Goal: Complete application form: Complete application form

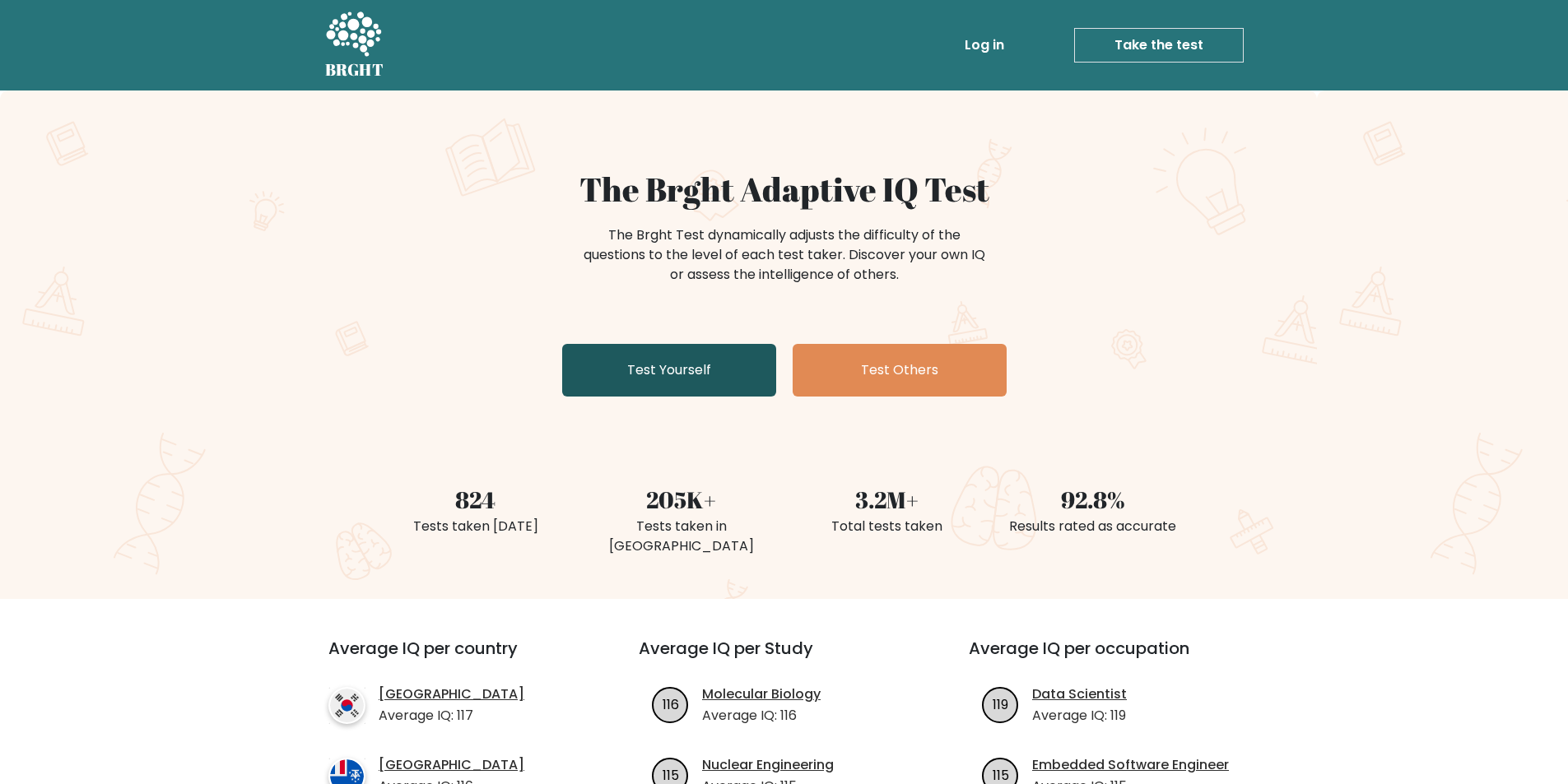
click at [670, 354] on link "Test Yourself" at bounding box center [669, 370] width 214 height 53
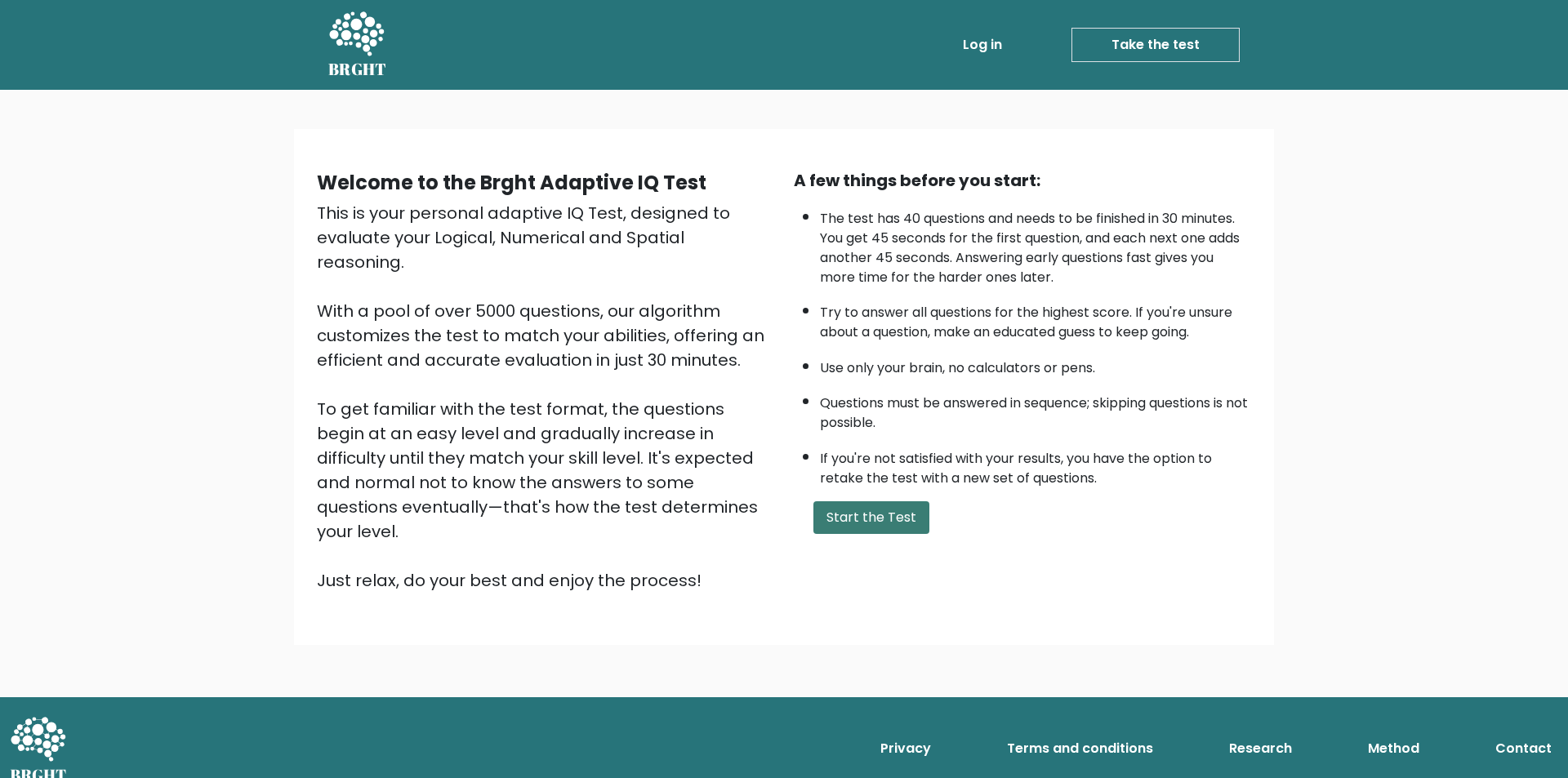
click at [896, 519] on button "Start the Test" at bounding box center [871, 518] width 116 height 33
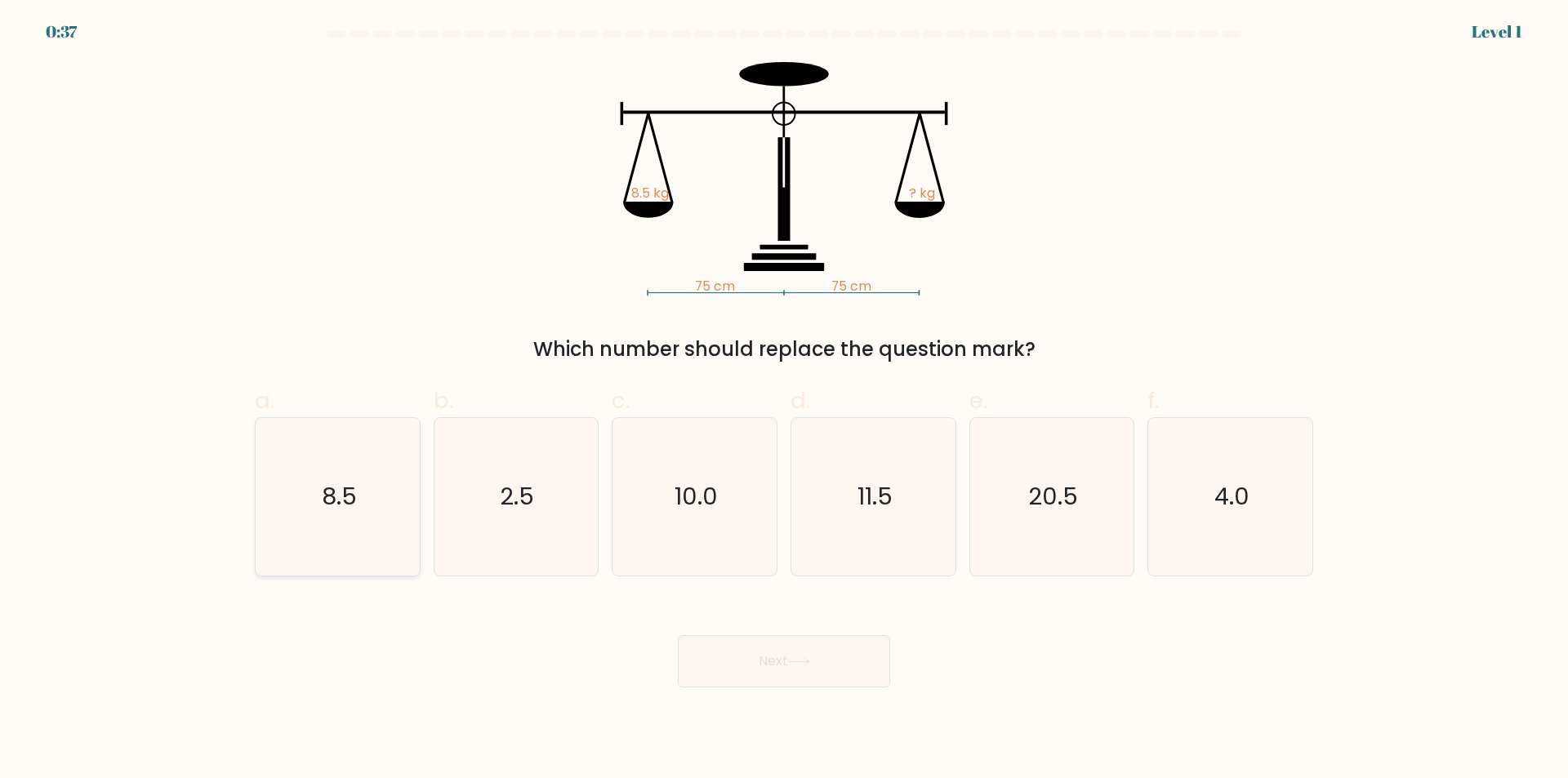
click at [410, 489] on icon "8.5" at bounding box center [338, 497] width 158 height 158
click at [784, 401] on input "a. 8.5" at bounding box center [784, 395] width 1 height 11
radio input "true"
click at [806, 655] on button "Next" at bounding box center [784, 661] width 212 height 53
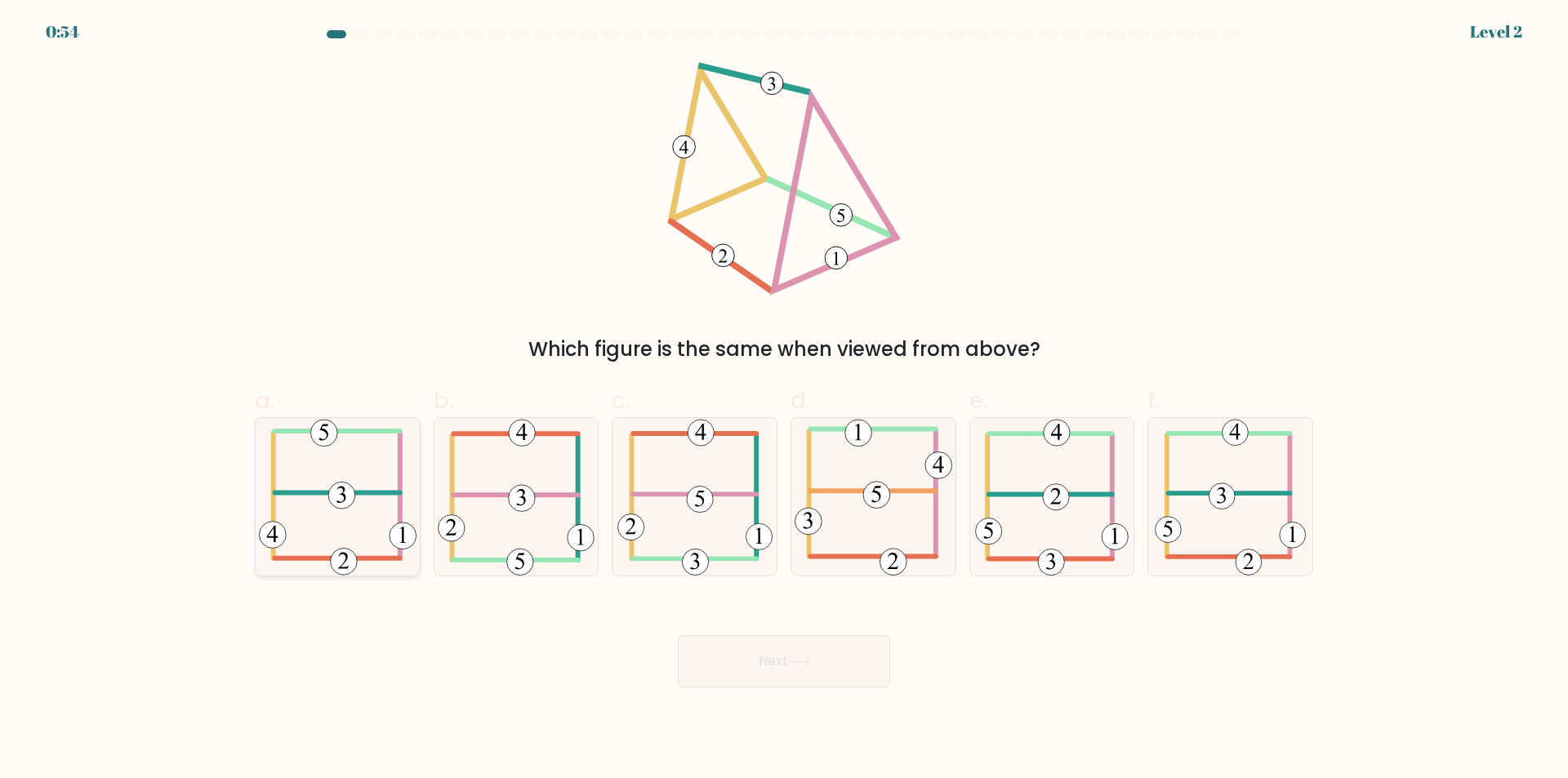
click at [354, 465] on icon at bounding box center [338, 497] width 158 height 158
click at [784, 401] on input "a." at bounding box center [784, 395] width 1 height 11
radio input "true"
click at [823, 670] on button "Next" at bounding box center [784, 661] width 212 height 53
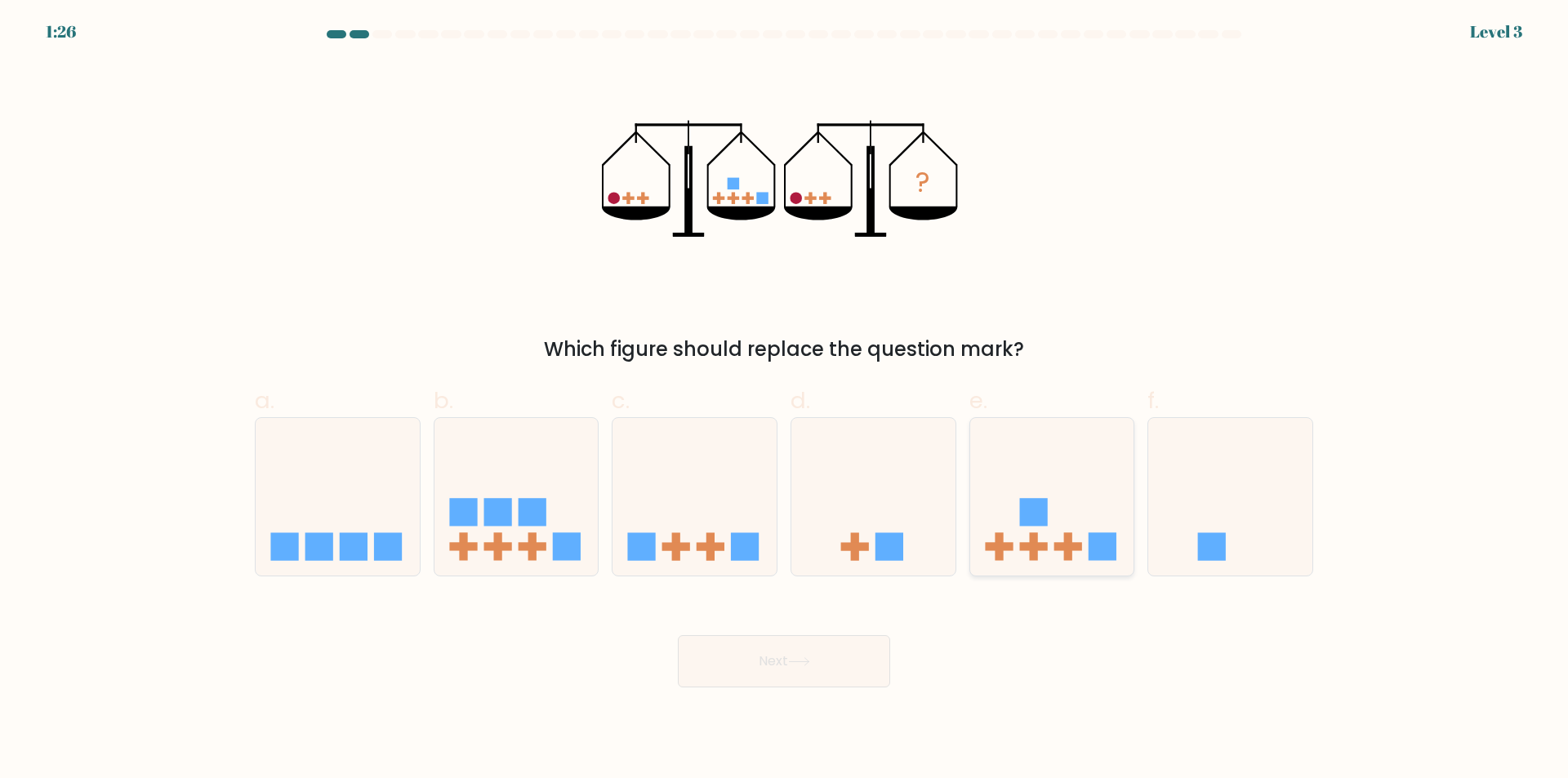
click at [1117, 529] on icon at bounding box center [1052, 497] width 164 height 135
click at [785, 401] on input "e." at bounding box center [784, 395] width 1 height 11
radio input "true"
click at [810, 661] on icon at bounding box center [799, 661] width 22 height 9
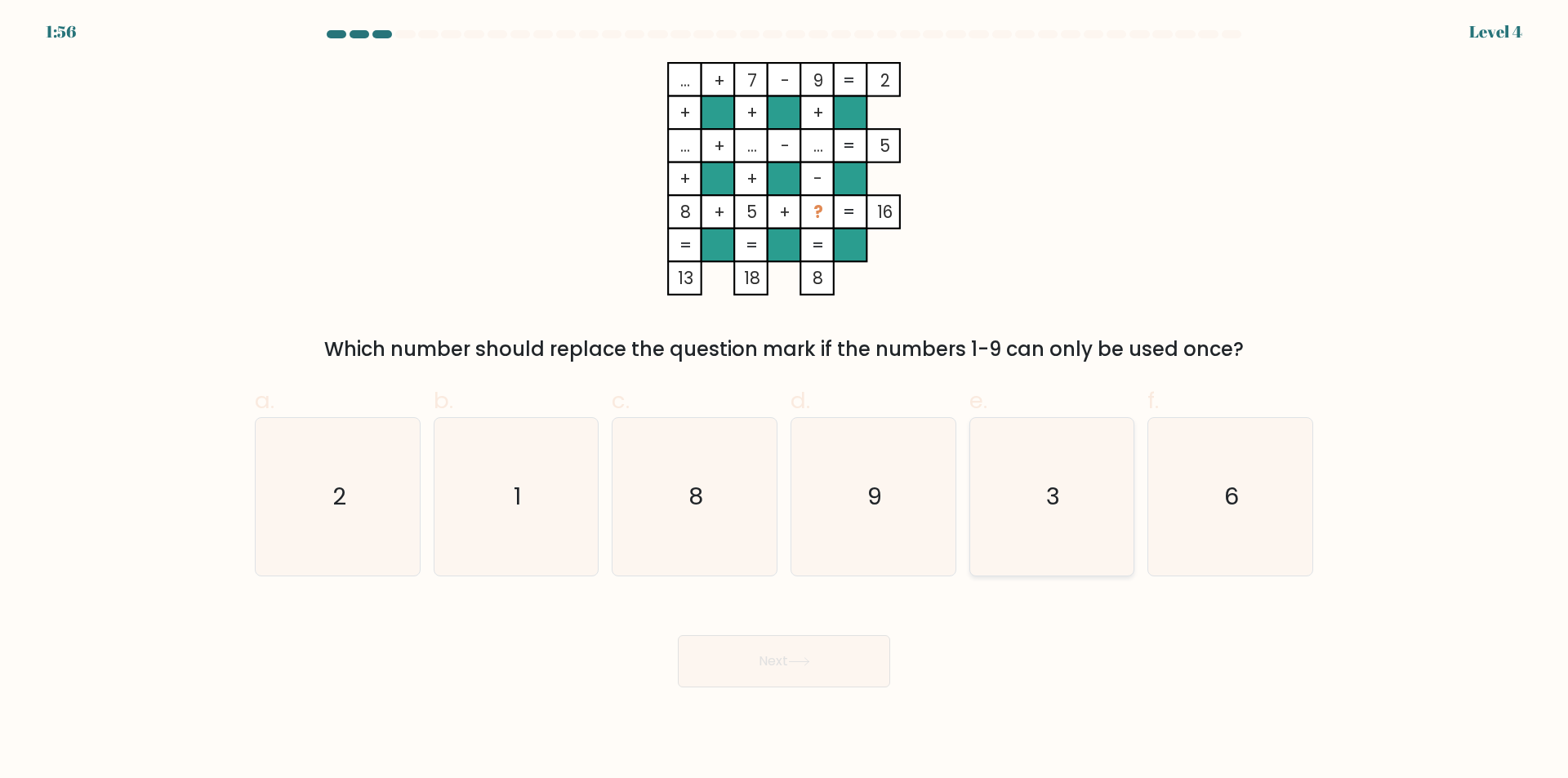
click at [1023, 517] on icon "3" at bounding box center [1051, 497] width 158 height 158
click at [785, 401] on input "e. 3" at bounding box center [784, 395] width 1 height 11
radio input "true"
click at [826, 668] on button "Next" at bounding box center [784, 661] width 212 height 53
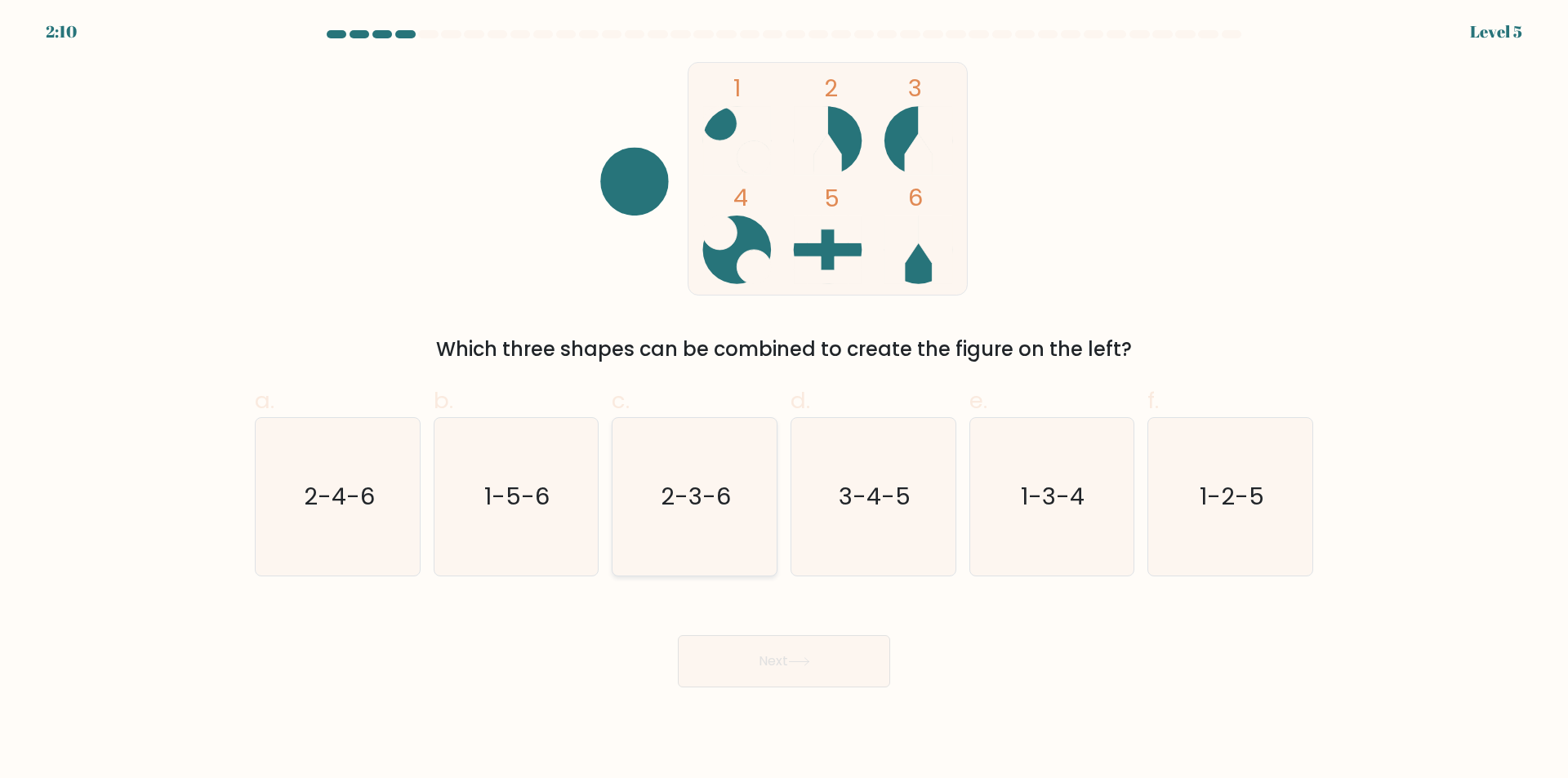
click at [694, 519] on icon "2-3-6" at bounding box center [695, 497] width 158 height 158
click at [784, 401] on input "c. 2-3-6" at bounding box center [784, 395] width 1 height 11
radio input "true"
click at [776, 655] on button "Next" at bounding box center [784, 661] width 212 height 53
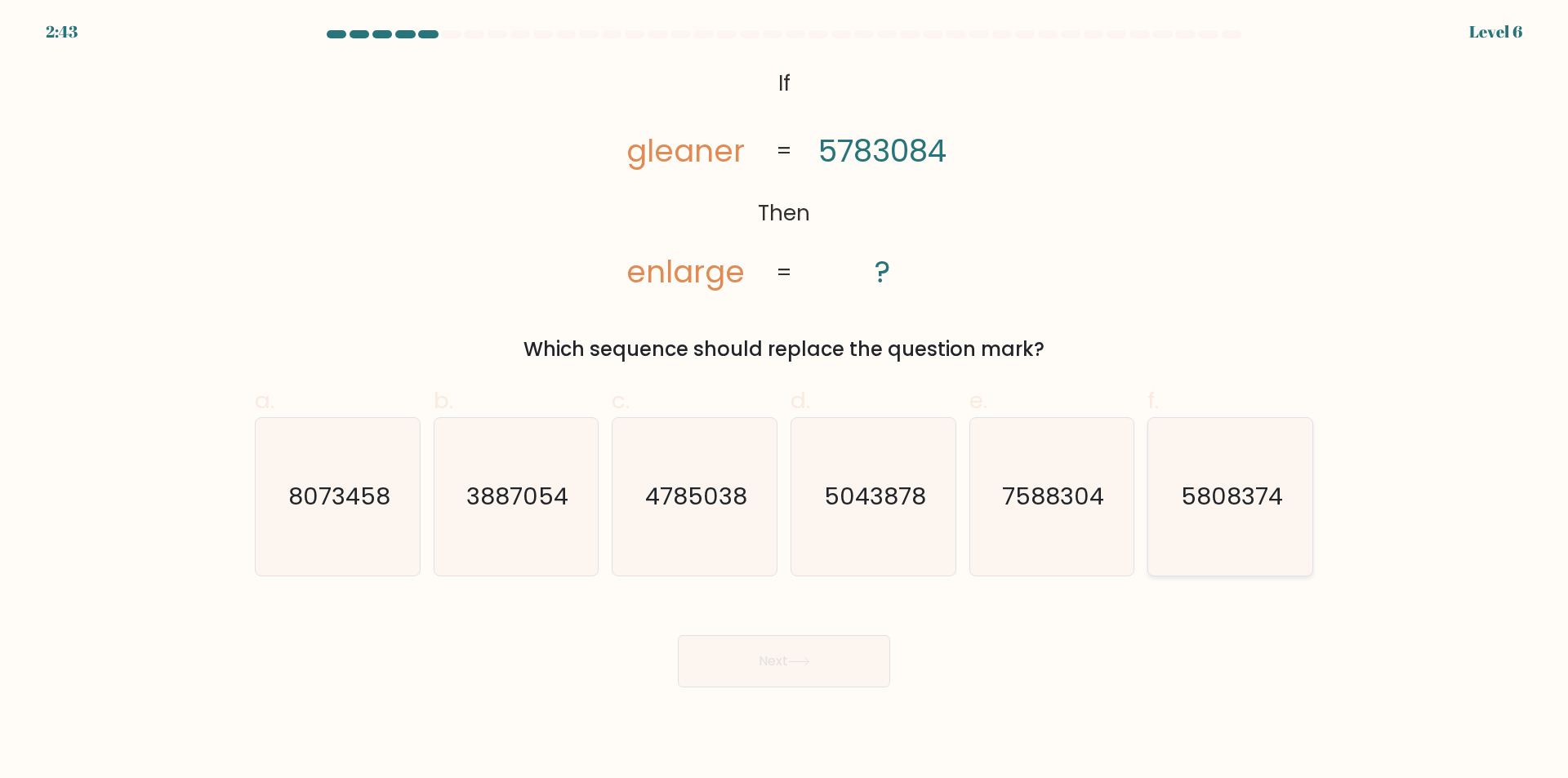
click at [1246, 493] on text "5808374" at bounding box center [1231, 498] width 102 height 33
click at [785, 401] on input "f. 5808374" at bounding box center [784, 395] width 1 height 11
radio input "true"
click at [789, 668] on button "Next" at bounding box center [784, 661] width 212 height 53
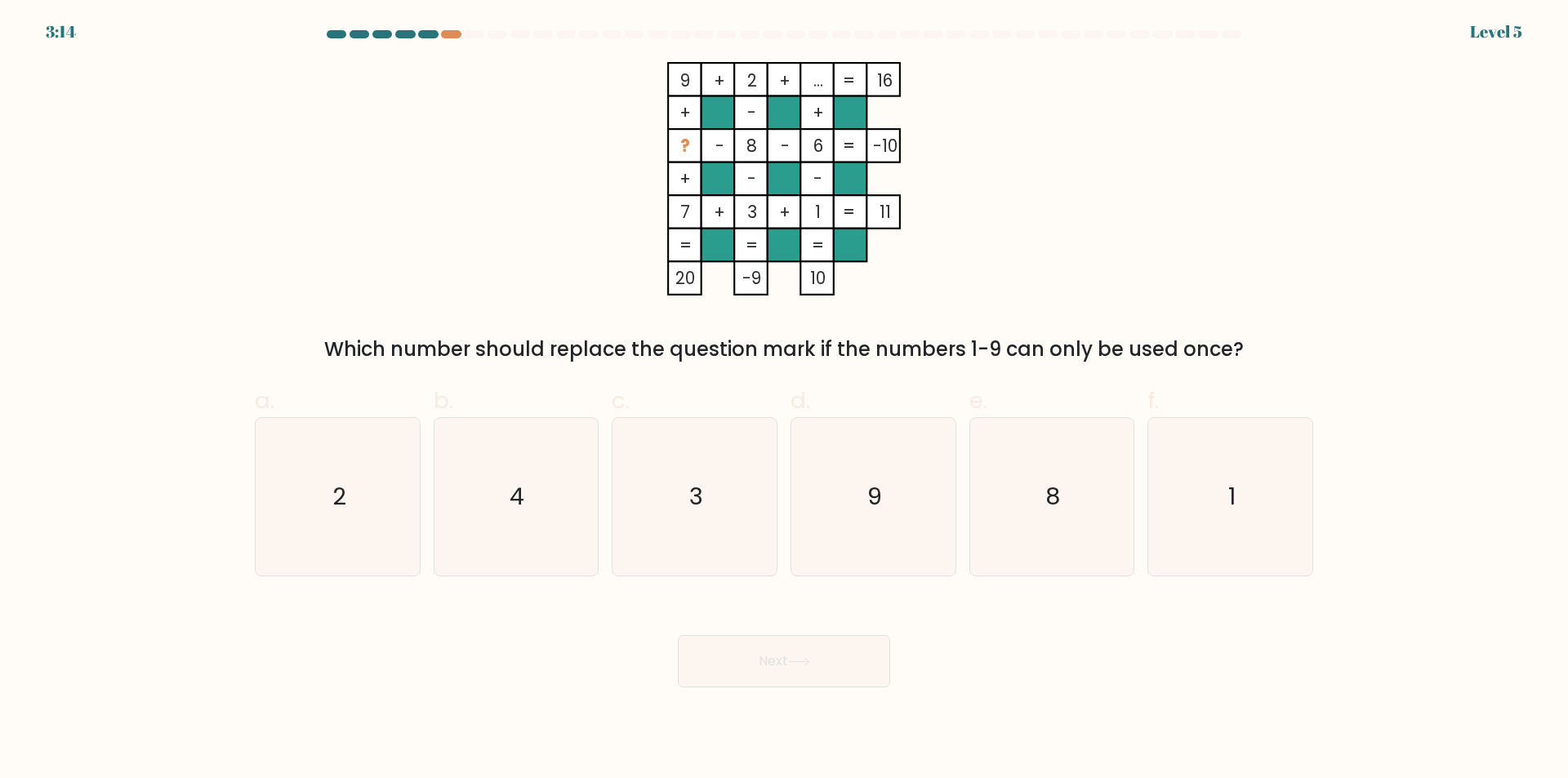
drag, startPoint x: 1247, startPoint y: 297, endPoint x: 1228, endPoint y: 324, distance: 33.0
click at [1247, 298] on div "9 + 2 + ... 16 + - + ? - 8 - 6 -10 + - - 7 + 3 + 1 = 11 = = = = 20 -9 10 = Whic…" at bounding box center [784, 213] width 1079 height 302
drag, startPoint x: 399, startPoint y: 503, endPoint x: 423, endPoint y: 508, distance: 24.5
click at [401, 504] on icon "2" at bounding box center [338, 497] width 158 height 158
click at [784, 401] on input "a. 2" at bounding box center [784, 395] width 1 height 11
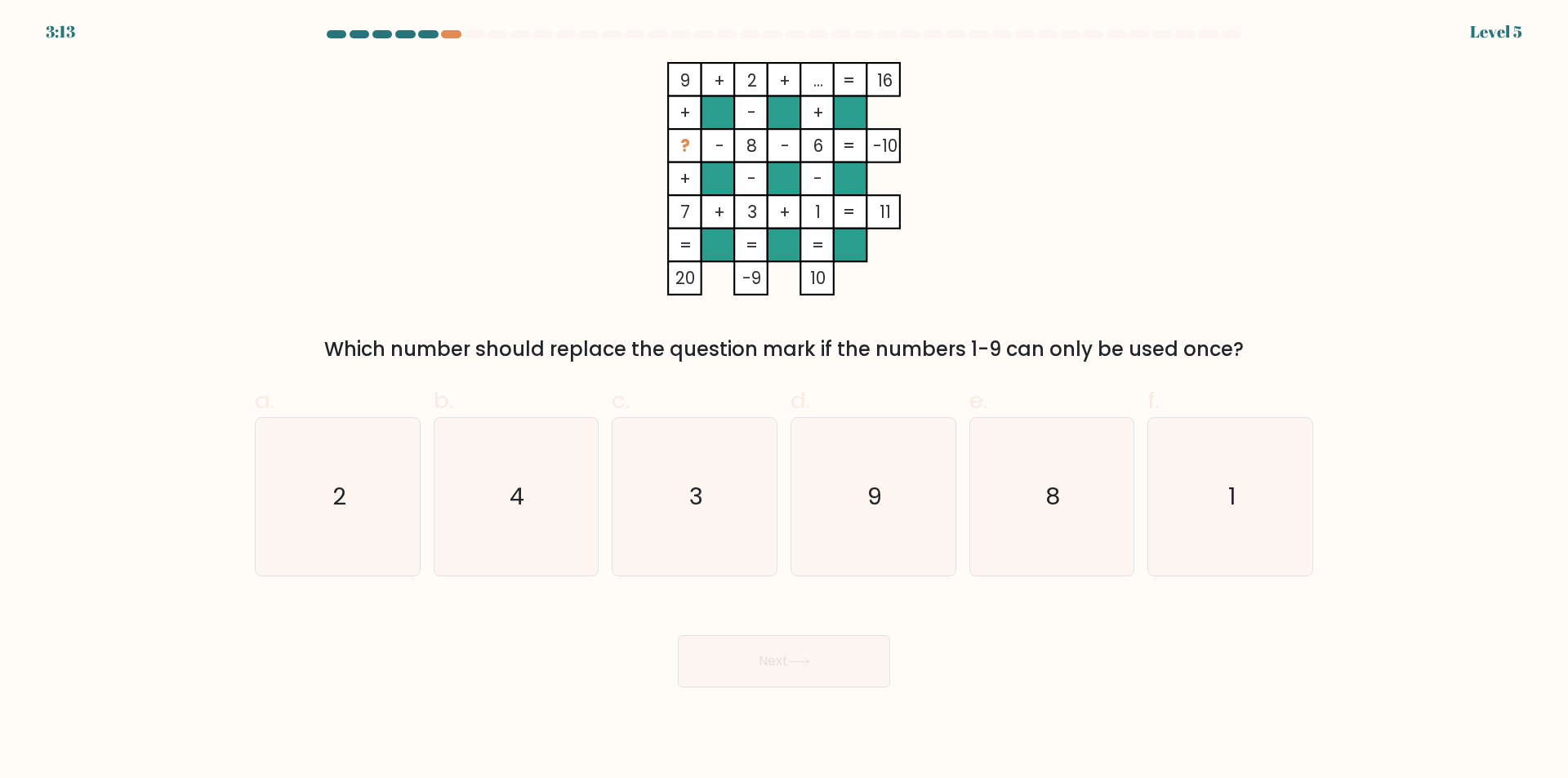
radio input "true"
click at [515, 498] on text "4" at bounding box center [517, 498] width 15 height 33
click at [784, 401] on input "b. 4" at bounding box center [784, 395] width 1 height 11
radio input "true"
click at [767, 684] on button "Next" at bounding box center [784, 661] width 212 height 53
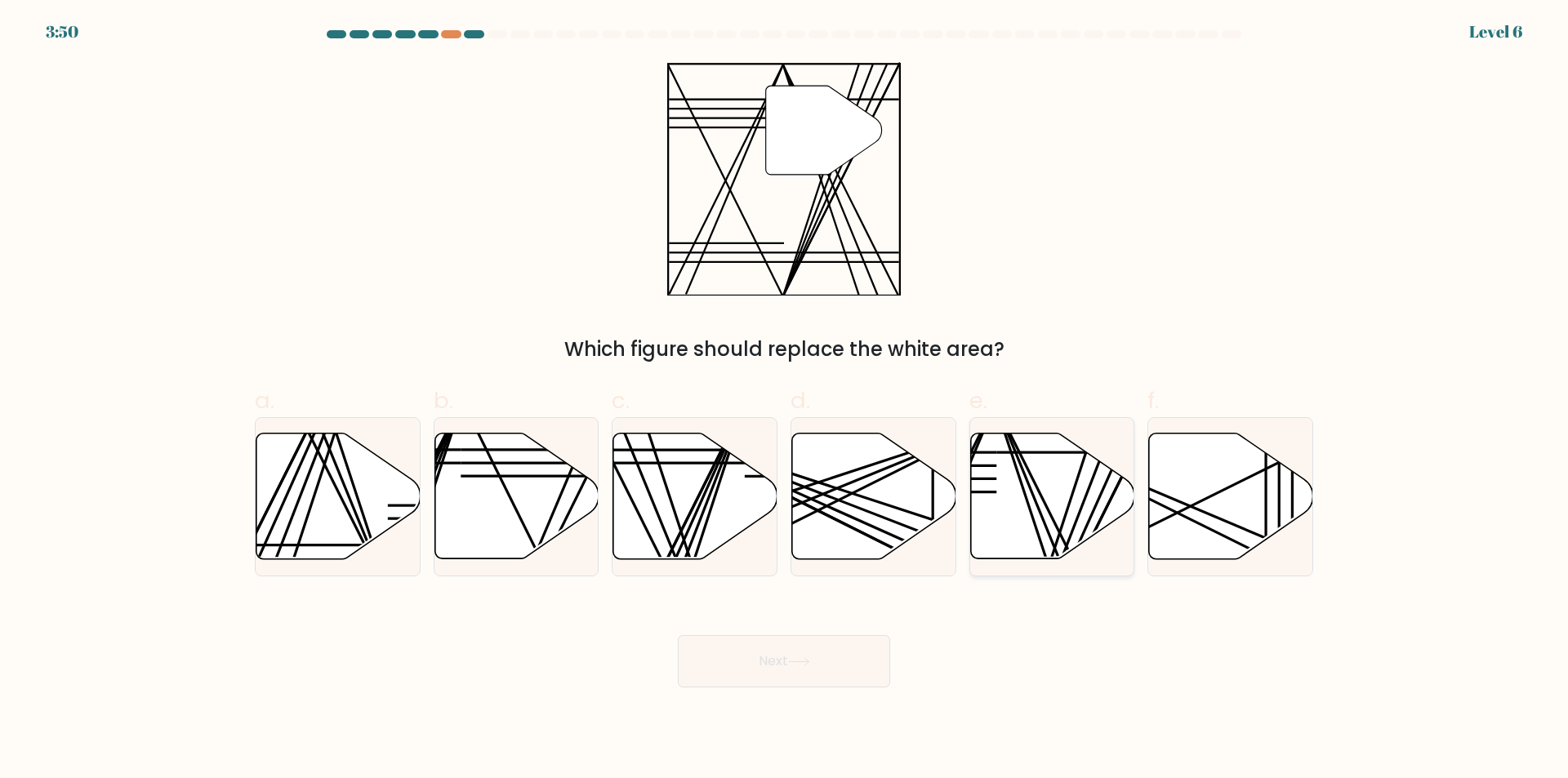
click at [1053, 474] on icon at bounding box center [1052, 496] width 164 height 125
click at [785, 401] on input "e." at bounding box center [784, 395] width 1 height 11
radio input "true"
click at [814, 656] on button "Next" at bounding box center [784, 661] width 212 height 53
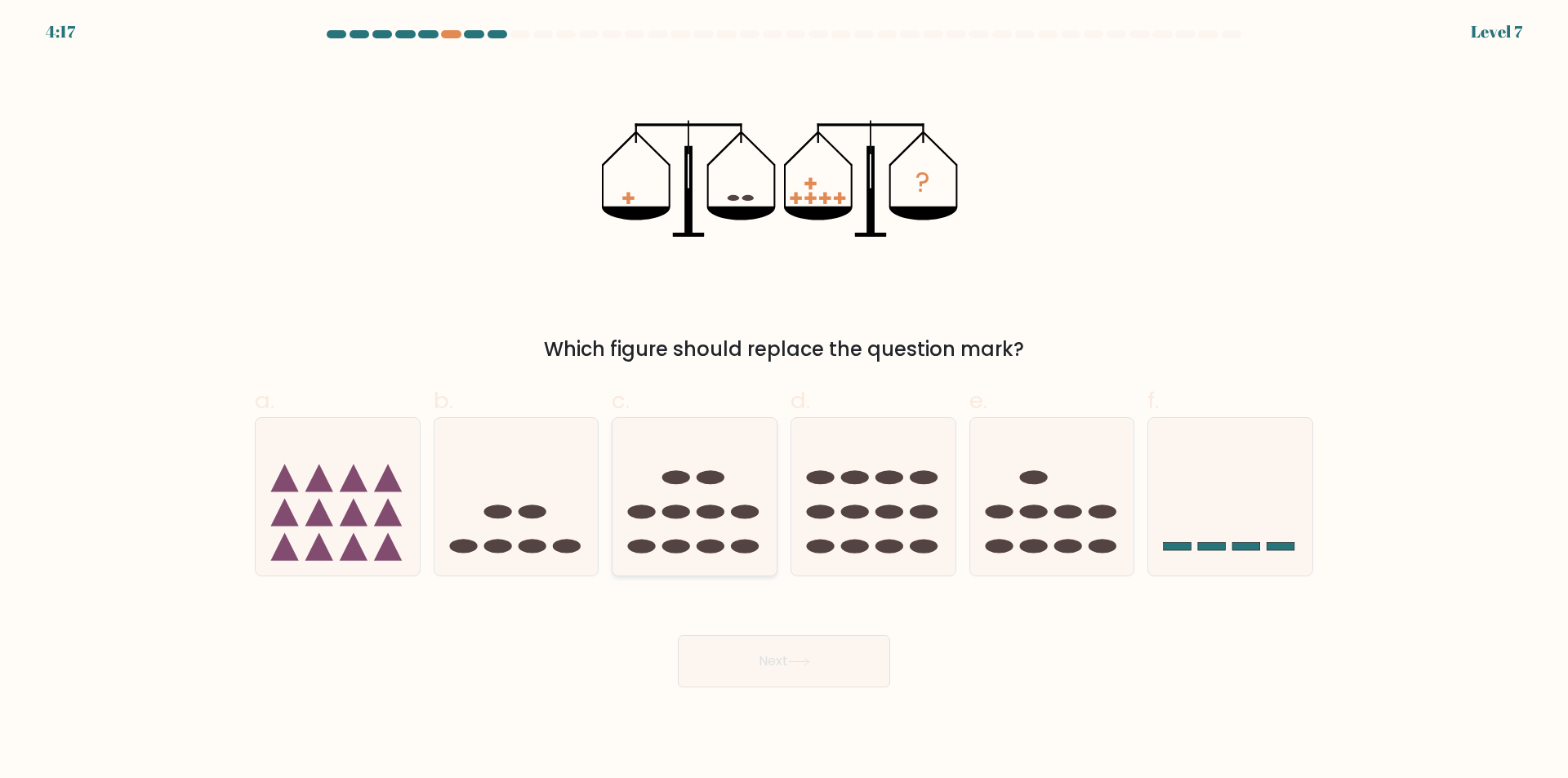
click at [722, 497] on icon at bounding box center [695, 497] width 164 height 135
click at [784, 401] on input "c." at bounding box center [784, 395] width 1 height 11
radio input "true"
click at [832, 660] on button "Next" at bounding box center [784, 661] width 212 height 53
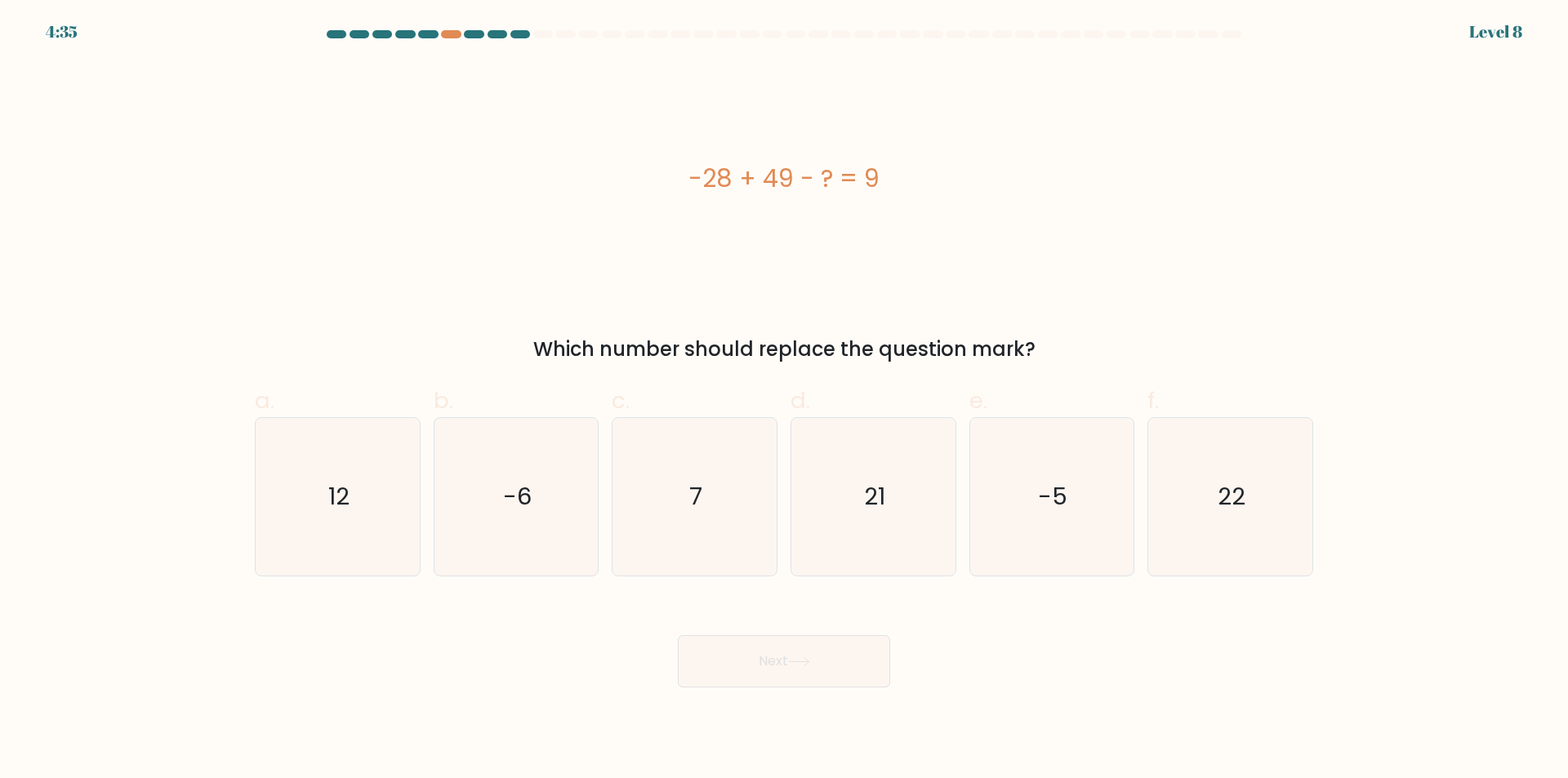
click at [1149, 711] on body "4:35 Level 8 a." at bounding box center [784, 389] width 1568 height 778
drag, startPoint x: 343, startPoint y: 537, endPoint x: 415, endPoint y: 560, distance: 75.6
click at [345, 537] on icon "12" at bounding box center [338, 497] width 158 height 158
click at [784, 401] on input "a. 12" at bounding box center [784, 395] width 1 height 11
radio input "true"
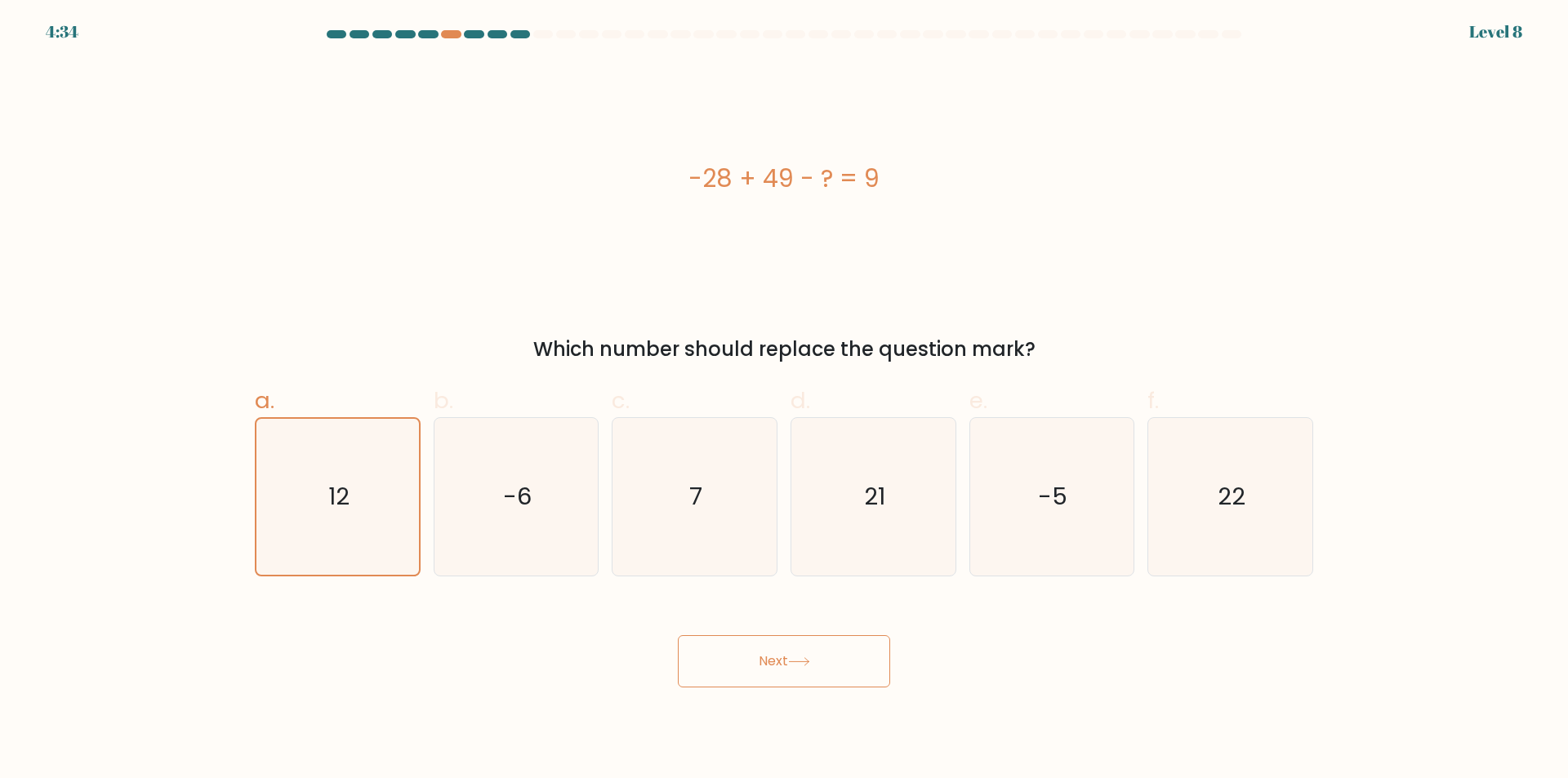
click at [823, 670] on button "Next" at bounding box center [784, 661] width 212 height 53
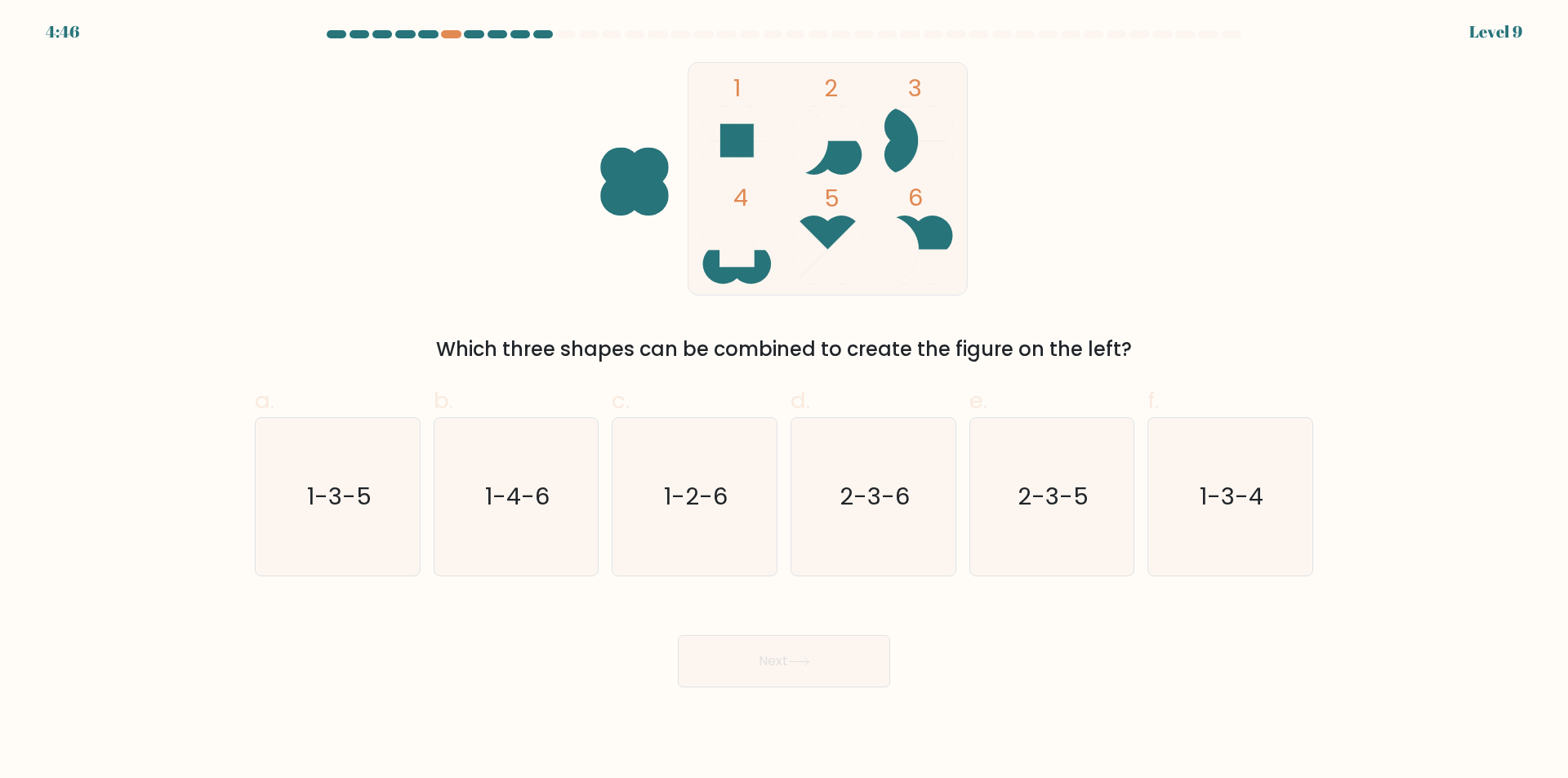
drag, startPoint x: 880, startPoint y: 541, endPoint x: 863, endPoint y: 613, distance: 74.0
click at [881, 541] on icon "2-3-6" at bounding box center [873, 497] width 158 height 158
click at [785, 401] on input "d. 2-3-6" at bounding box center [784, 395] width 1 height 11
radio input "true"
click at [839, 661] on button "Next" at bounding box center [784, 661] width 212 height 53
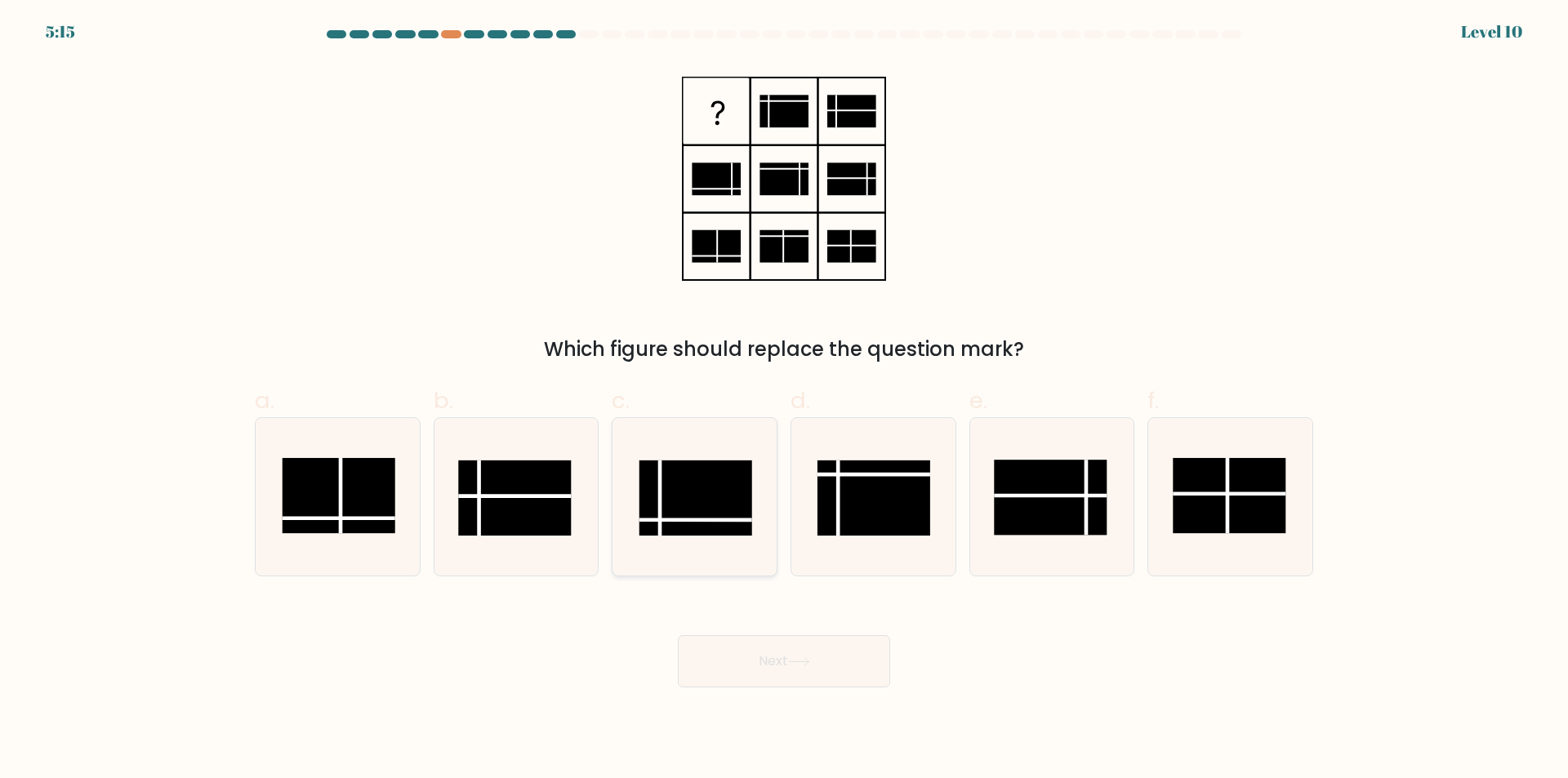
click at [698, 503] on rect at bounding box center [696, 498] width 113 height 75
click at [784, 401] on input "c." at bounding box center [784, 395] width 1 height 11
radio input "true"
click at [839, 693] on body "5:14 Level 10" at bounding box center [784, 389] width 1568 height 778
click at [859, 658] on button "Next" at bounding box center [784, 661] width 212 height 53
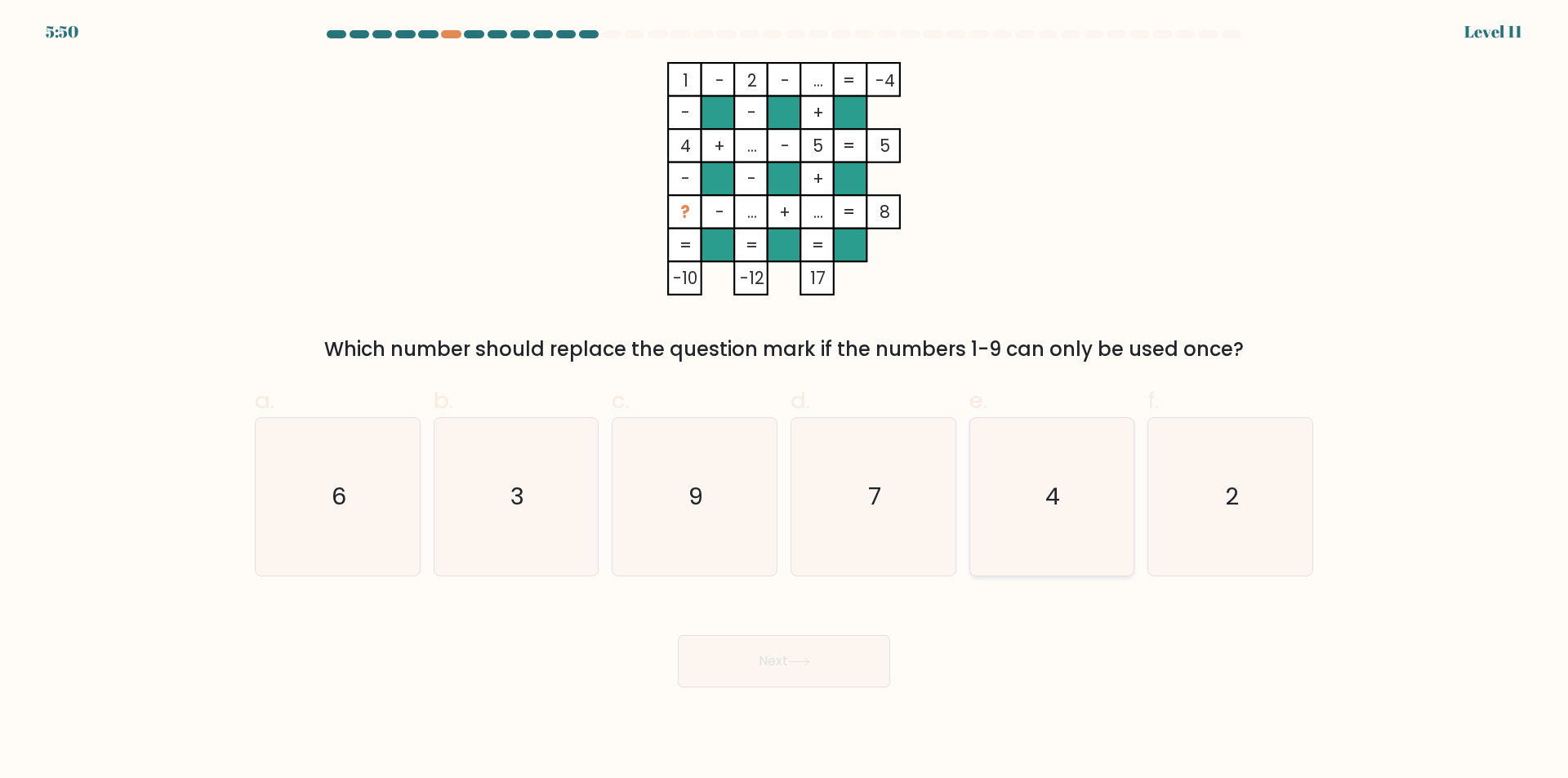
click at [1052, 498] on text "4" at bounding box center [1053, 498] width 15 height 33
click at [785, 401] on input "e. 4" at bounding box center [784, 395] width 1 height 11
radio input "true"
click at [571, 629] on div "Next" at bounding box center [784, 642] width 1079 height 91
drag, startPoint x: 1055, startPoint y: 615, endPoint x: 970, endPoint y: 548, distance: 108.2
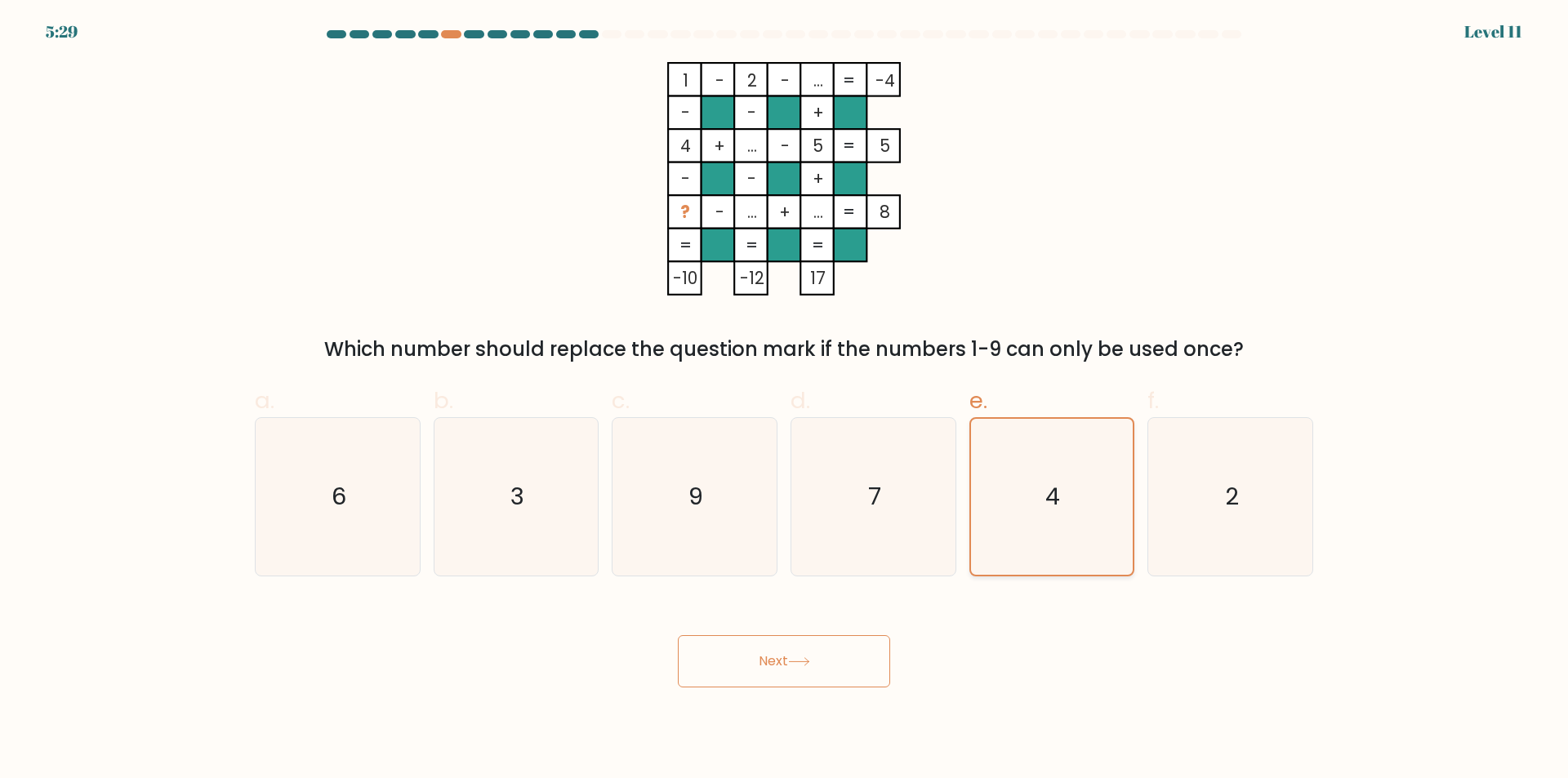
click at [1053, 613] on div "Next" at bounding box center [784, 642] width 1079 height 91
click at [898, 505] on icon "7" at bounding box center [873, 497] width 158 height 158
click at [785, 401] on input "d. 7" at bounding box center [784, 395] width 1 height 11
radio input "true"
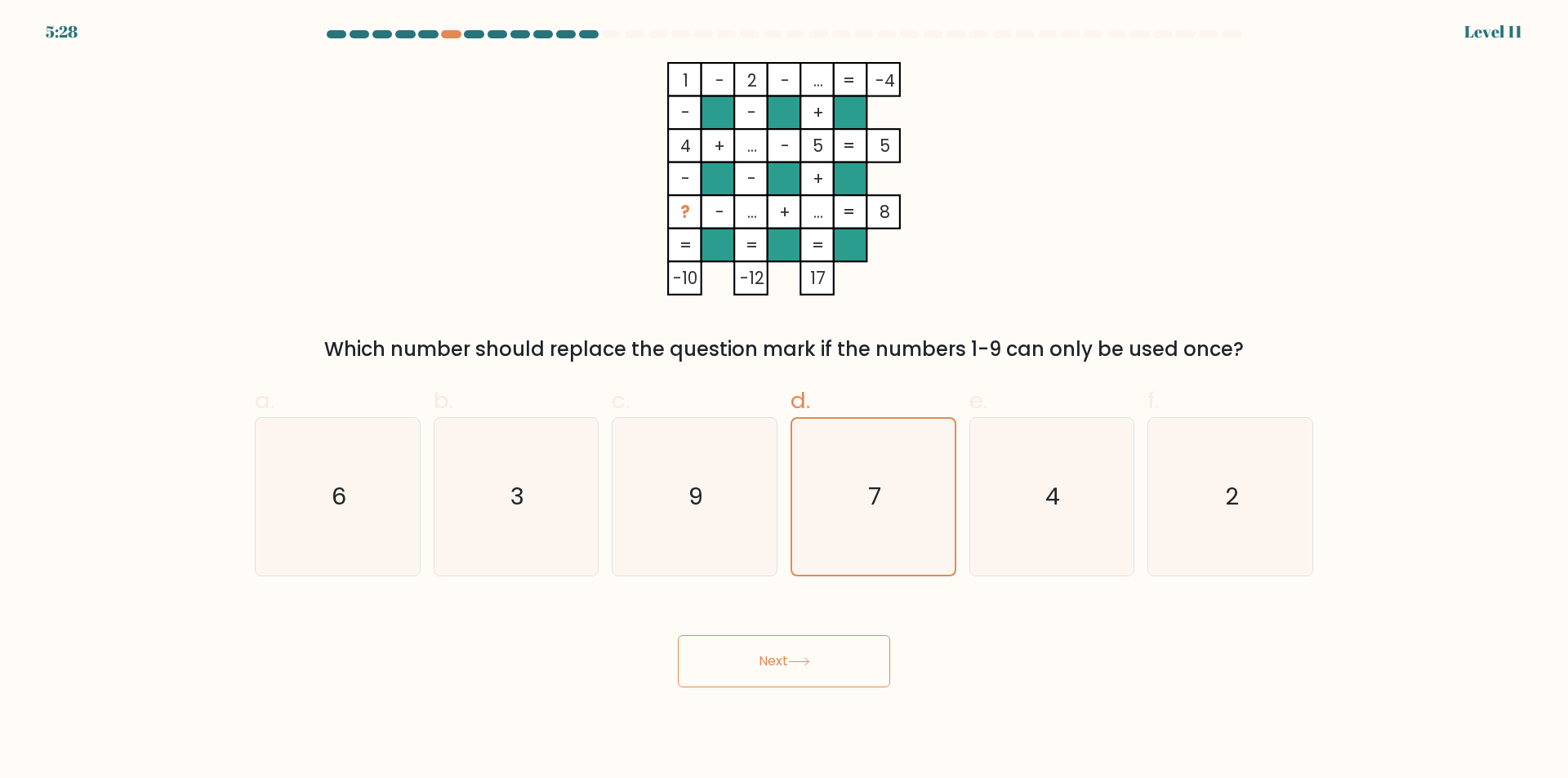
drag, startPoint x: 852, startPoint y: 639, endPoint x: 879, endPoint y: 610, distance: 39.6
click at [854, 638] on button "Next" at bounding box center [784, 661] width 212 height 53
drag, startPoint x: 837, startPoint y: 660, endPoint x: 869, endPoint y: 643, distance: 36.2
click at [840, 658] on button "Next" at bounding box center [784, 661] width 212 height 53
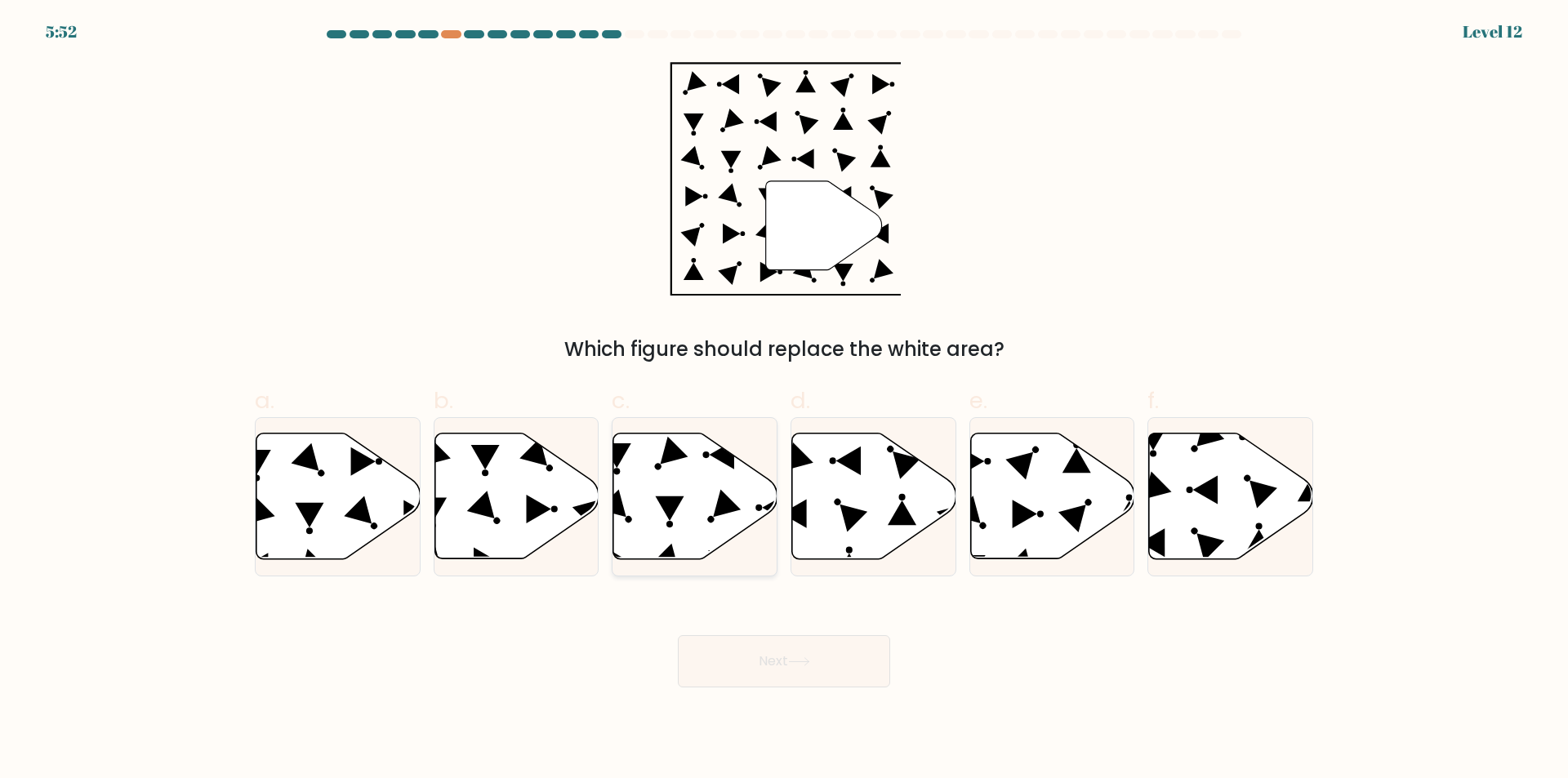
click at [693, 493] on icon at bounding box center [695, 496] width 164 height 125
click at [784, 401] on input "c." at bounding box center [784, 395] width 1 height 11
radio input "true"
click at [808, 671] on button "Next" at bounding box center [784, 661] width 212 height 53
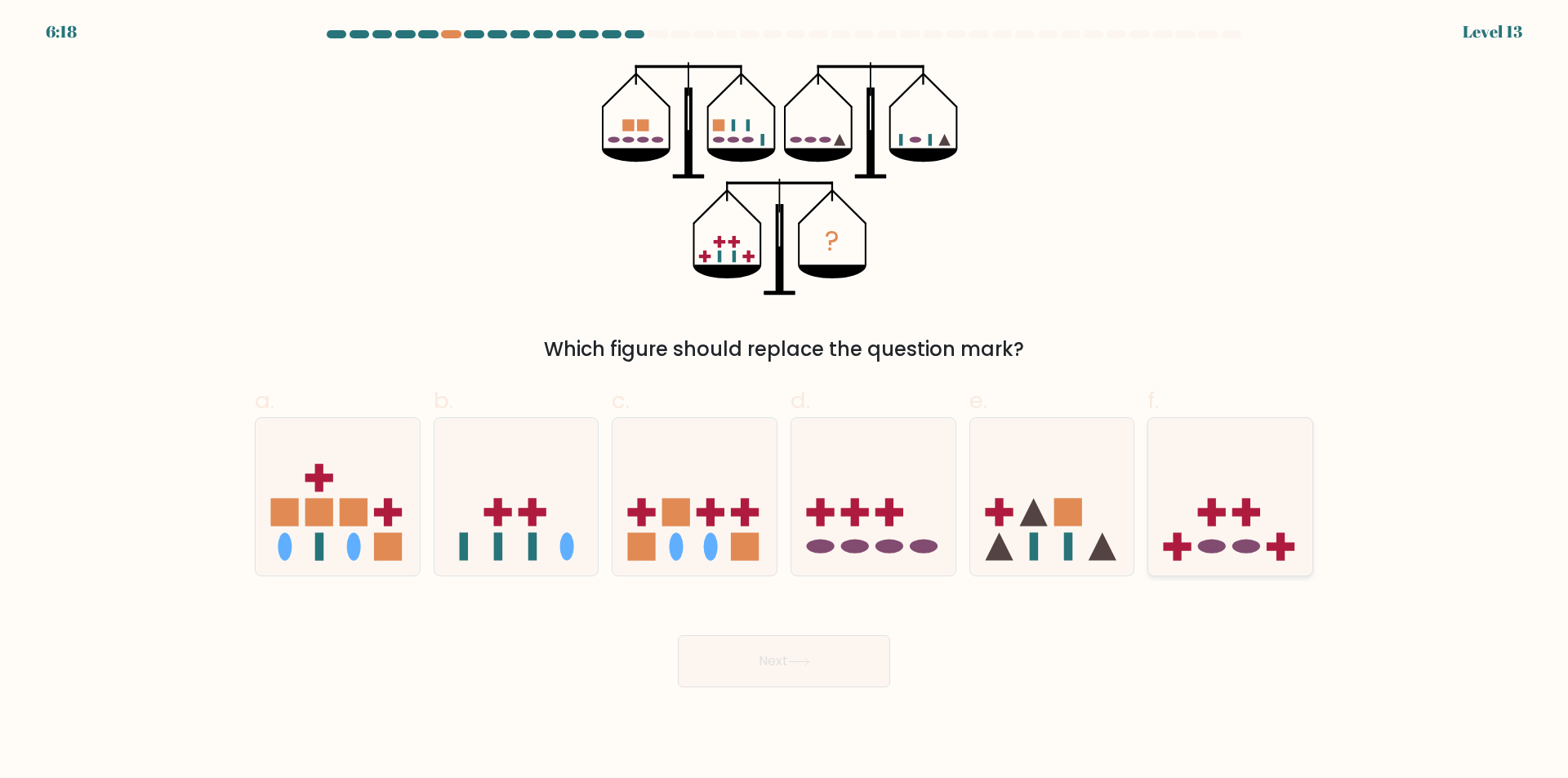
click at [1275, 531] on icon at bounding box center [1230, 497] width 164 height 135
click at [785, 401] on input "f." at bounding box center [784, 395] width 1 height 11
radio input "true"
drag, startPoint x: 569, startPoint y: 516, endPoint x: 599, endPoint y: 532, distance: 34.0
click at [570, 516] on icon at bounding box center [517, 497] width 164 height 135
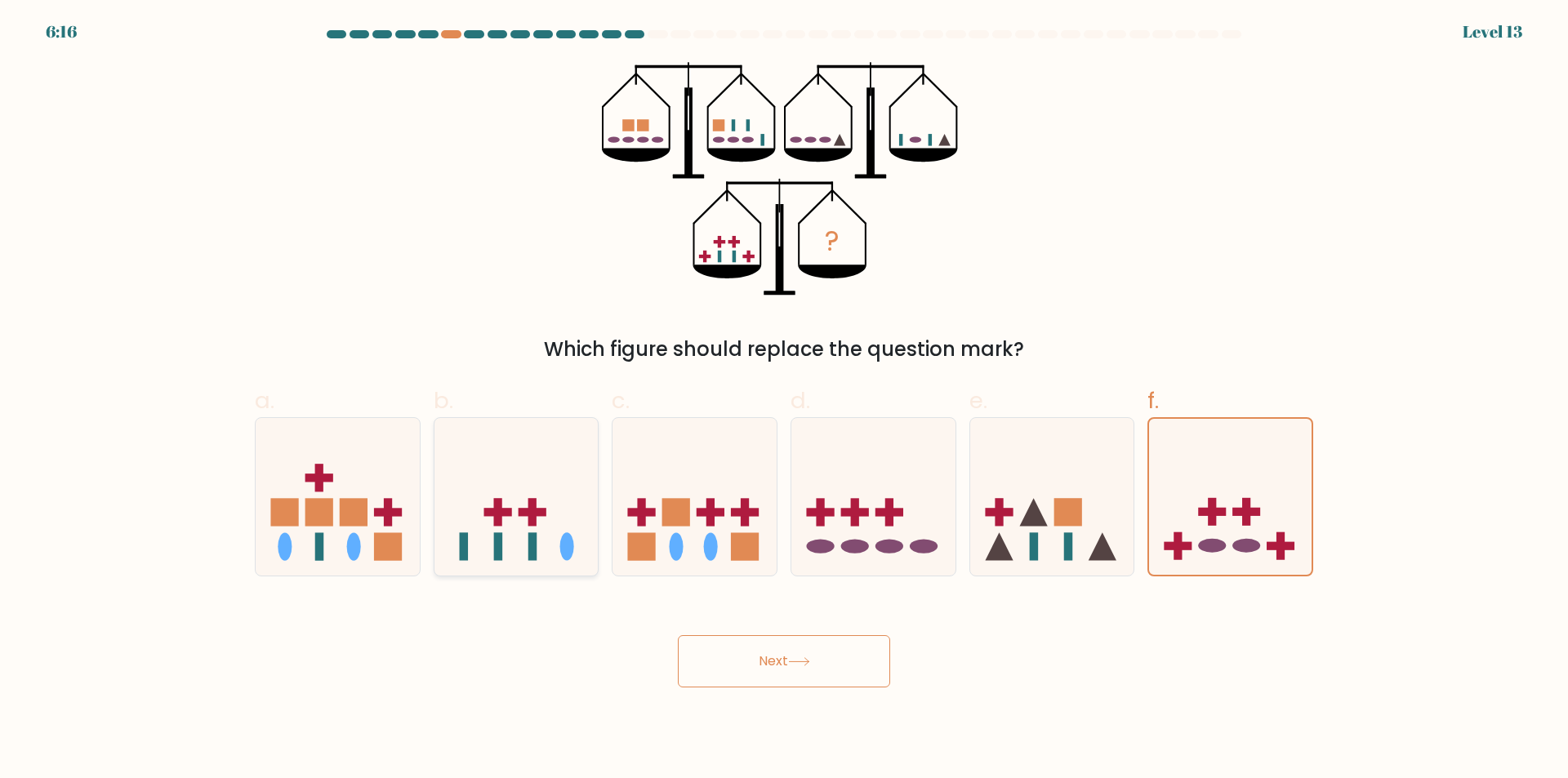
click at [784, 401] on input "b." at bounding box center [784, 395] width 1 height 11
radio input "true"
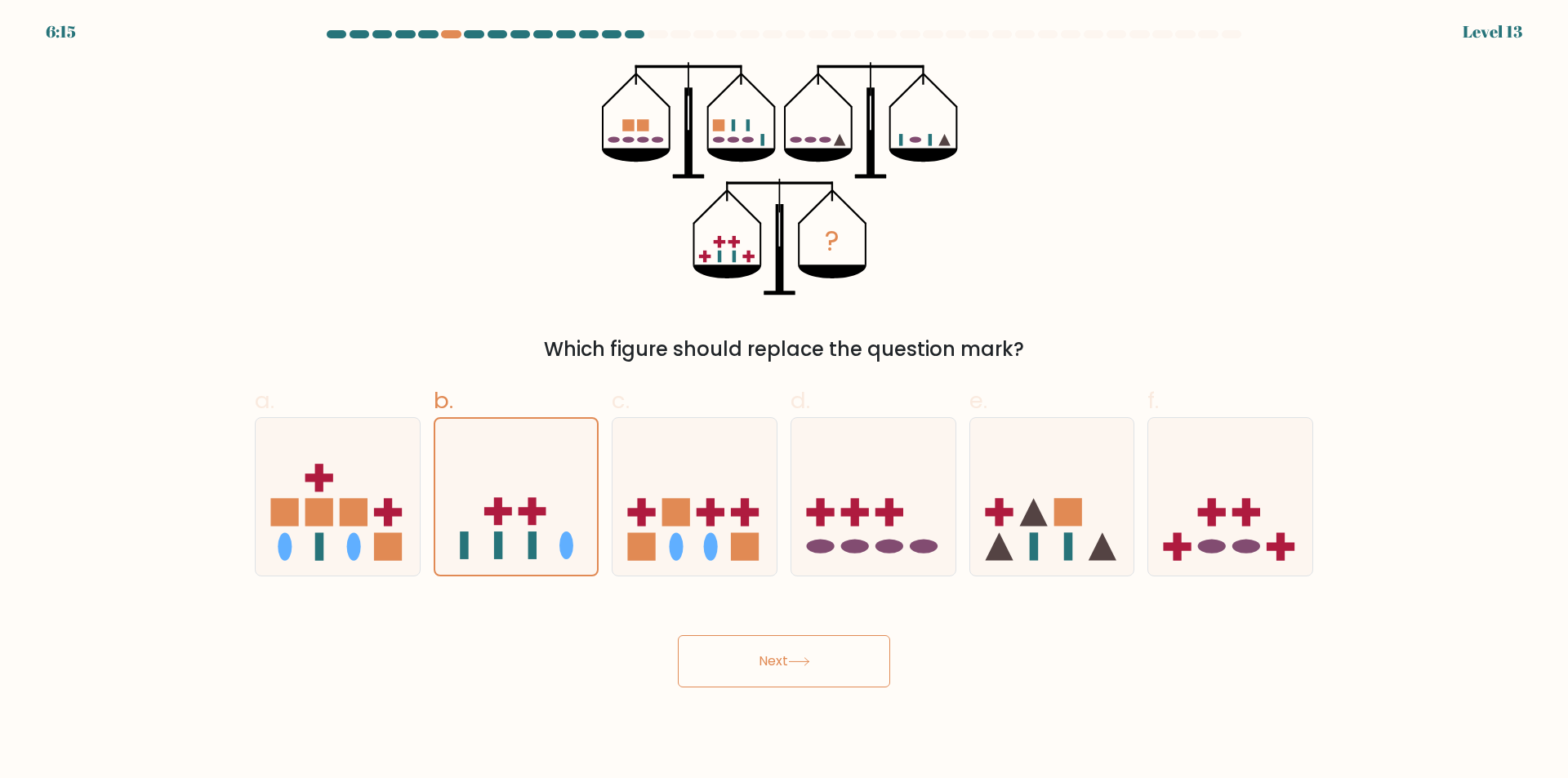
click at [844, 650] on button "Next" at bounding box center [784, 661] width 212 height 53
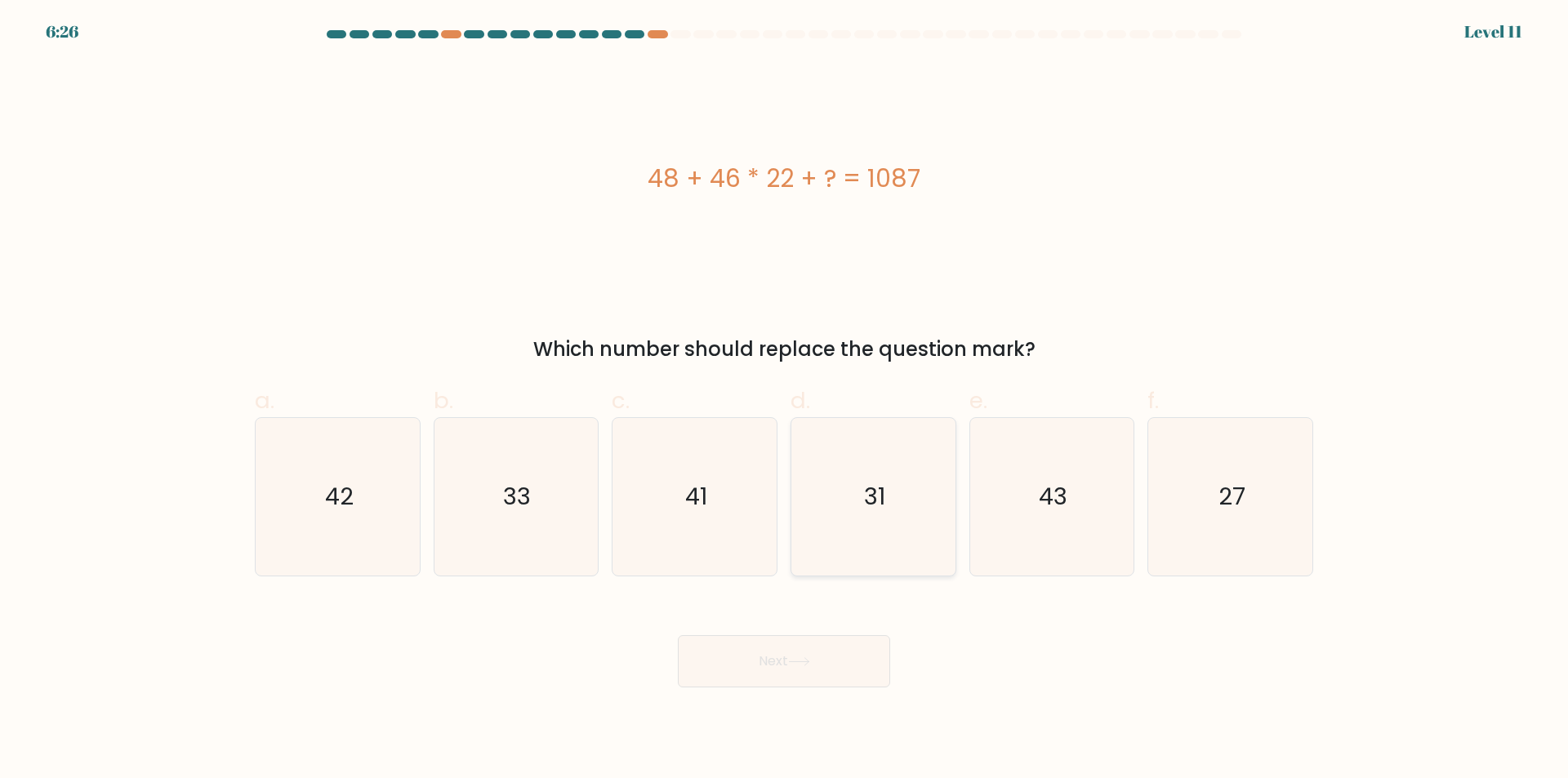
click at [886, 503] on icon "31" at bounding box center [873, 497] width 158 height 158
click at [785, 401] on input "d. 31" at bounding box center [784, 395] width 1 height 11
radio input "true"
click at [868, 660] on button "Next" at bounding box center [784, 661] width 212 height 53
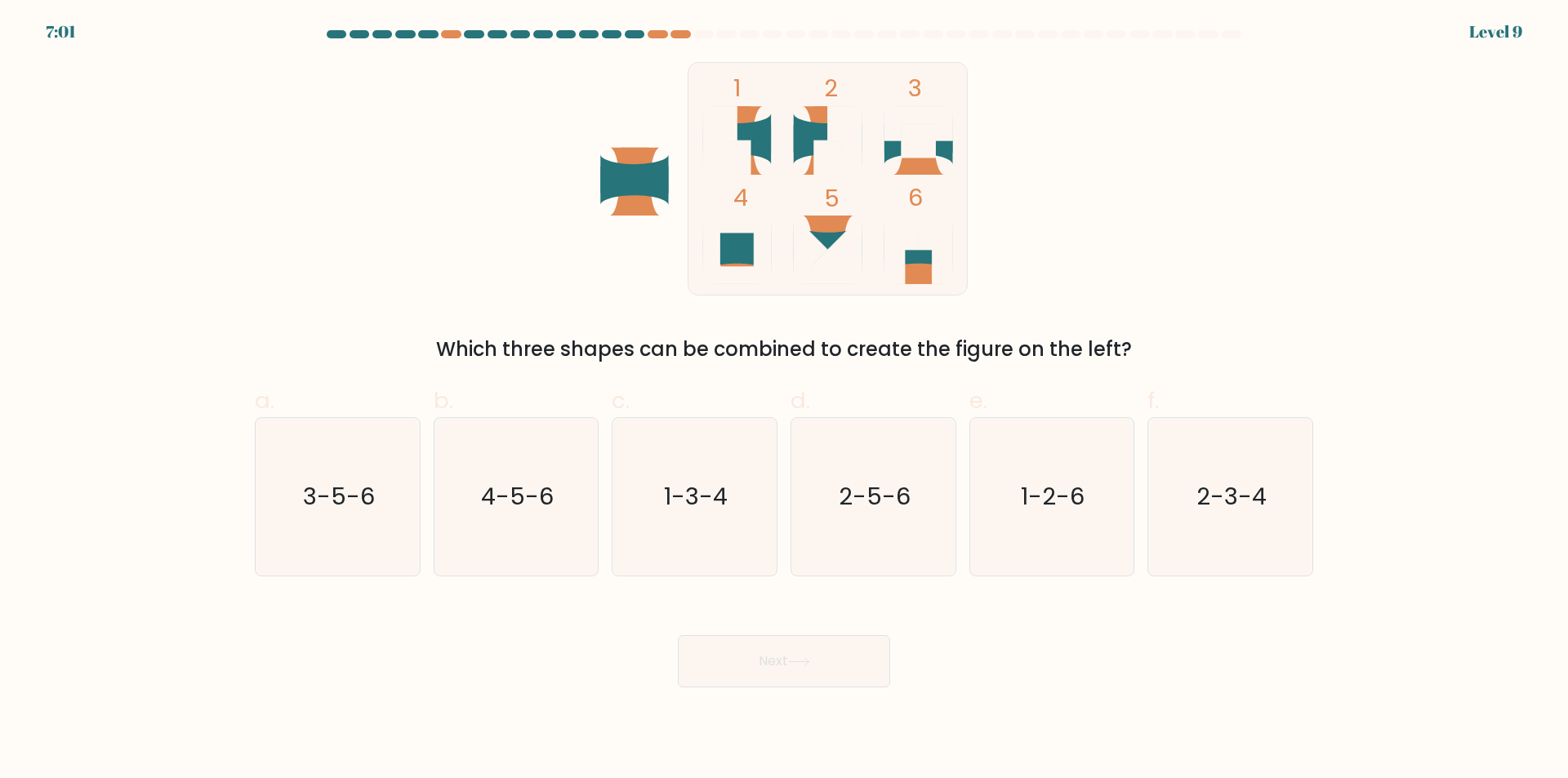
click at [765, 133] on icon at bounding box center [737, 133] width 69 height 40
drag, startPoint x: 1099, startPoint y: 519, endPoint x: 1030, endPoint y: 542, distance: 72.7
click at [1099, 521] on icon "1-2-6" at bounding box center [1051, 497] width 158 height 158
click at [785, 401] on input "e. 1-2-6" at bounding box center [784, 395] width 1 height 11
radio input "true"
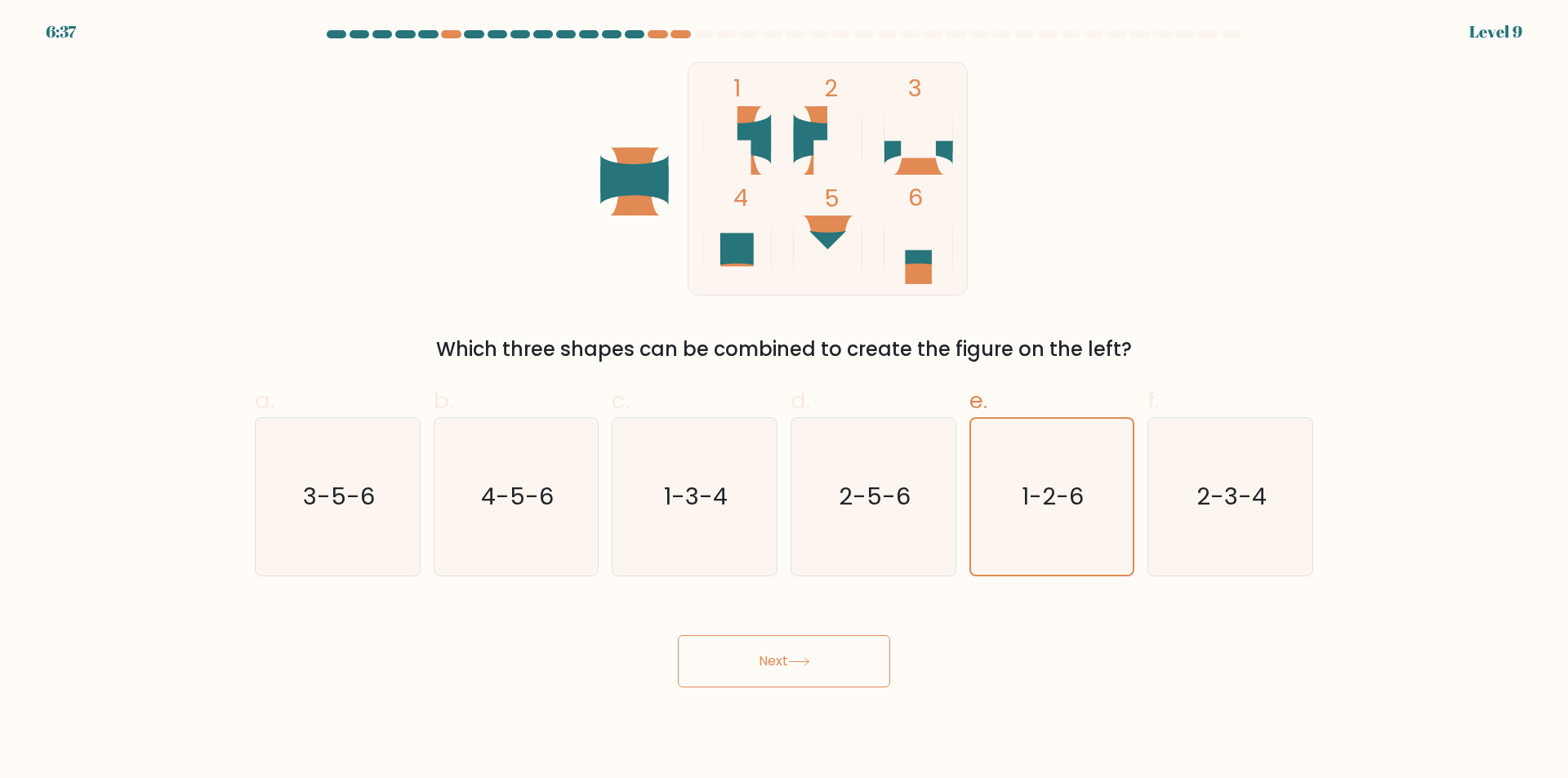
click at [826, 673] on button "Next" at bounding box center [784, 661] width 212 height 53
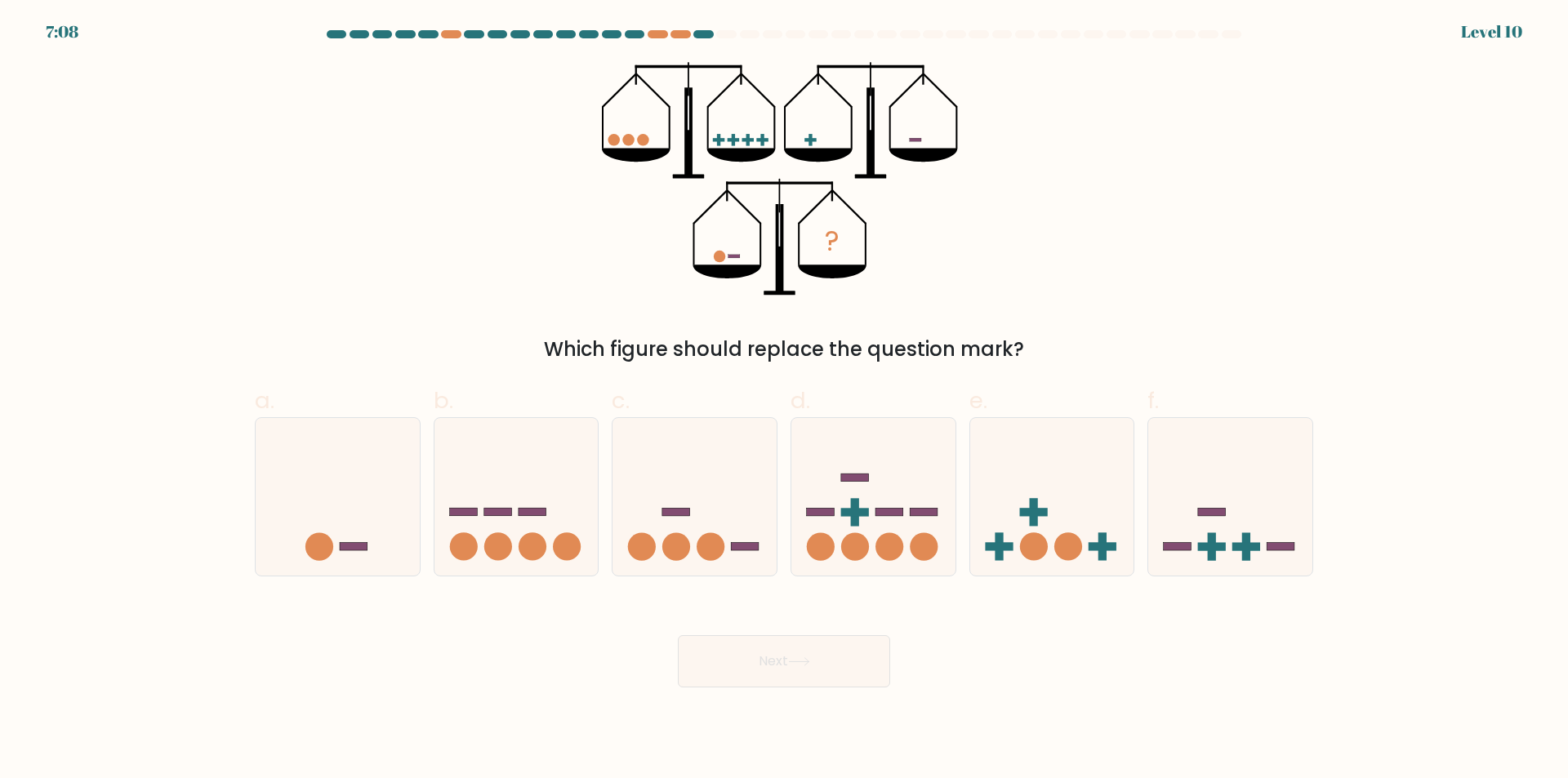
click at [1263, 551] on icon at bounding box center [1230, 497] width 164 height 135
click at [785, 401] on input "f." at bounding box center [784, 395] width 1 height 11
radio input "true"
click at [857, 656] on button "Next" at bounding box center [784, 661] width 212 height 53
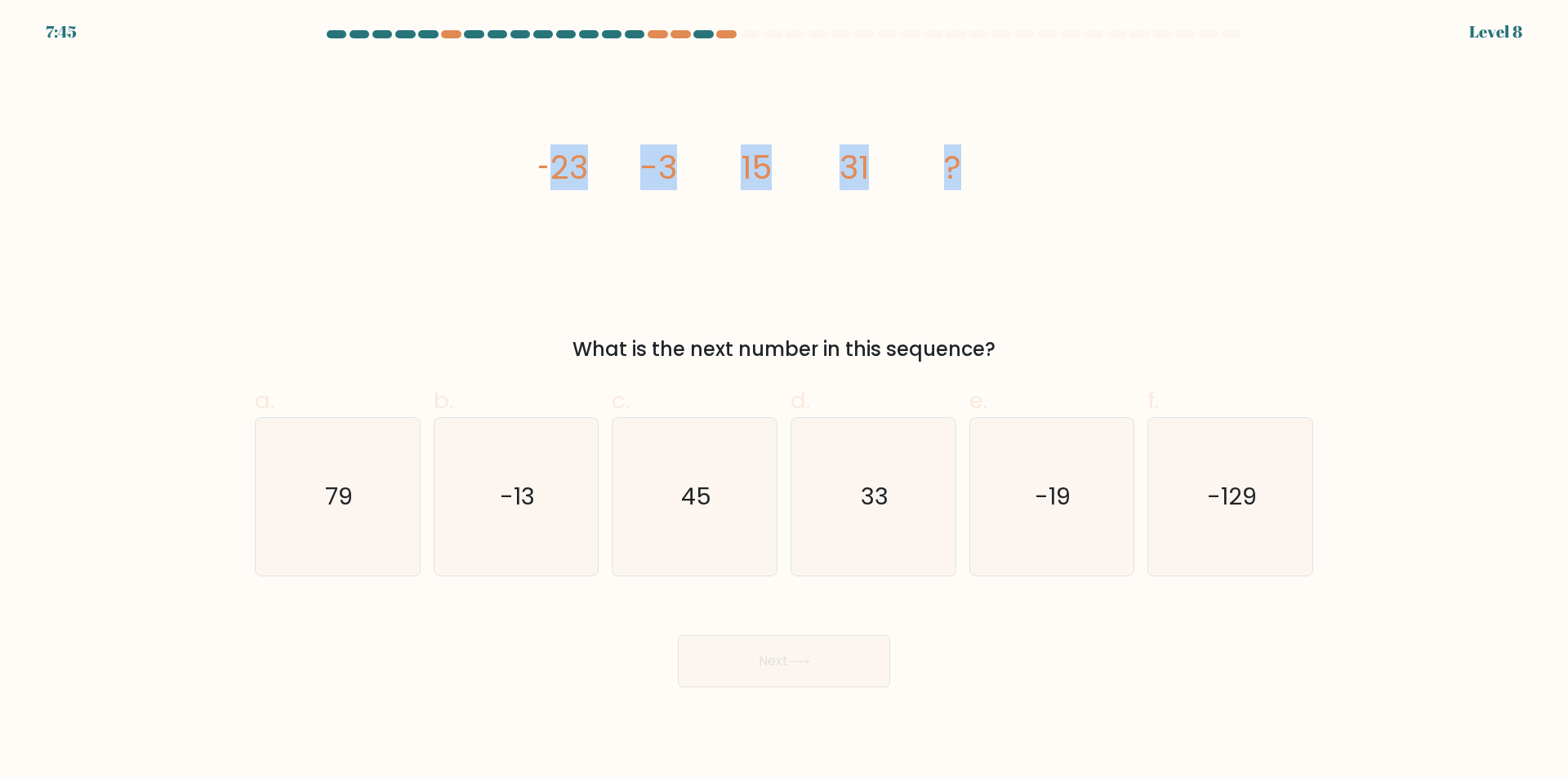
drag, startPoint x: 549, startPoint y: 170, endPoint x: 1067, endPoint y: 202, distance: 519.0
click at [1060, 200] on div "image/svg+xml -23 -3 15 31 ? What is the next number in this sequence?" at bounding box center [784, 213] width 1079 height 302
copy g "23 -3 15 31 ?"
drag, startPoint x: 679, startPoint y: 487, endPoint x: 691, endPoint y: 494, distance: 13.9
click at [683, 489] on icon "45" at bounding box center [695, 497] width 158 height 158
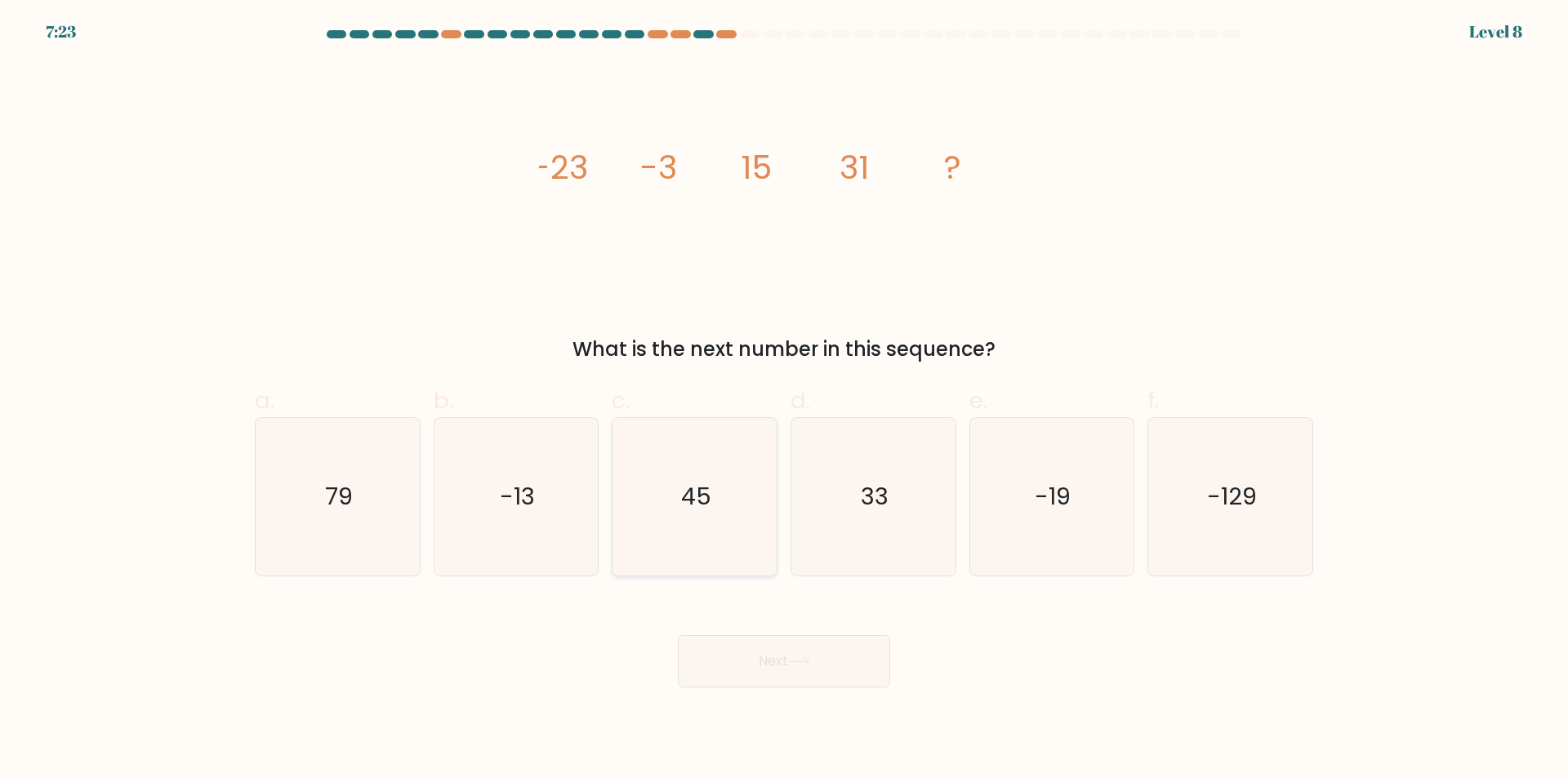
click at [784, 401] on input "c. 45" at bounding box center [784, 395] width 1 height 11
radio input "true"
click at [805, 654] on button "Next" at bounding box center [784, 661] width 212 height 53
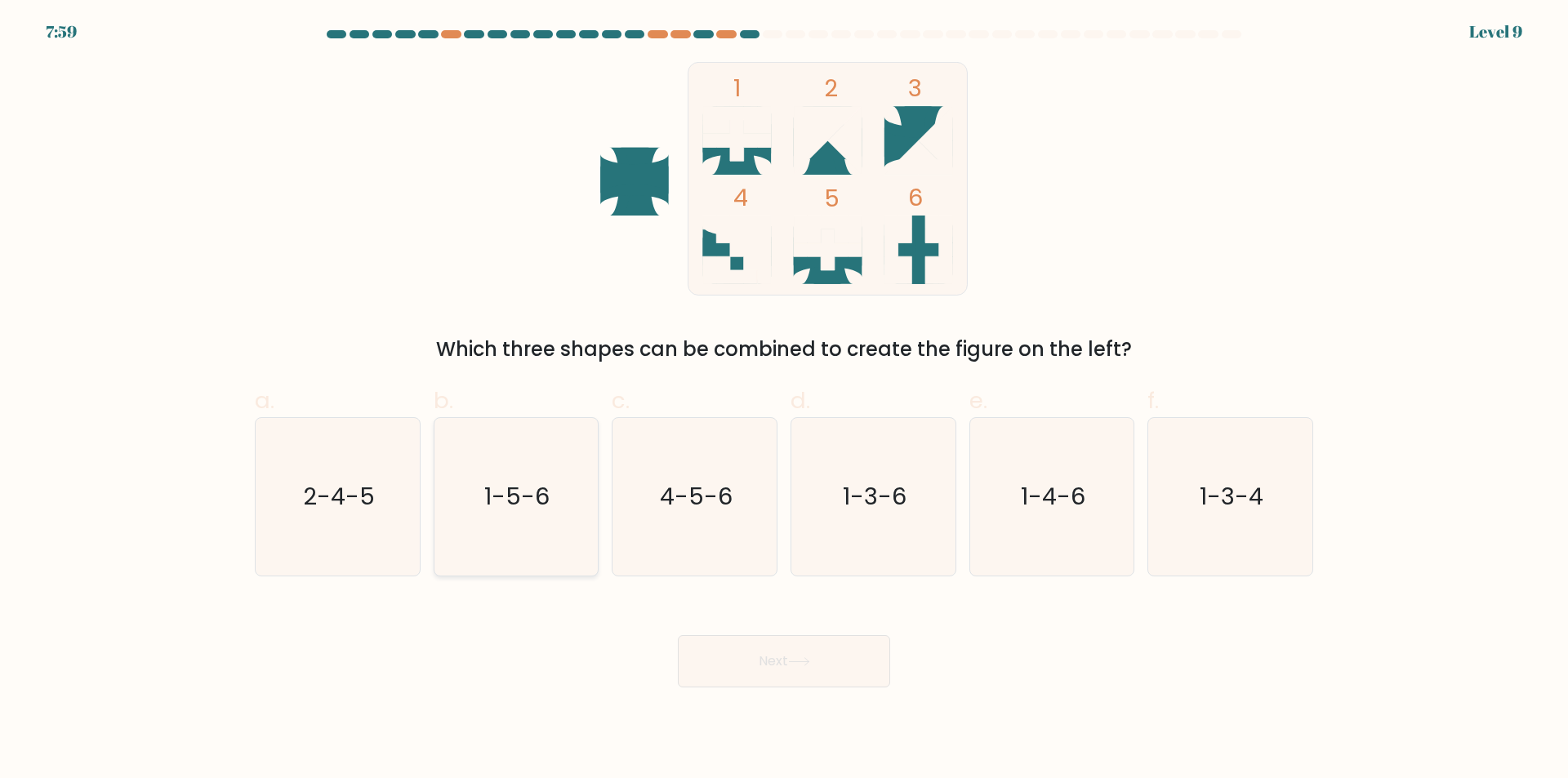
click at [557, 490] on icon "1-5-6" at bounding box center [516, 497] width 158 height 158
click at [784, 401] on input "b. 1-5-6" at bounding box center [784, 395] width 1 height 11
radio input "true"
click at [747, 635] on div "Next" at bounding box center [784, 642] width 1079 height 91
click at [843, 658] on button "Next" at bounding box center [784, 661] width 212 height 53
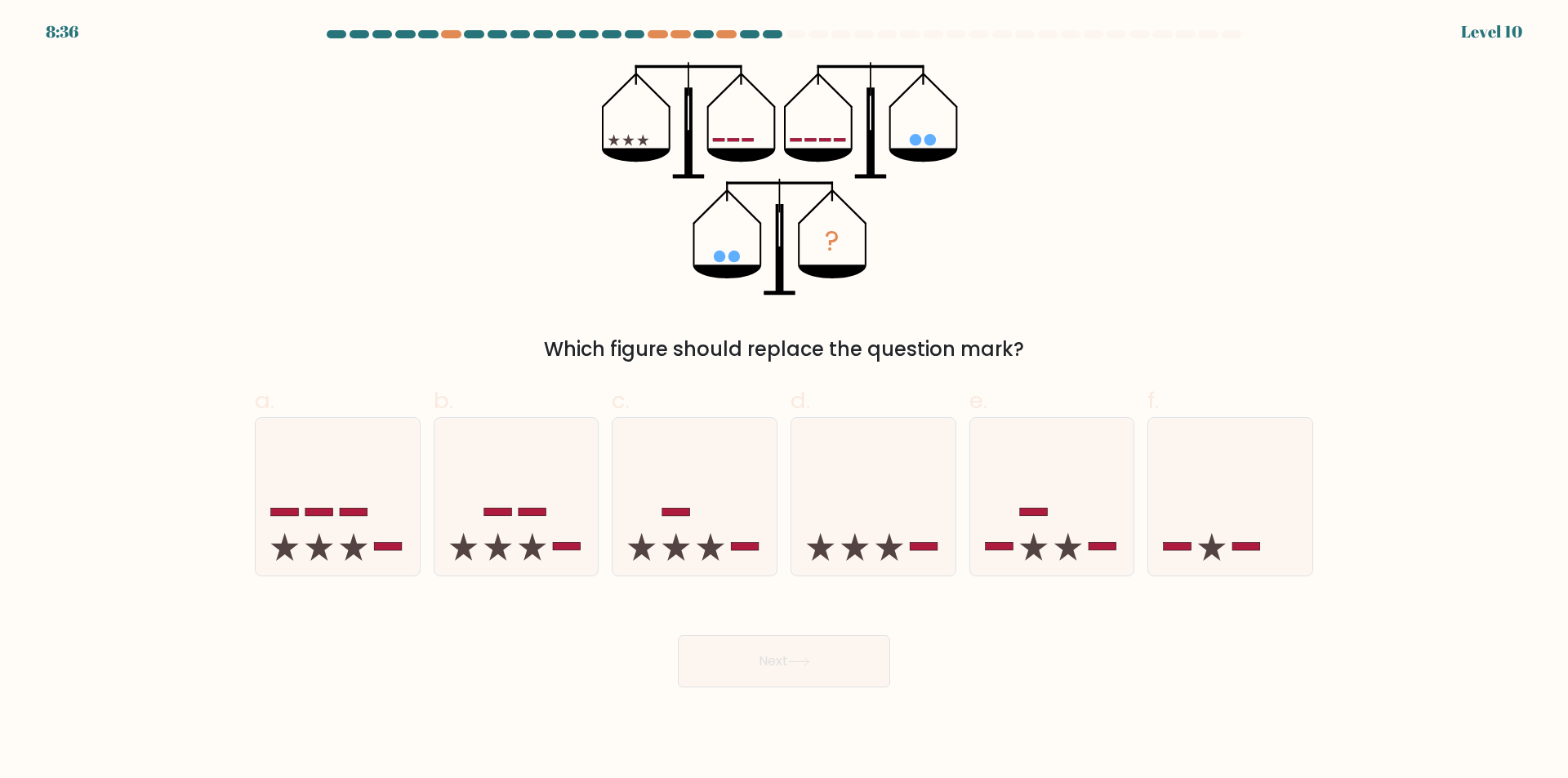
drag, startPoint x: 1022, startPoint y: 527, endPoint x: 987, endPoint y: 598, distance: 79.2
click at [1022, 529] on icon at bounding box center [1052, 497] width 164 height 135
click at [785, 401] on input "e." at bounding box center [784, 395] width 1 height 11
radio input "true"
click at [844, 687] on button "Next" at bounding box center [784, 661] width 212 height 53
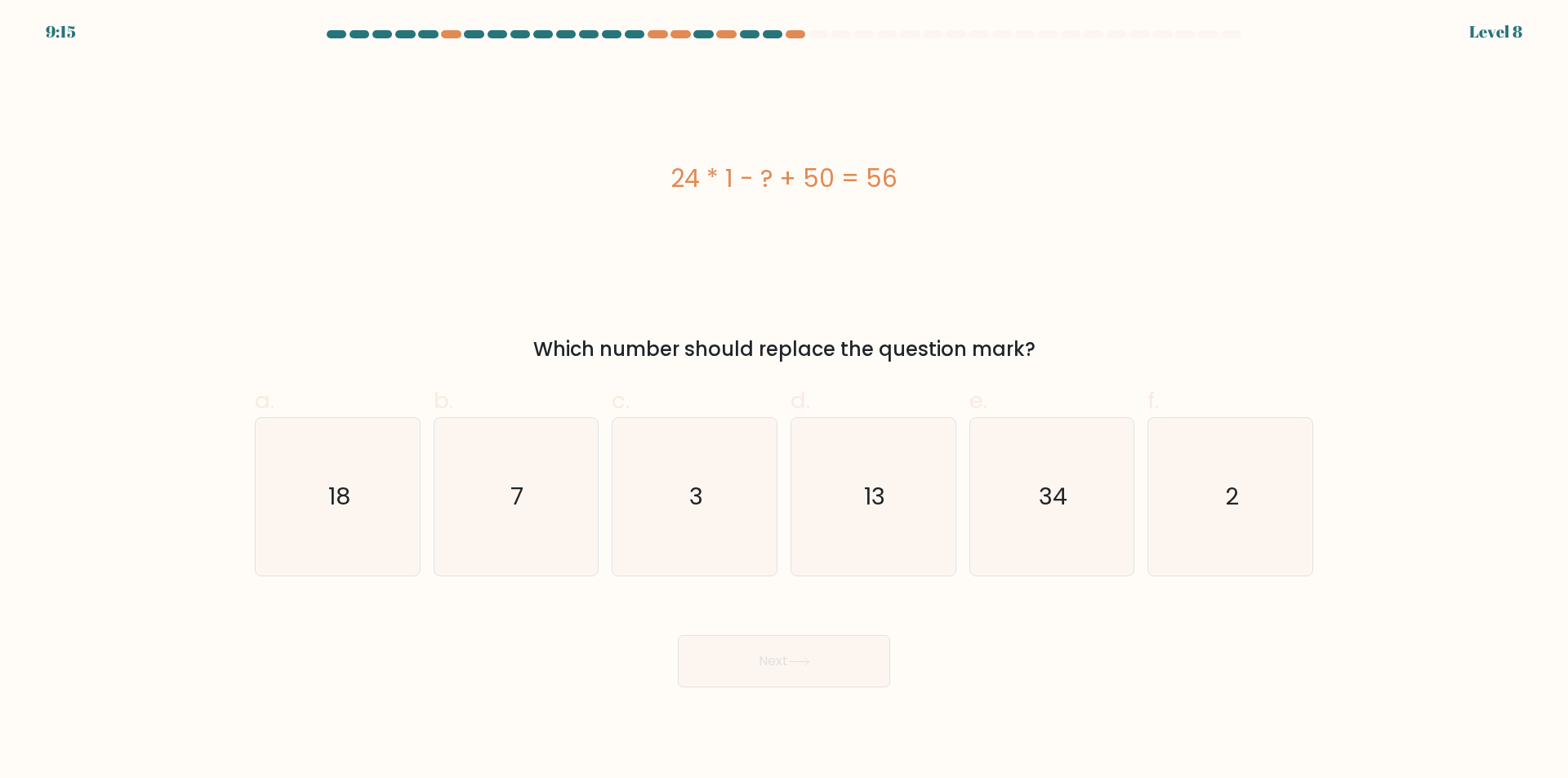
drag, startPoint x: 664, startPoint y: 181, endPoint x: 1038, endPoint y: 349, distance: 410.0
click at [1038, 349] on div "24 * 1 - ? + 50 = 56 Which number should replace the question mark?" at bounding box center [784, 213] width 1079 height 302
copy div "24 * 1 - ? + 50 = 56 Which number should replace the question mark?"
drag, startPoint x: 333, startPoint y: 500, endPoint x: 341, endPoint y: 500, distance: 8.0
click at [339, 500] on text "18" at bounding box center [339, 498] width 22 height 33
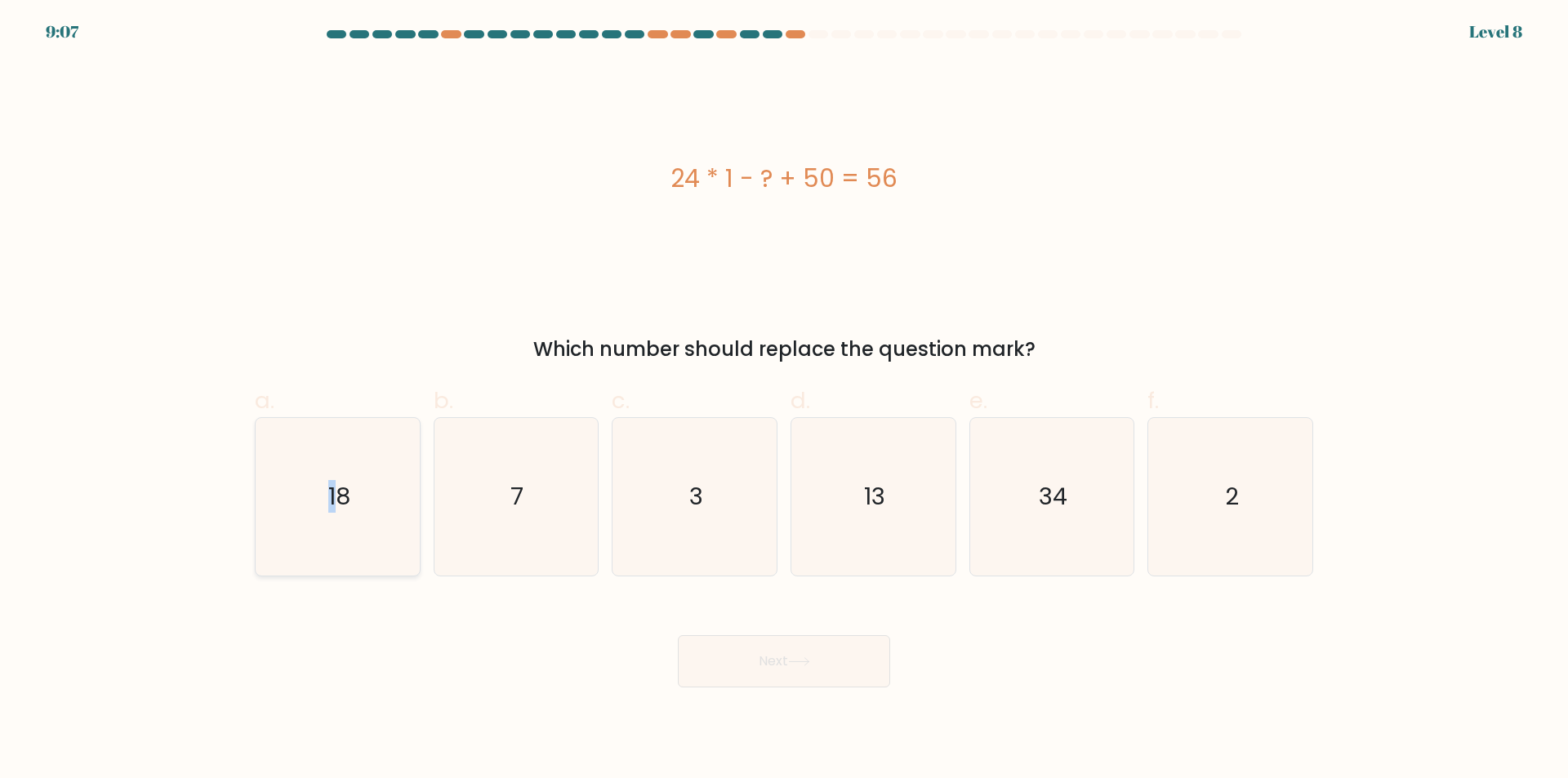
click at [784, 401] on input "a. 18" at bounding box center [784, 395] width 1 height 11
radio input "true"
click at [783, 654] on button "Next" at bounding box center [784, 661] width 212 height 53
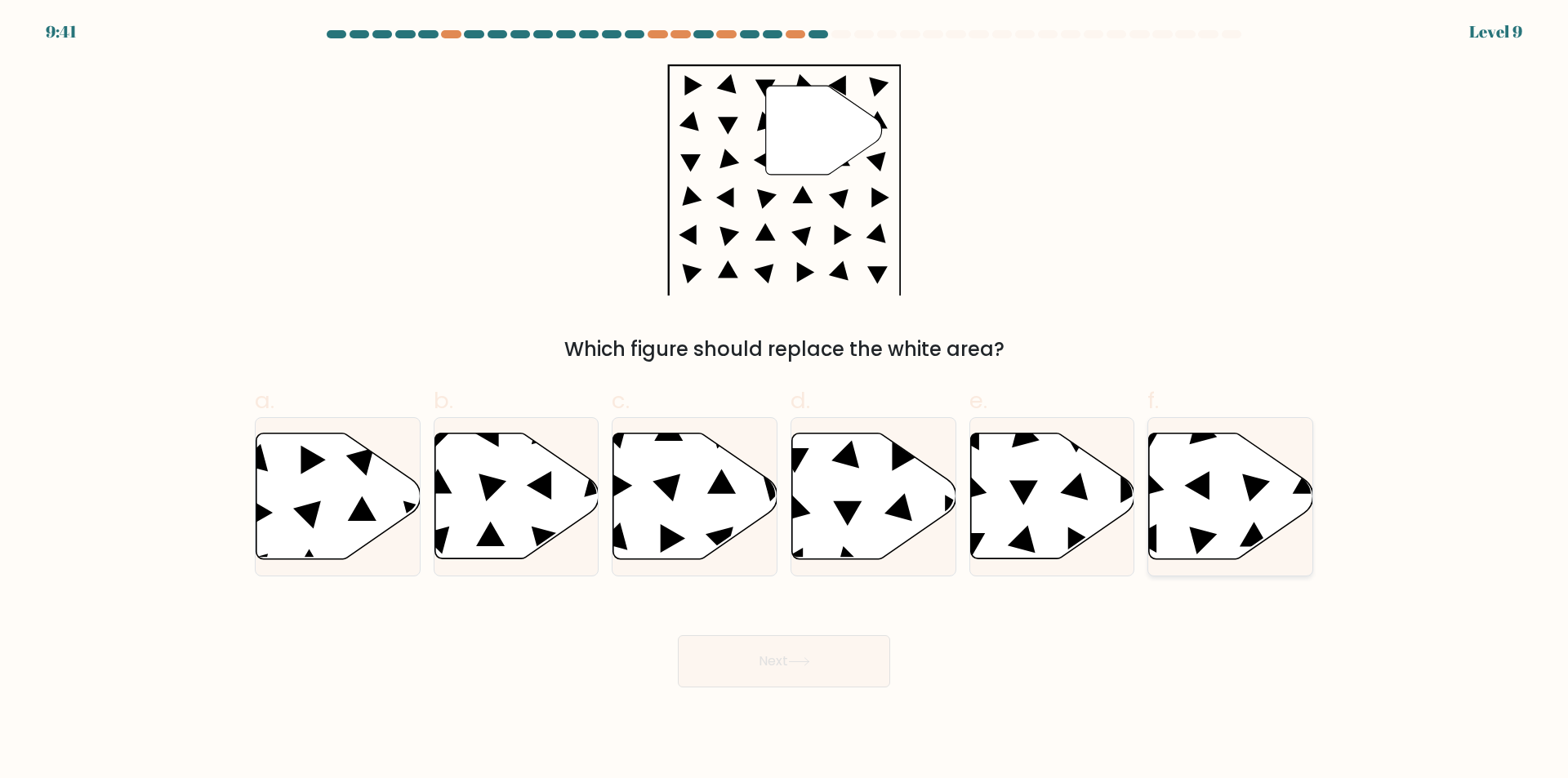
click at [1222, 495] on icon at bounding box center [1231, 496] width 164 height 125
click at [785, 401] on input "f." at bounding box center [784, 395] width 1 height 11
radio input "true"
click at [848, 652] on button "Next" at bounding box center [784, 661] width 212 height 53
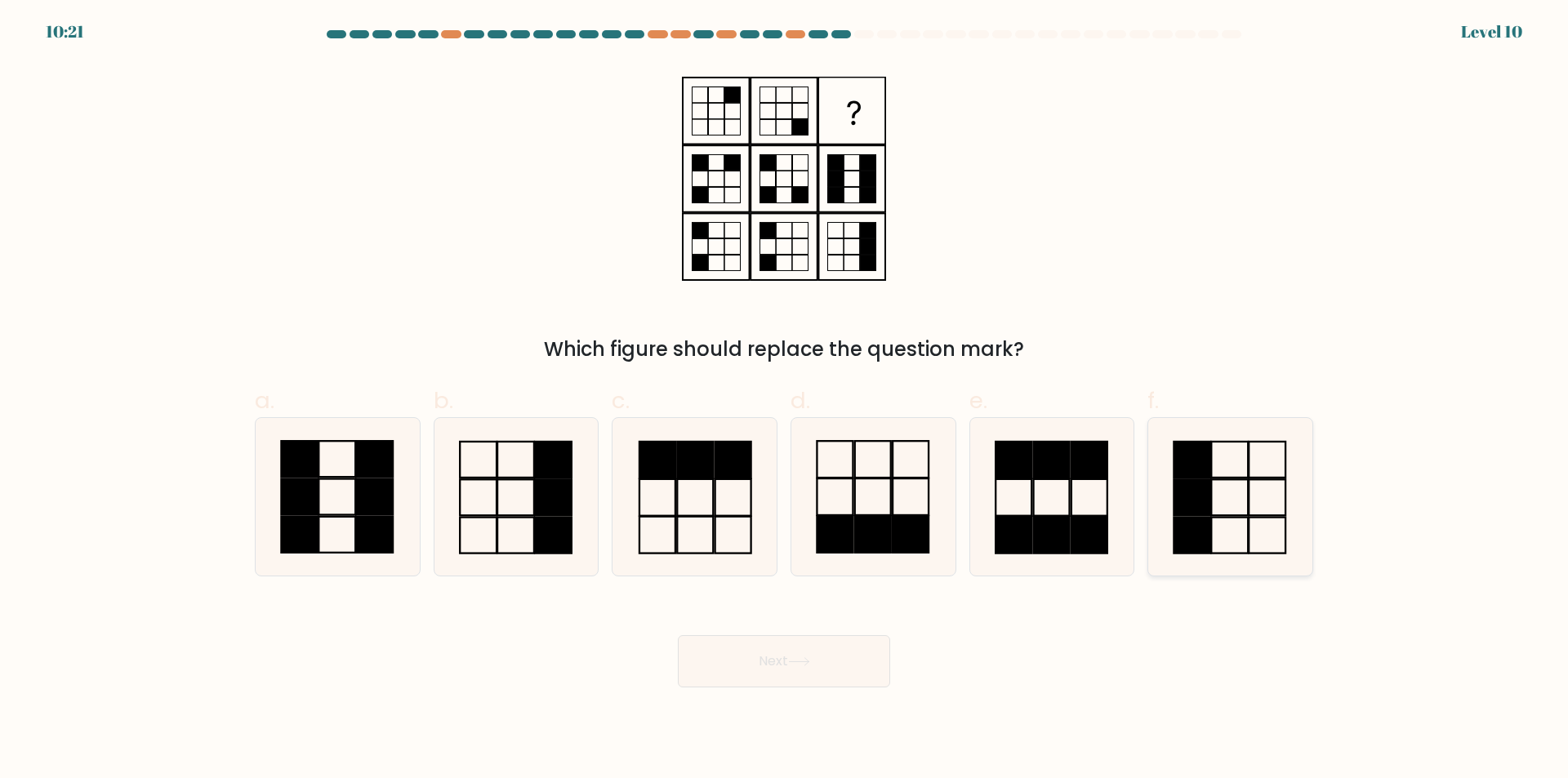
click at [1238, 493] on icon at bounding box center [1230, 497] width 158 height 158
click at [785, 401] on input "f." at bounding box center [784, 395] width 1 height 11
radio input "true"
drag, startPoint x: 839, startPoint y: 665, endPoint x: 948, endPoint y: 581, distance: 137.6
click at [839, 664] on button "Next" at bounding box center [784, 661] width 212 height 53
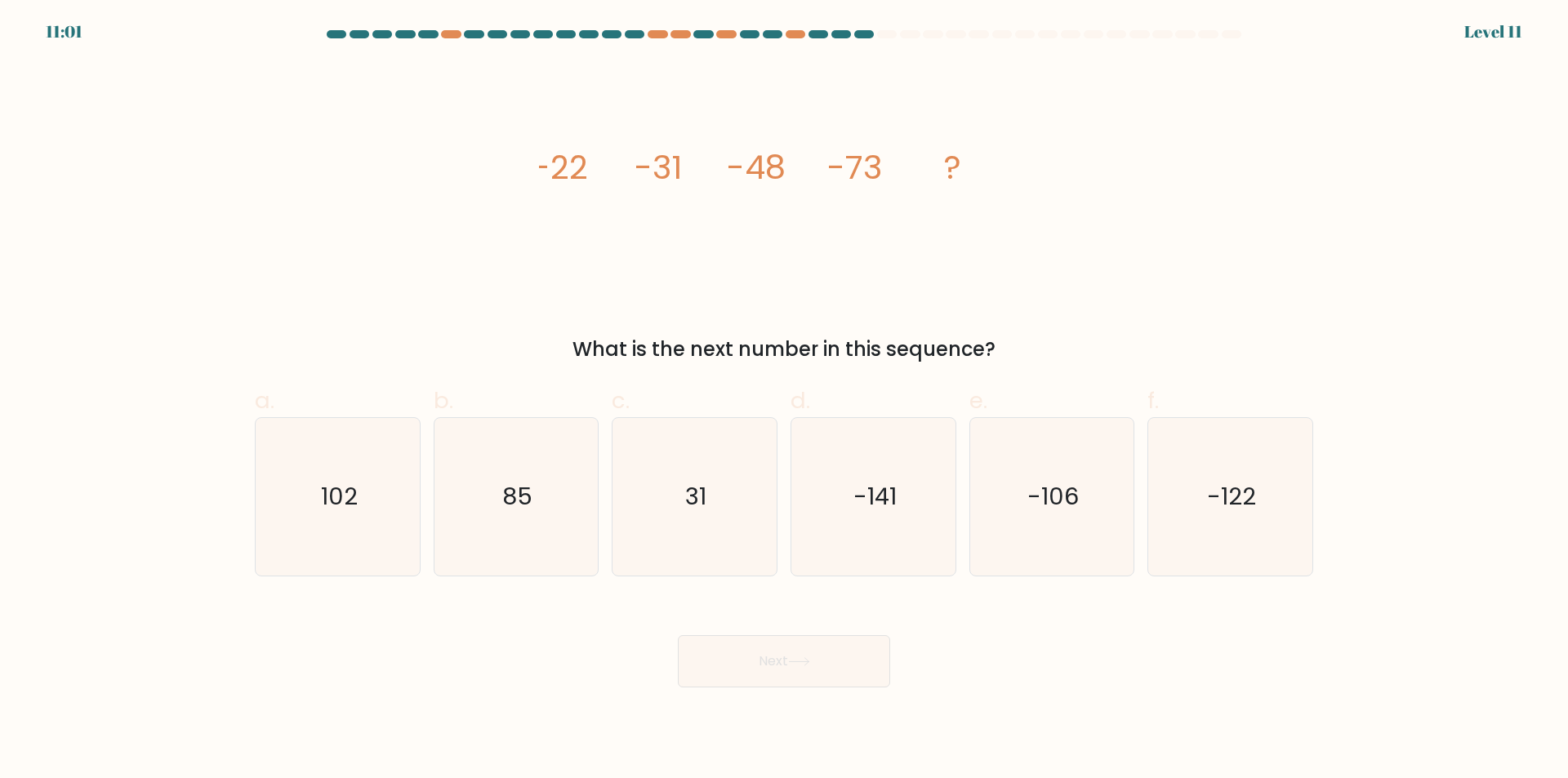
drag, startPoint x: 687, startPoint y: 181, endPoint x: 1012, endPoint y: 322, distance: 354.3
click at [1012, 322] on div "image/svg+xml -22 -31 -48 -73 ? What is the next number in this sequence?" at bounding box center [784, 213] width 1079 height 302
copy div "-22 -31 -48 -73 ? What is the next number in this sequence?"
drag, startPoint x: 1086, startPoint y: 486, endPoint x: 961, endPoint y: 629, distance: 189.9
click at [1087, 487] on icon "-106" at bounding box center [1051, 497] width 158 height 158
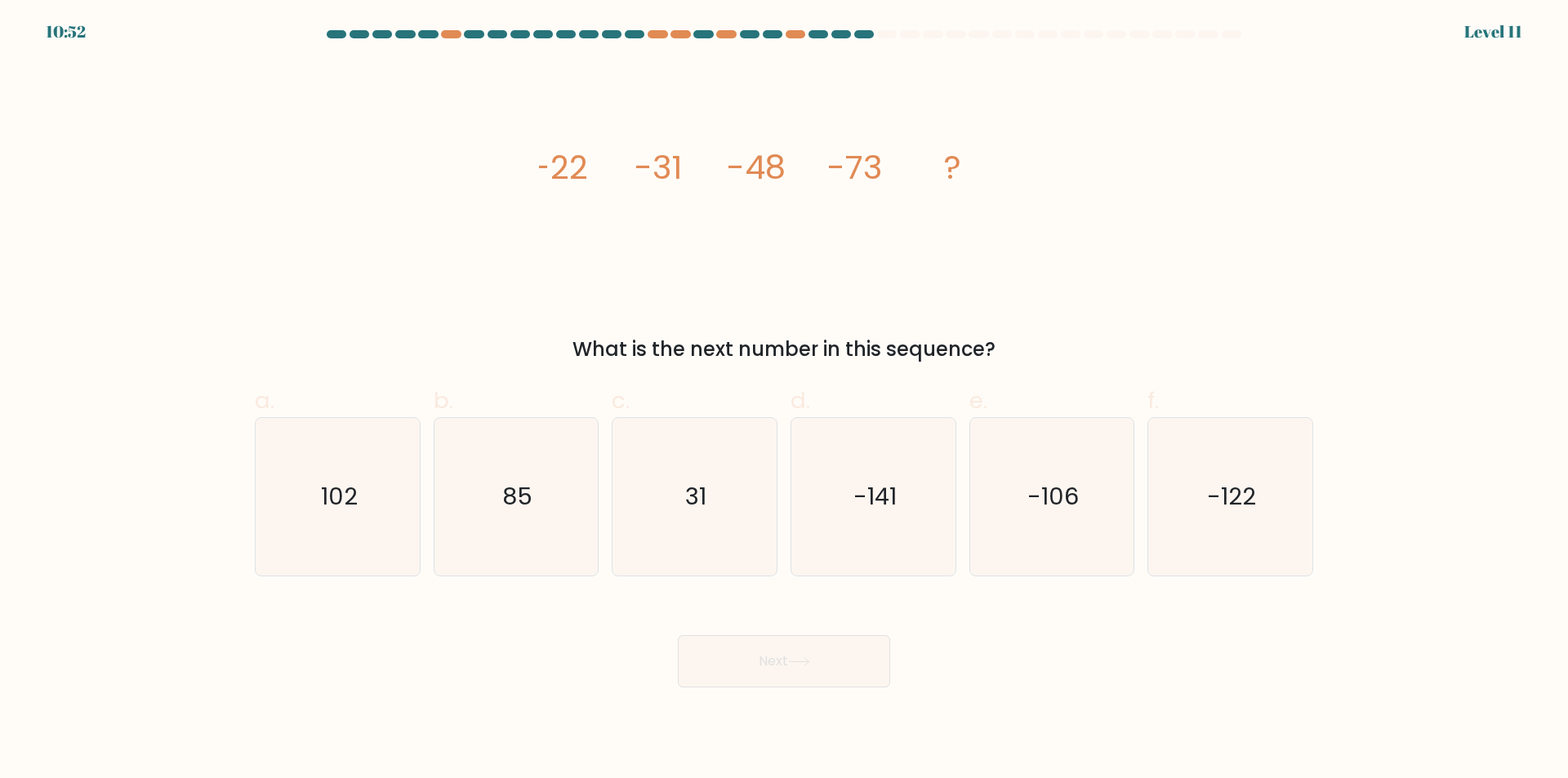
click at [785, 401] on input "e. -106" at bounding box center [784, 395] width 1 height 11
radio input "true"
click at [848, 687] on button "Next" at bounding box center [784, 661] width 212 height 53
click at [859, 665] on button "Next" at bounding box center [784, 661] width 212 height 53
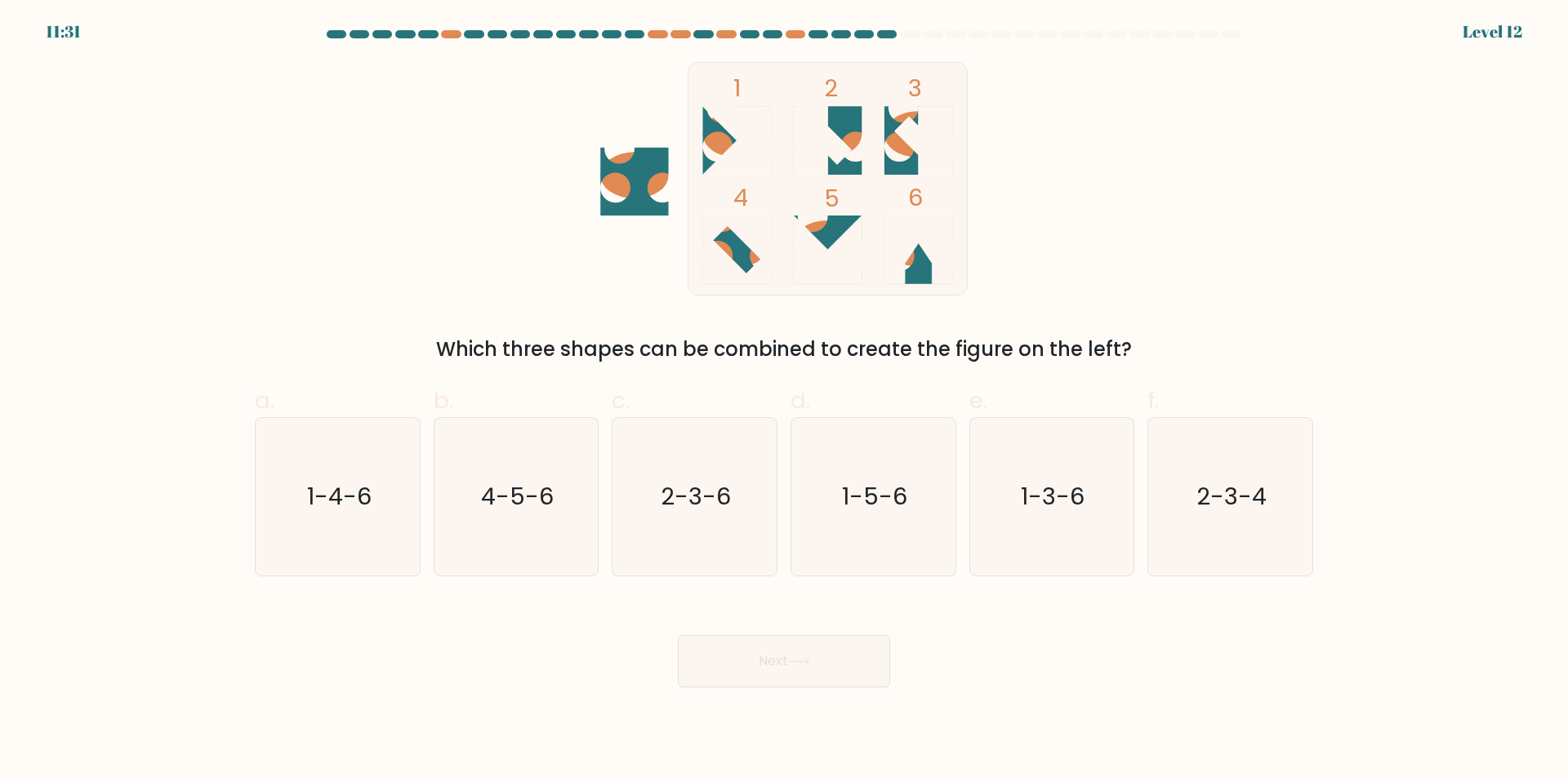
drag, startPoint x: 655, startPoint y: 488, endPoint x: 724, endPoint y: 623, distance: 151.6
click at [659, 490] on icon "2-3-6" at bounding box center [695, 497] width 158 height 158
click at [784, 401] on input "c. 2-3-6" at bounding box center [784, 395] width 1 height 11
radio input "true"
click at [738, 655] on button "Next" at bounding box center [784, 661] width 212 height 53
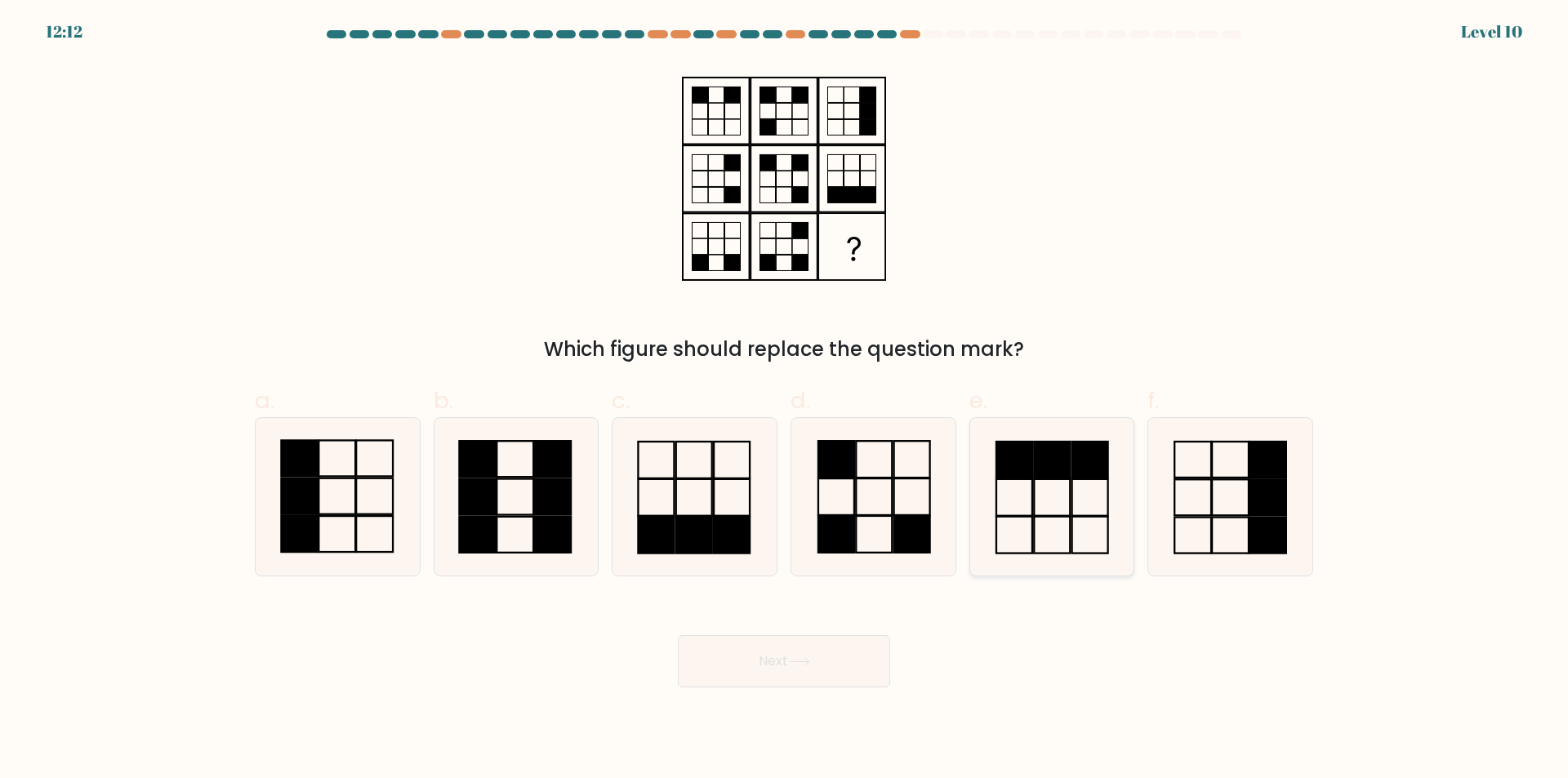
click at [1053, 484] on icon at bounding box center [1051, 497] width 158 height 158
click at [785, 401] on input "e." at bounding box center [784, 395] width 1 height 11
radio input "true"
drag, startPoint x: 805, startPoint y: 669, endPoint x: 717, endPoint y: 650, distance: 90.0
click at [803, 669] on button "Next" at bounding box center [784, 661] width 212 height 53
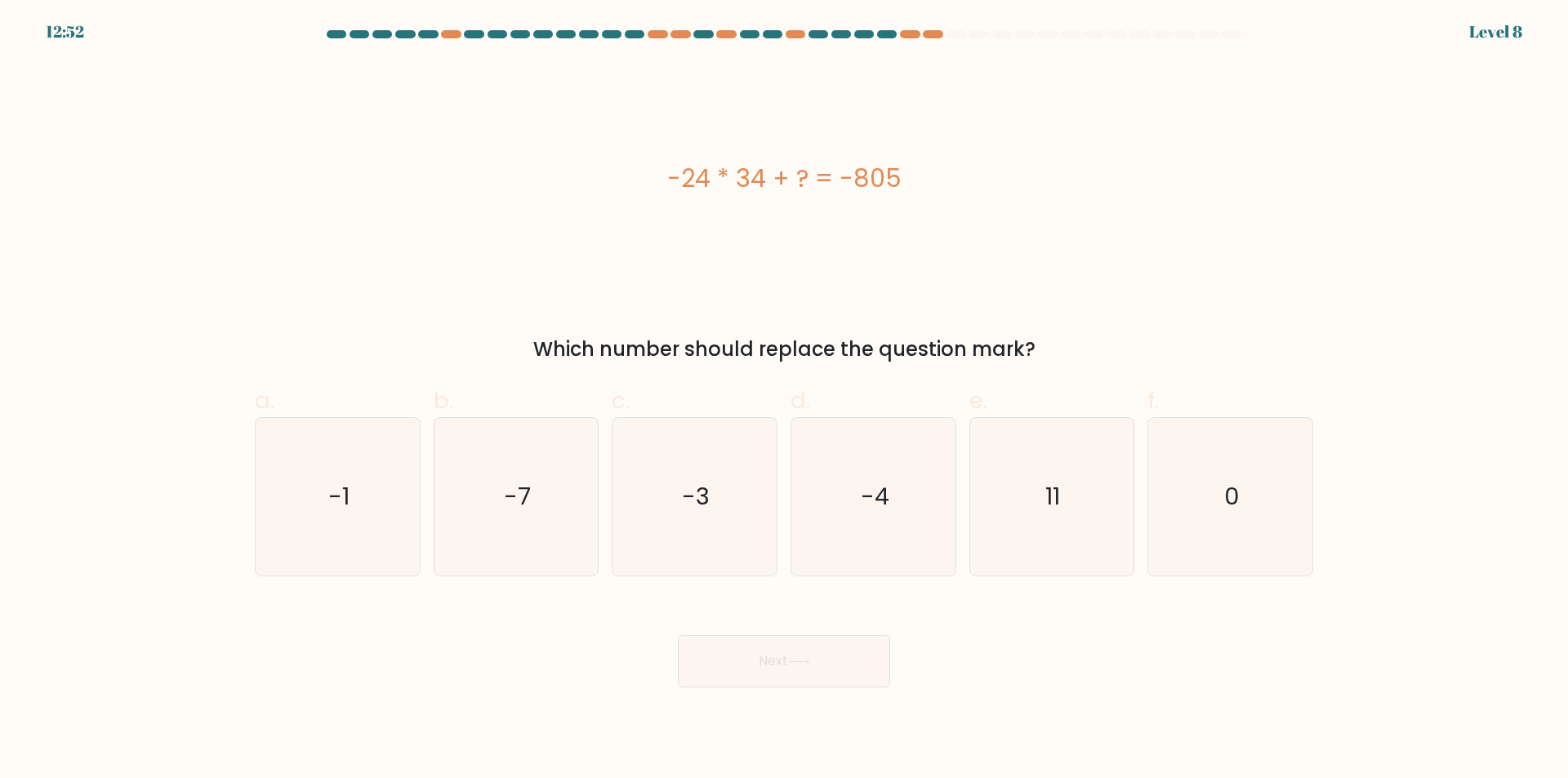
drag, startPoint x: 873, startPoint y: 240, endPoint x: 1059, endPoint y: 354, distance: 218.2
click at [1059, 354] on div "-24 * 34 + ? = -805 Which number should replace the question mark?" at bounding box center [784, 213] width 1079 height 302
copy div "-24 * 34 + ? = -805 Which number should replace the question mark?"
drag, startPoint x: 1121, startPoint y: 507, endPoint x: 1113, endPoint y: 511, distance: 8.9
click at [1120, 508] on icon "11" at bounding box center [1051, 497] width 158 height 158
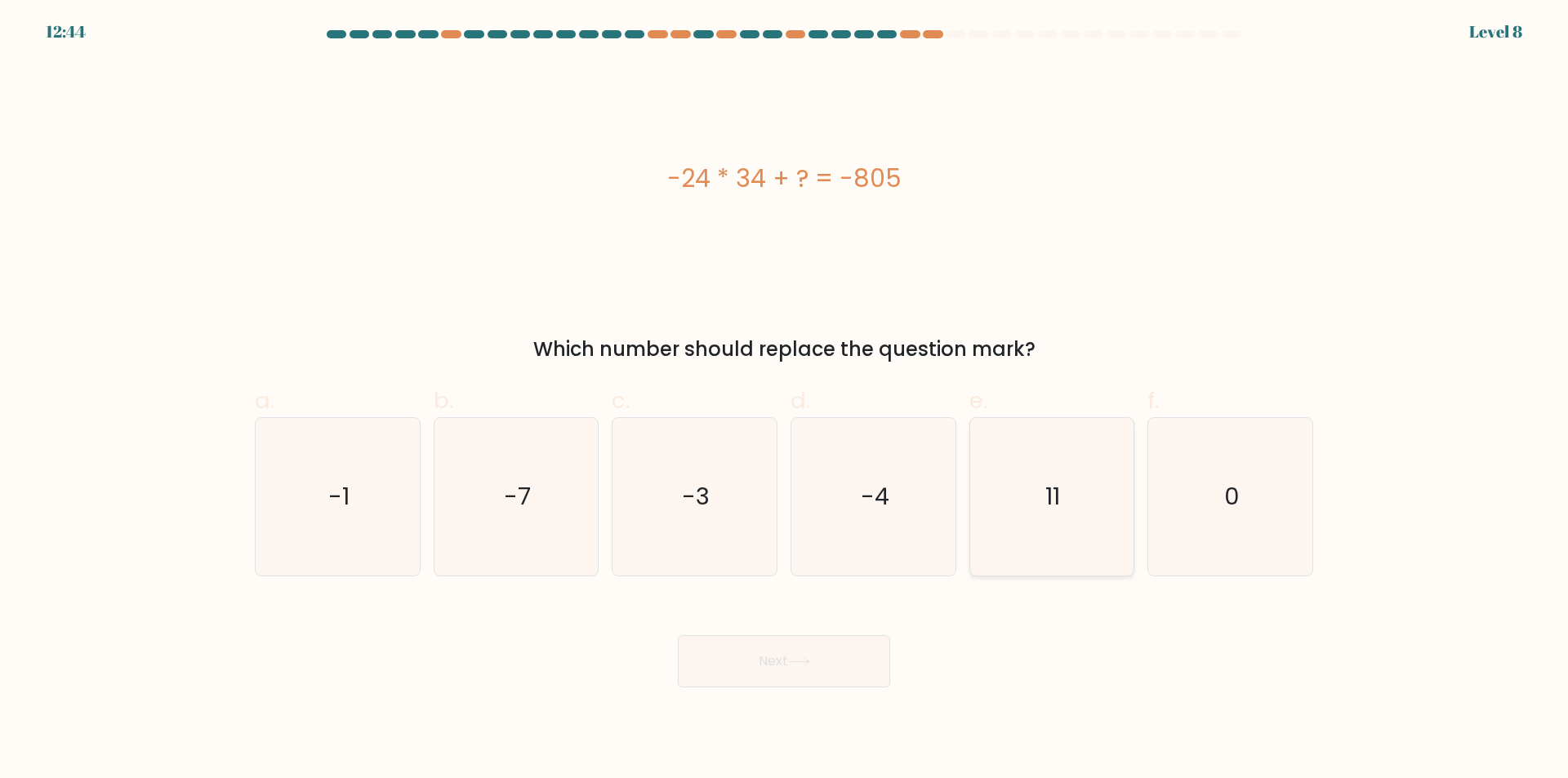
click at [785, 401] on input "e. 11" at bounding box center [784, 395] width 1 height 11
radio input "true"
click at [827, 666] on button "Next" at bounding box center [784, 661] width 212 height 53
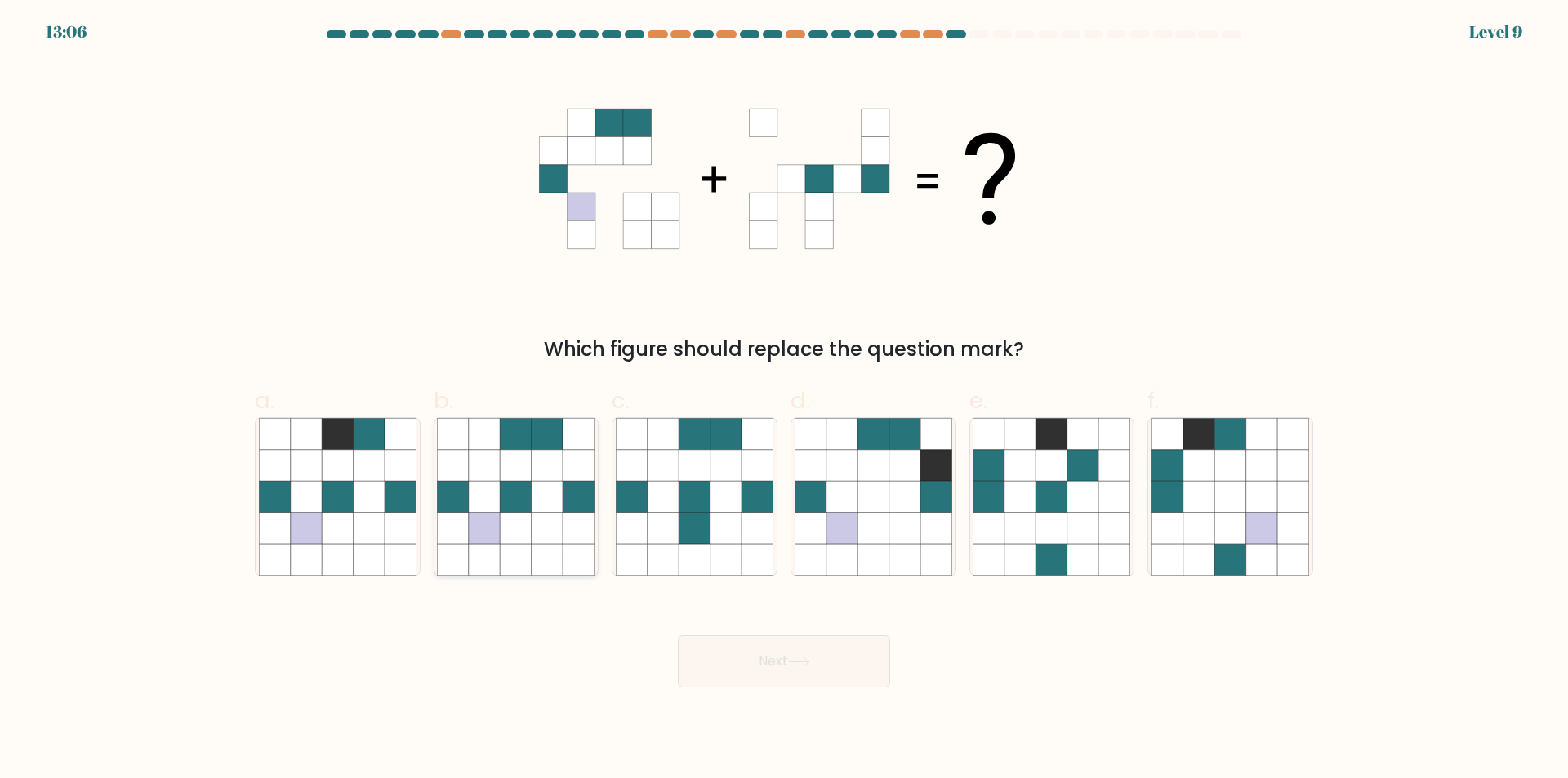
click at [531, 477] on icon at bounding box center [517, 466] width 31 height 31
click at [784, 401] on input "b." at bounding box center [784, 395] width 1 height 11
radio input "true"
click at [793, 656] on button "Next" at bounding box center [784, 661] width 212 height 53
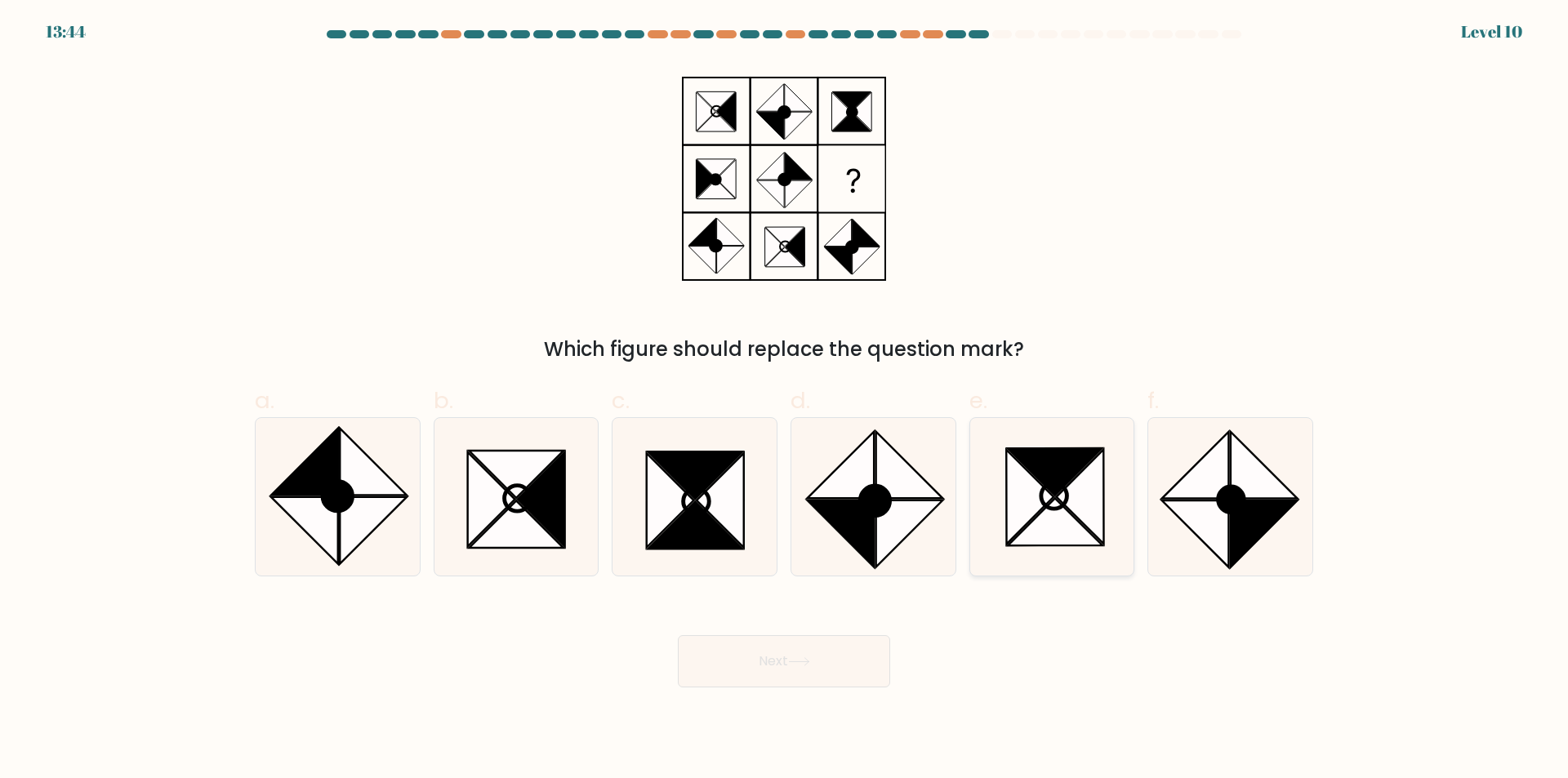
click at [1068, 497] on icon at bounding box center [1054, 496] width 26 height 26
click at [785, 401] on input "e." at bounding box center [784, 395] width 1 height 11
radio input "true"
click at [808, 652] on button "Next" at bounding box center [784, 661] width 212 height 53
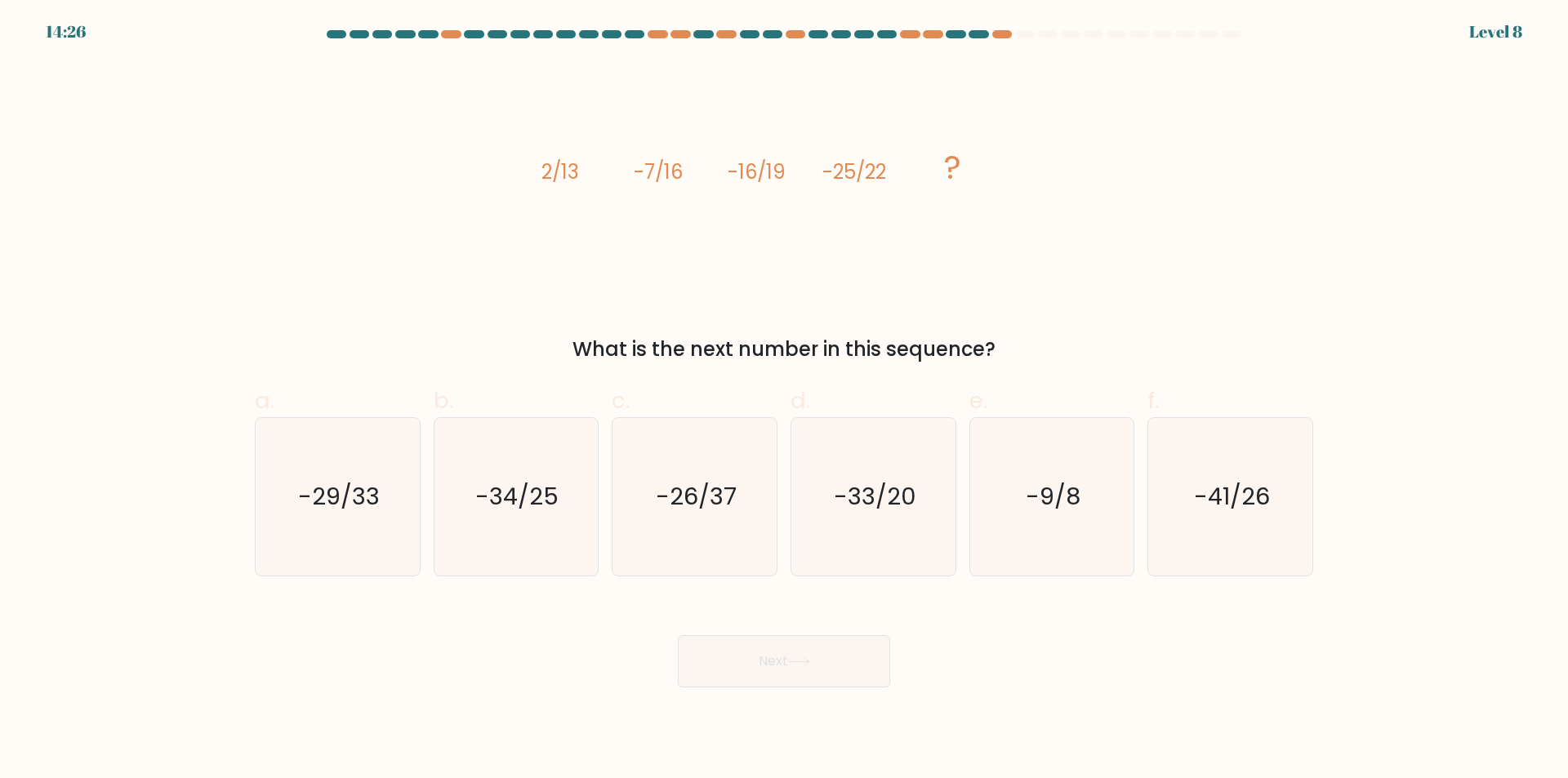
drag, startPoint x: 523, startPoint y: 161, endPoint x: 1013, endPoint y: 351, distance: 525.5
click at [1013, 351] on div "image/svg+xml 2/13 -7/16 -16/19 -25/22 ? What is the next number in this sequen…" at bounding box center [784, 213] width 1079 height 302
copy div "2/13 -7/16 -16/19 -25/22 ? What is the next number in this sequence?"
drag, startPoint x: 546, startPoint y: 500, endPoint x: 553, endPoint y: 507, distance: 9.9
click at [547, 505] on text "-34/25" at bounding box center [518, 498] width 84 height 33
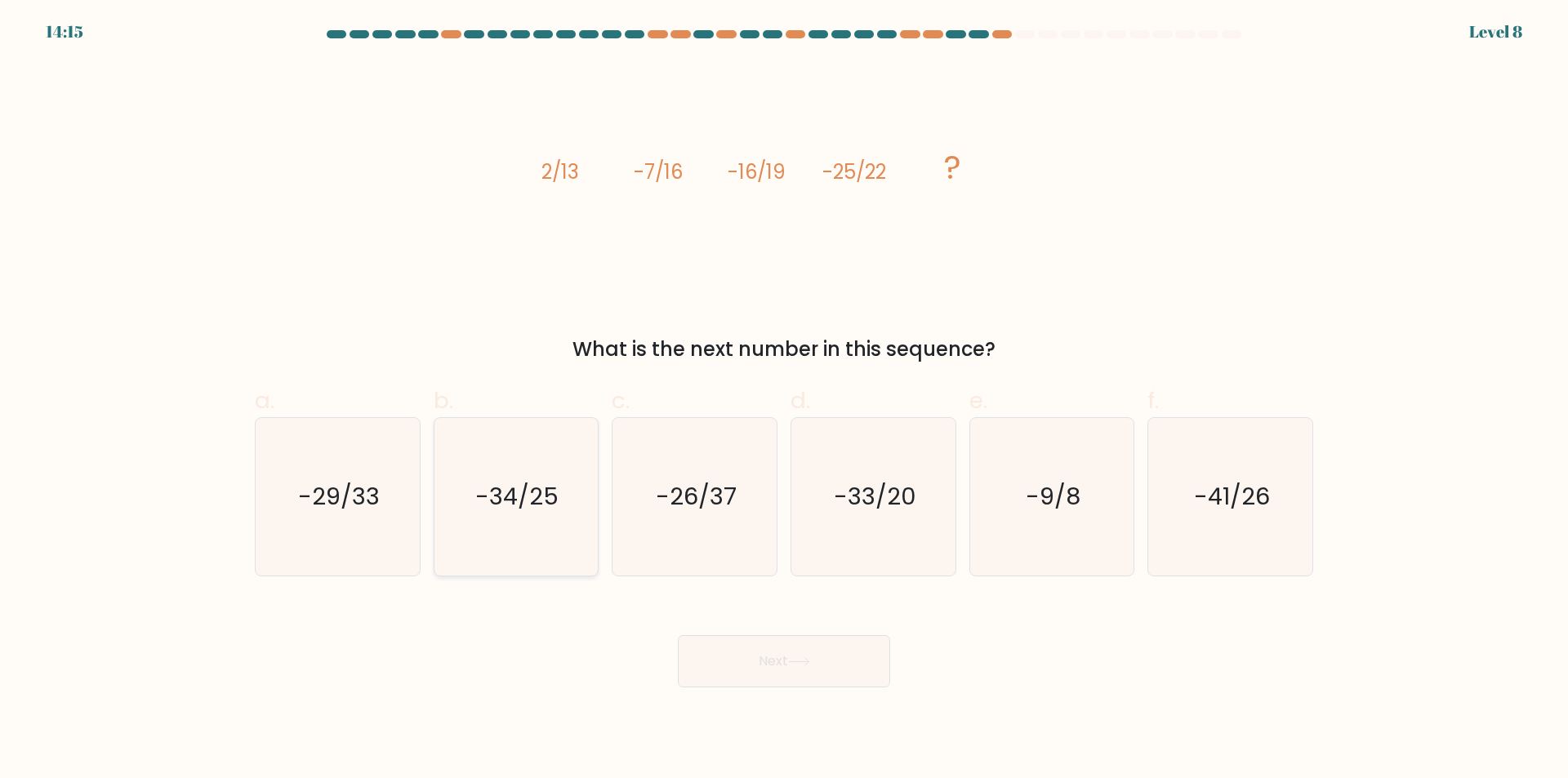
click at [784, 401] on input "b. -34/25" at bounding box center [784, 395] width 1 height 11
radio input "true"
click at [826, 652] on button "Next" at bounding box center [784, 661] width 212 height 53
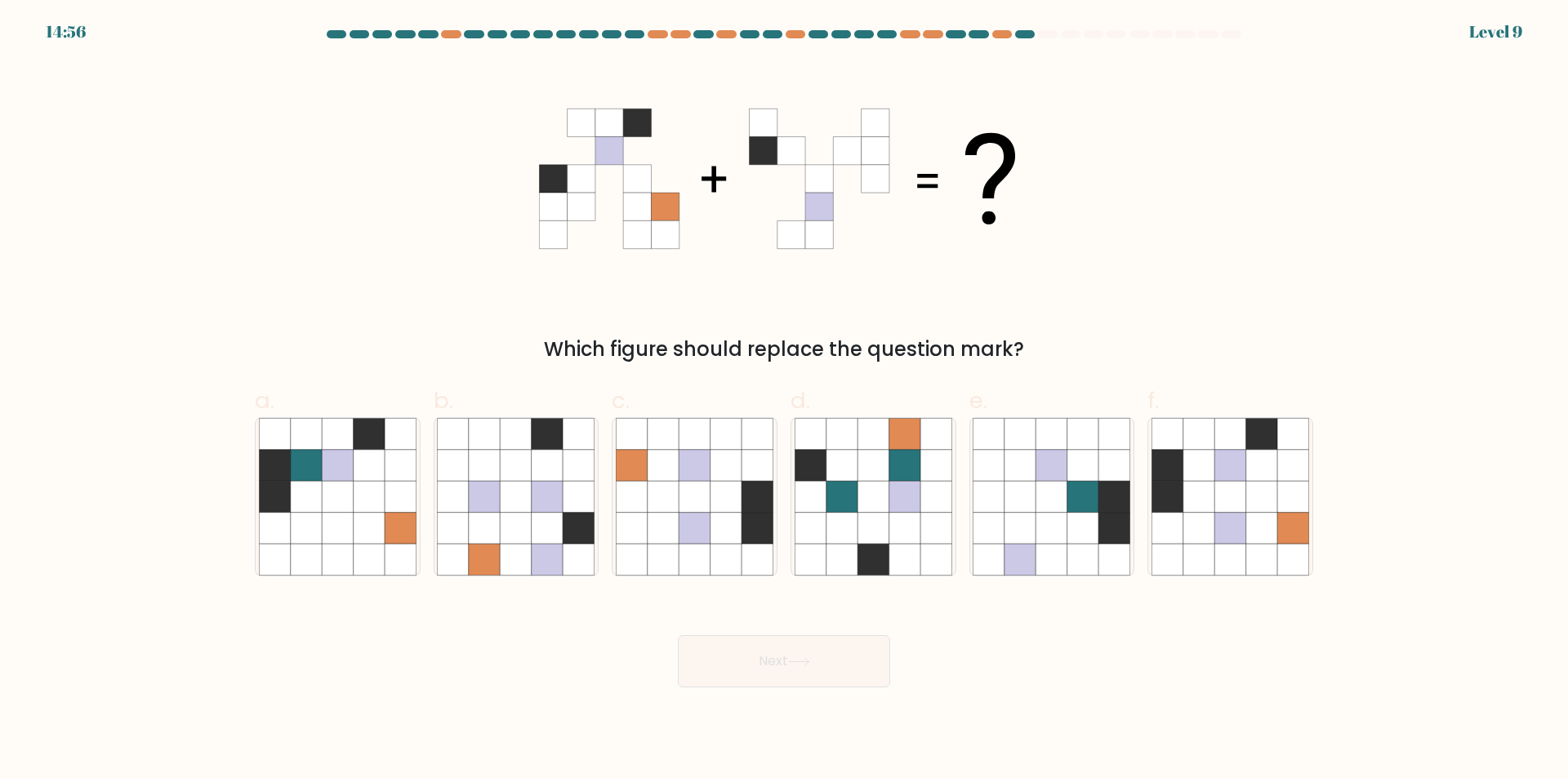
drag, startPoint x: 1236, startPoint y: 528, endPoint x: 1119, endPoint y: 594, distance: 134.3
click at [1238, 532] on icon at bounding box center [1230, 528] width 31 height 31
click at [785, 401] on input "f." at bounding box center [784, 395] width 1 height 11
radio input "true"
drag, startPoint x: 835, startPoint y: 667, endPoint x: 1041, endPoint y: 607, distance: 214.6
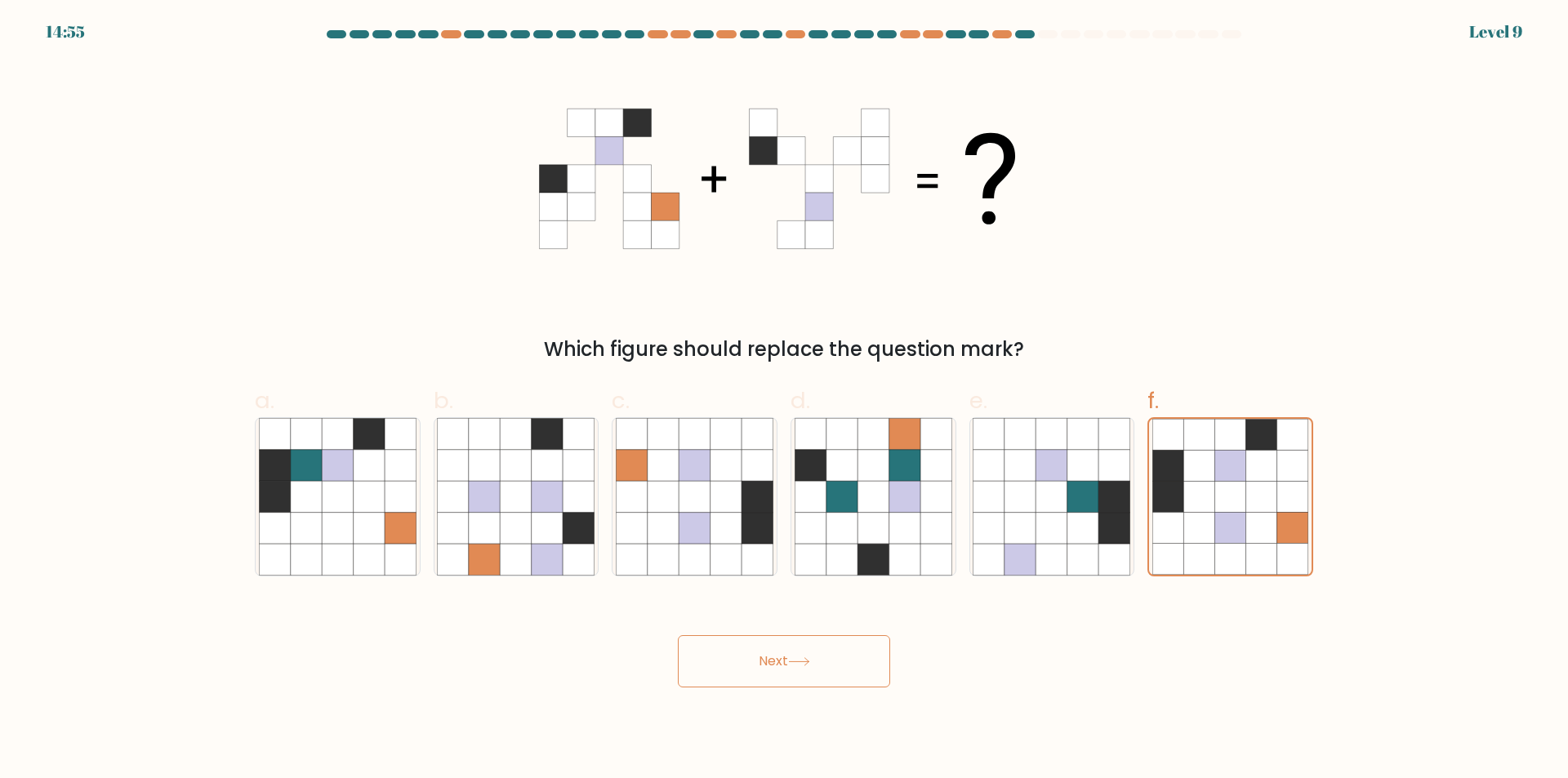
click at [836, 666] on button "Next" at bounding box center [784, 661] width 212 height 53
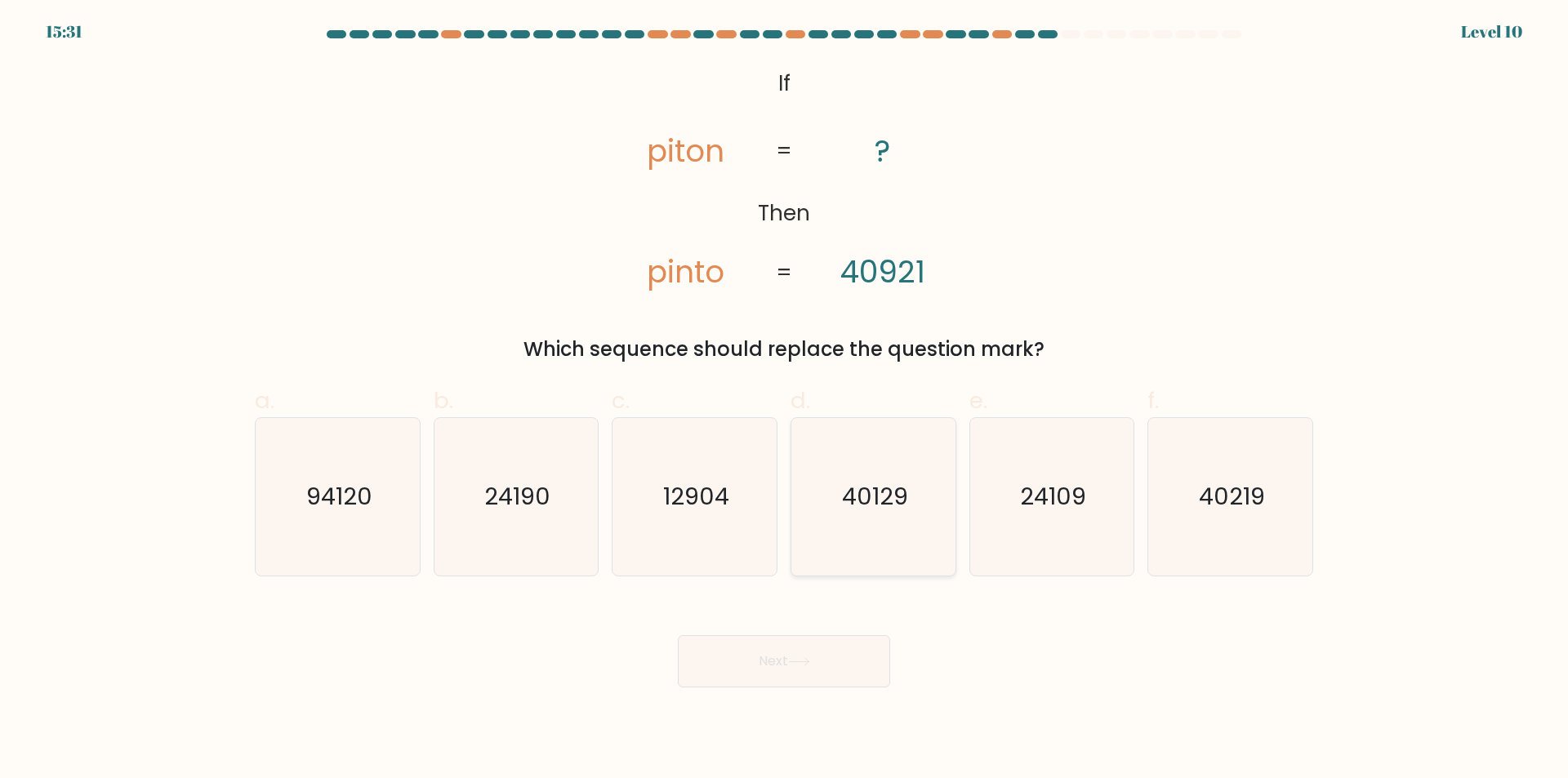
drag, startPoint x: 849, startPoint y: 505, endPoint x: 864, endPoint y: 505, distance: 15.0
click at [849, 506] on text "40129" at bounding box center [875, 498] width 66 height 33
click at [785, 401] on input "d. 40129" at bounding box center [784, 395] width 1 height 11
radio input "true"
click at [798, 669] on button "Next" at bounding box center [784, 661] width 212 height 53
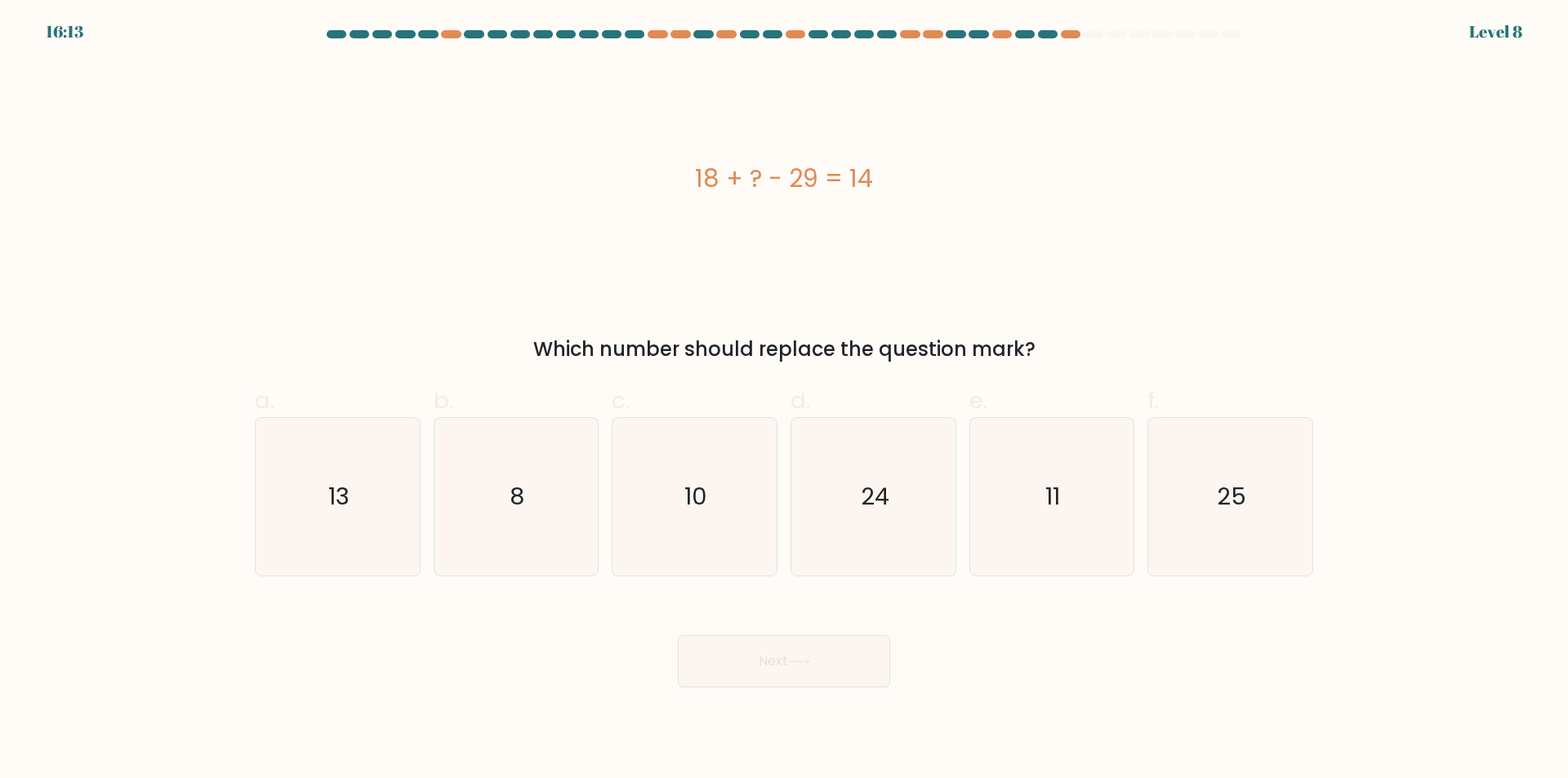
drag, startPoint x: 715, startPoint y: 170, endPoint x: 1079, endPoint y: 334, distance: 399.2
click at [1079, 334] on div "18 + ? - 29 = 14 Which number should replace the question mark?" at bounding box center [784, 213] width 1079 height 302
copy div "18 + ? - 29 = 14 Which number should replace the question mark?"
click at [1272, 501] on icon "25" at bounding box center [1230, 497] width 158 height 158
click at [785, 401] on input "f. 25" at bounding box center [784, 395] width 1 height 11
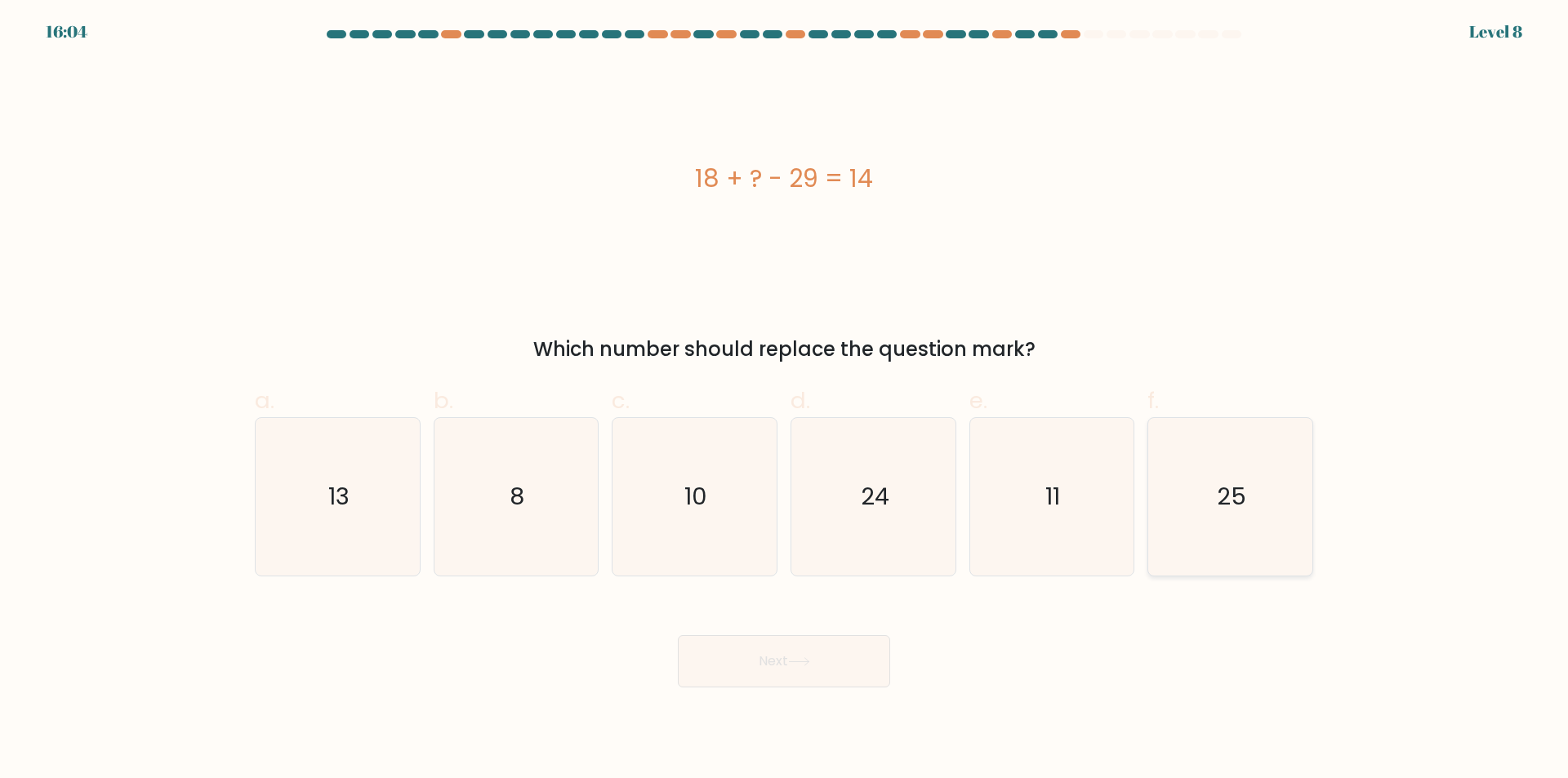
radio input "true"
click at [869, 649] on button "Next" at bounding box center [784, 661] width 212 height 53
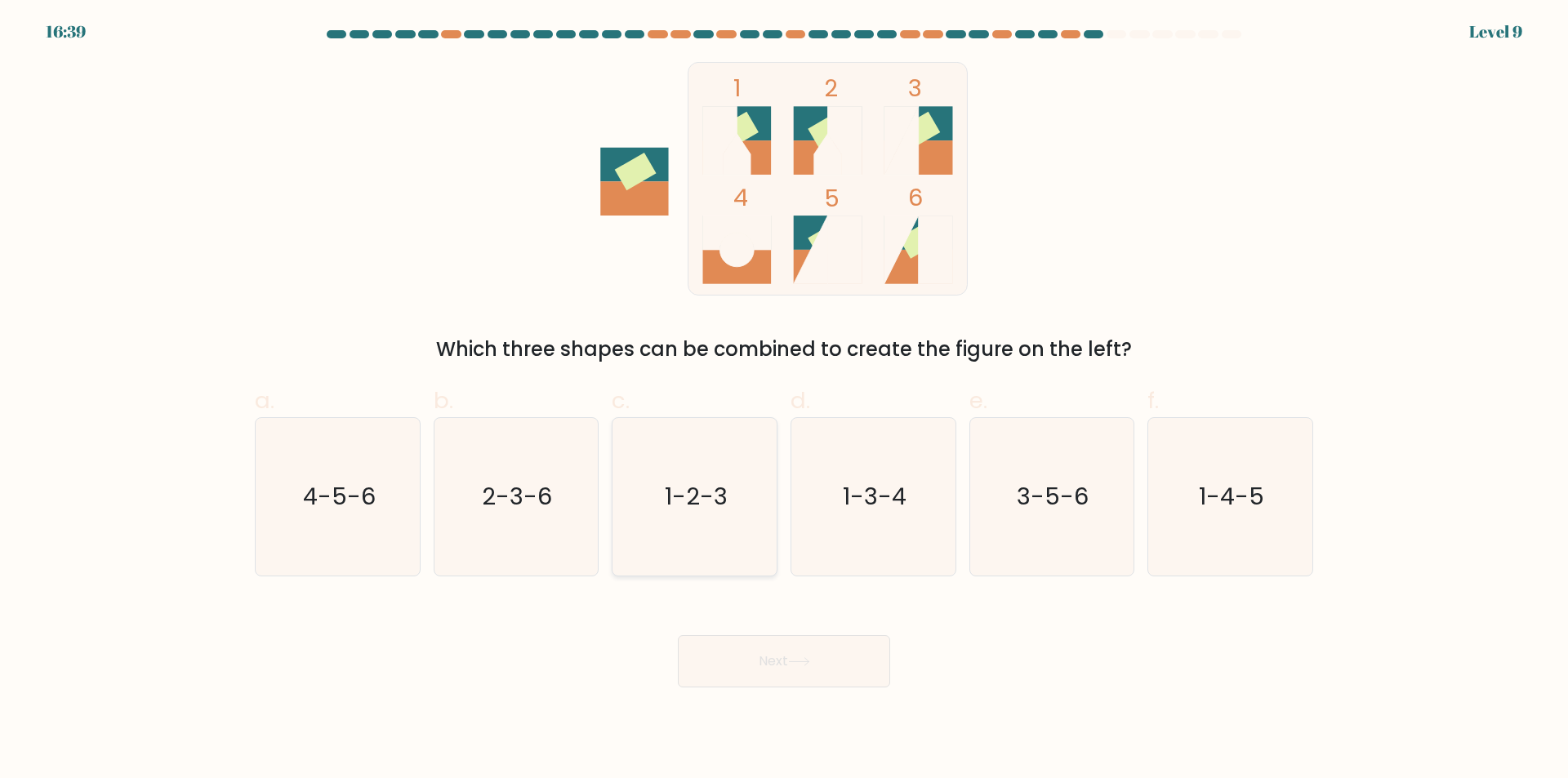
drag, startPoint x: 791, startPoint y: 457, endPoint x: 774, endPoint y: 515, distance: 60.4
click at [788, 467] on div "d. 1-3-4" at bounding box center [873, 480] width 179 height 193
click at [760, 565] on icon "1-2-3" at bounding box center [695, 497] width 158 height 158
click at [784, 401] on input "c. 1-2-3" at bounding box center [784, 395] width 1 height 11
radio input "true"
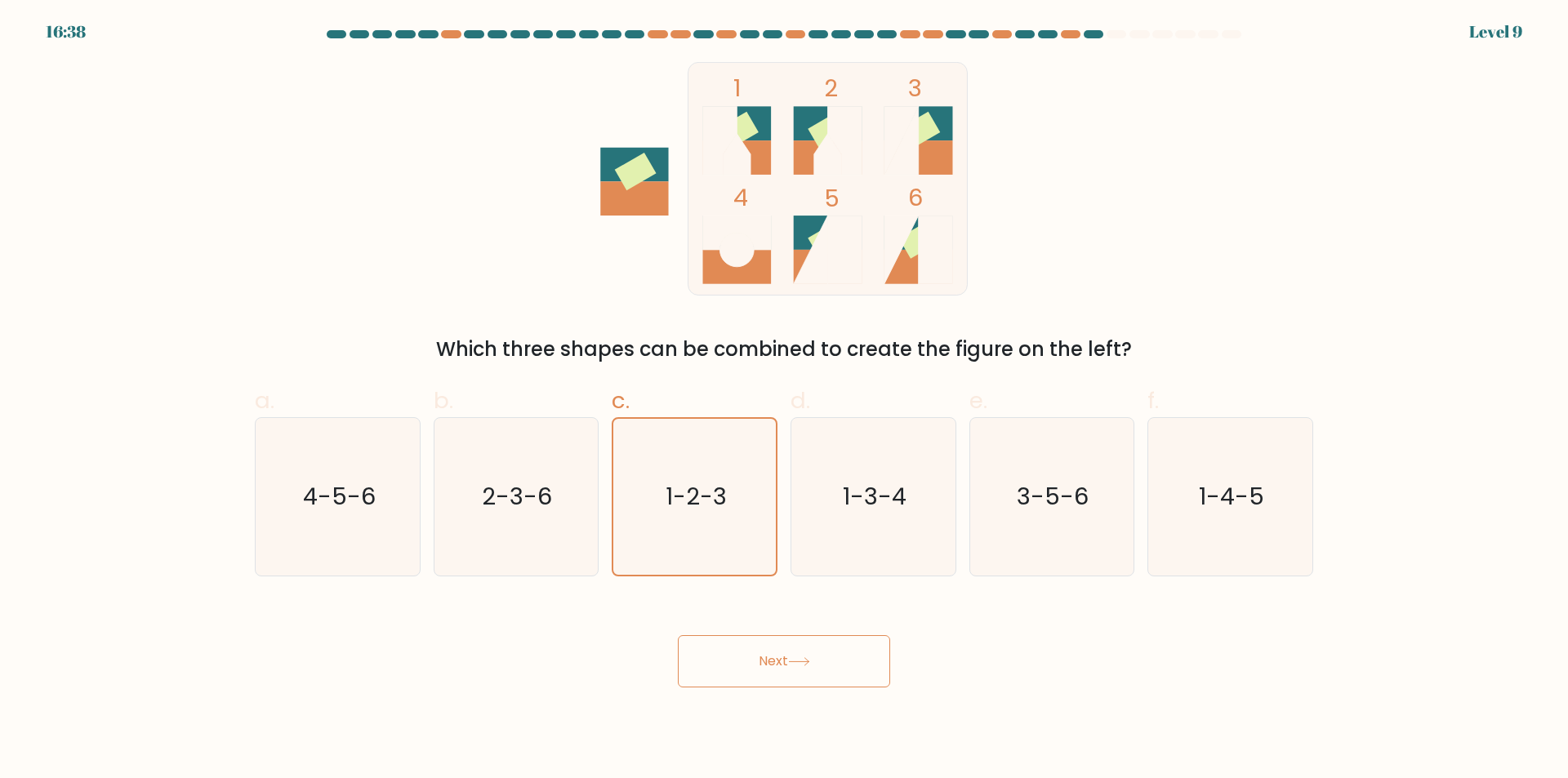
click at [793, 670] on button "Next" at bounding box center [784, 661] width 212 height 53
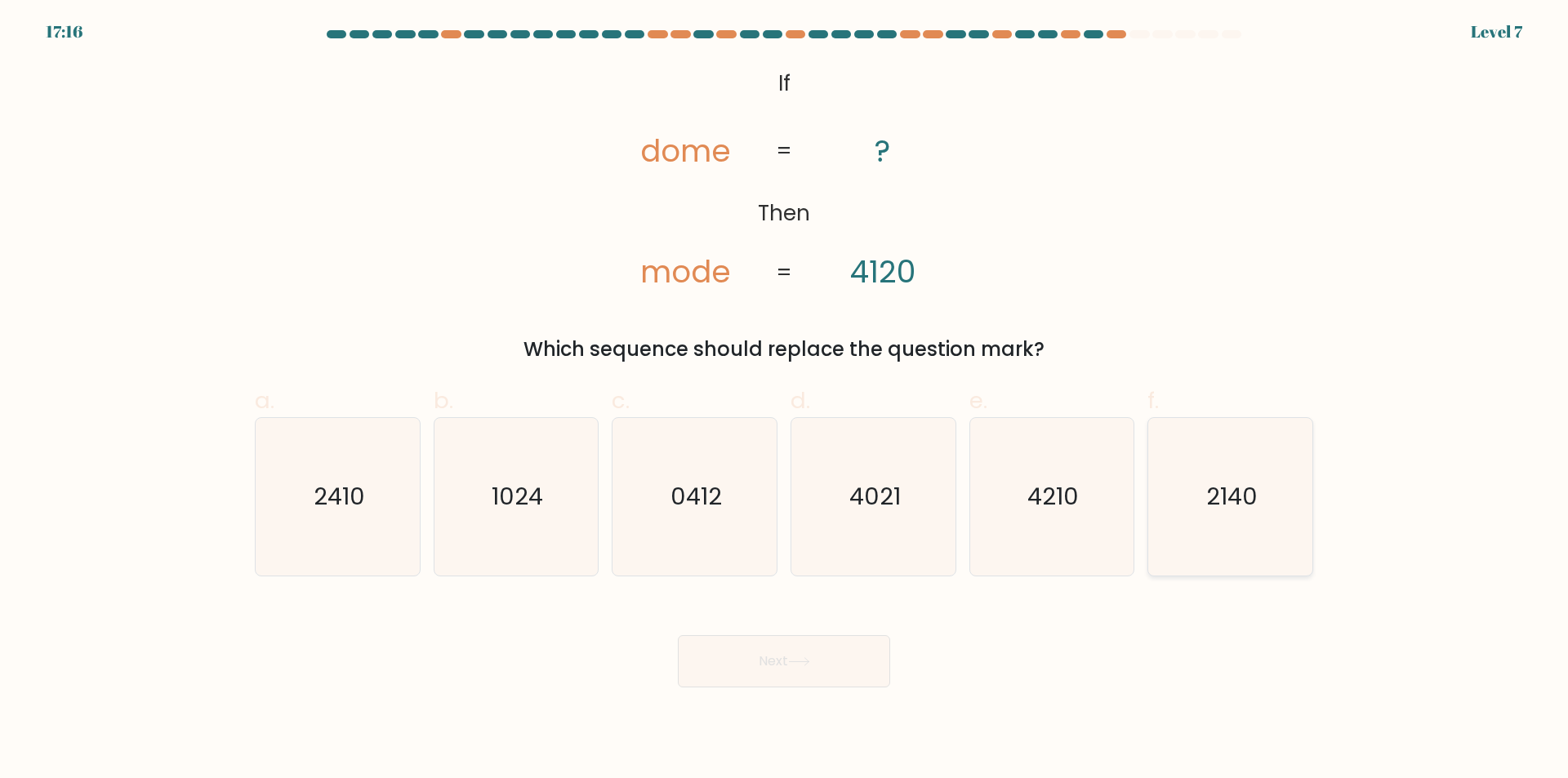
click at [1245, 505] on text "2140" at bounding box center [1231, 498] width 52 height 33
click at [785, 401] on input "f. 2140" at bounding box center [784, 395] width 1 height 11
radio input "true"
click at [834, 645] on button "Next" at bounding box center [784, 661] width 212 height 53
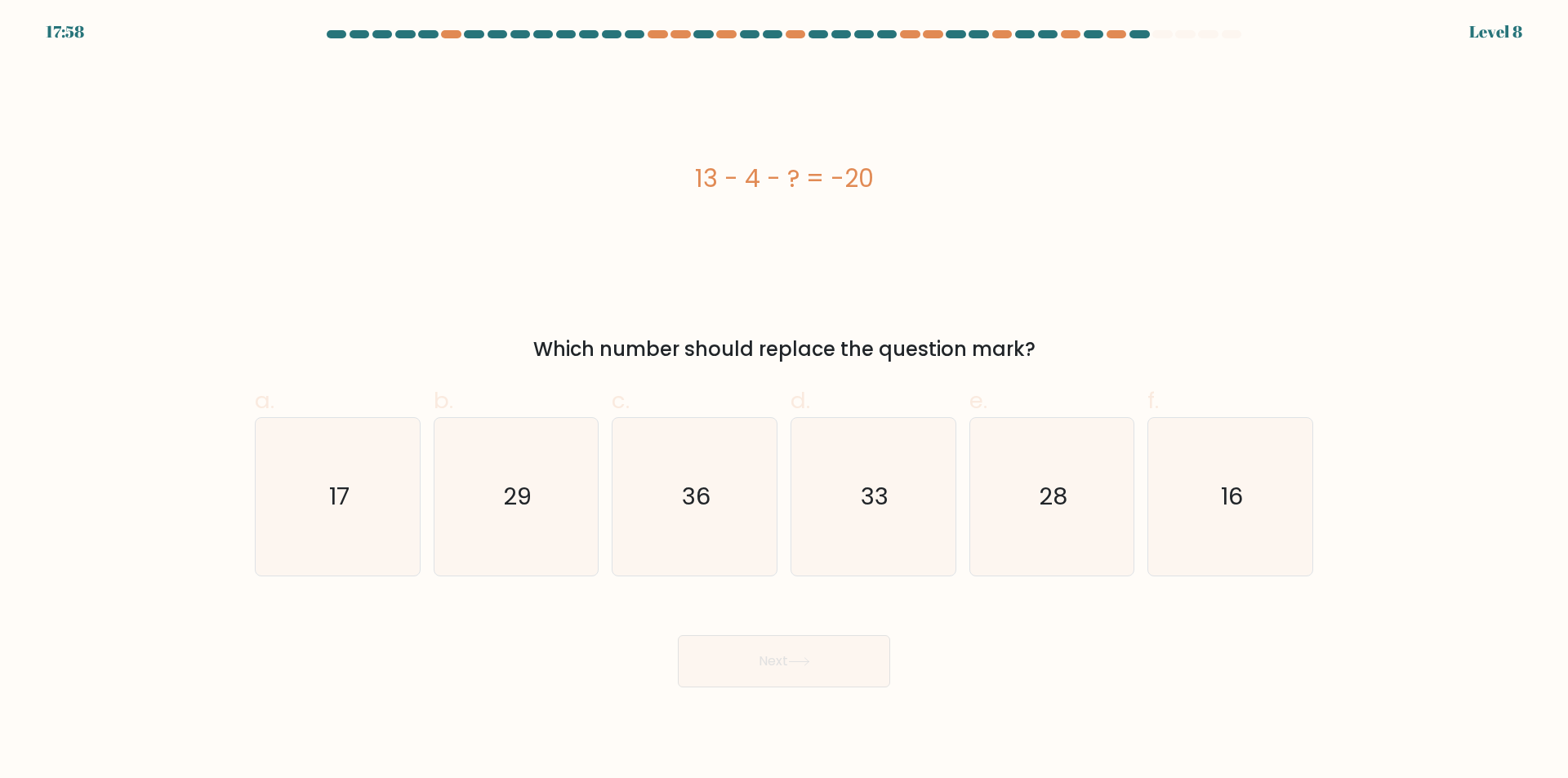
drag, startPoint x: 914, startPoint y: 217, endPoint x: 1113, endPoint y: 251, distance: 201.9
click at [1113, 251] on div "13 - 4 - ? = -20" at bounding box center [784, 179] width 1058 height 233
copy div "13 - 4 - ? = -20"
click at [477, 494] on icon "29" at bounding box center [516, 497] width 158 height 158
click at [784, 401] on input "b. 29" at bounding box center [784, 395] width 1 height 11
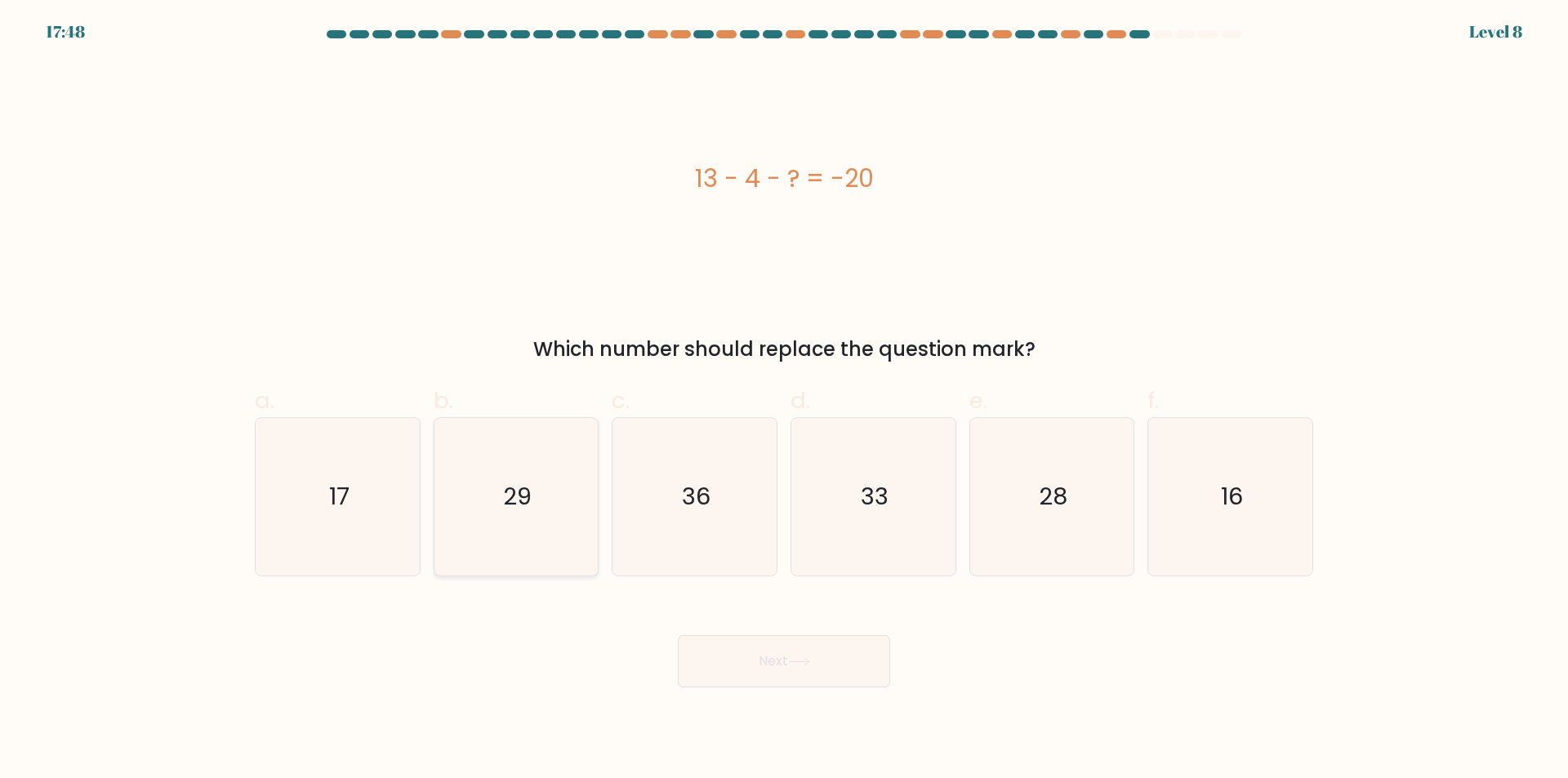
radio input "true"
click at [762, 656] on button "Next" at bounding box center [784, 661] width 212 height 53
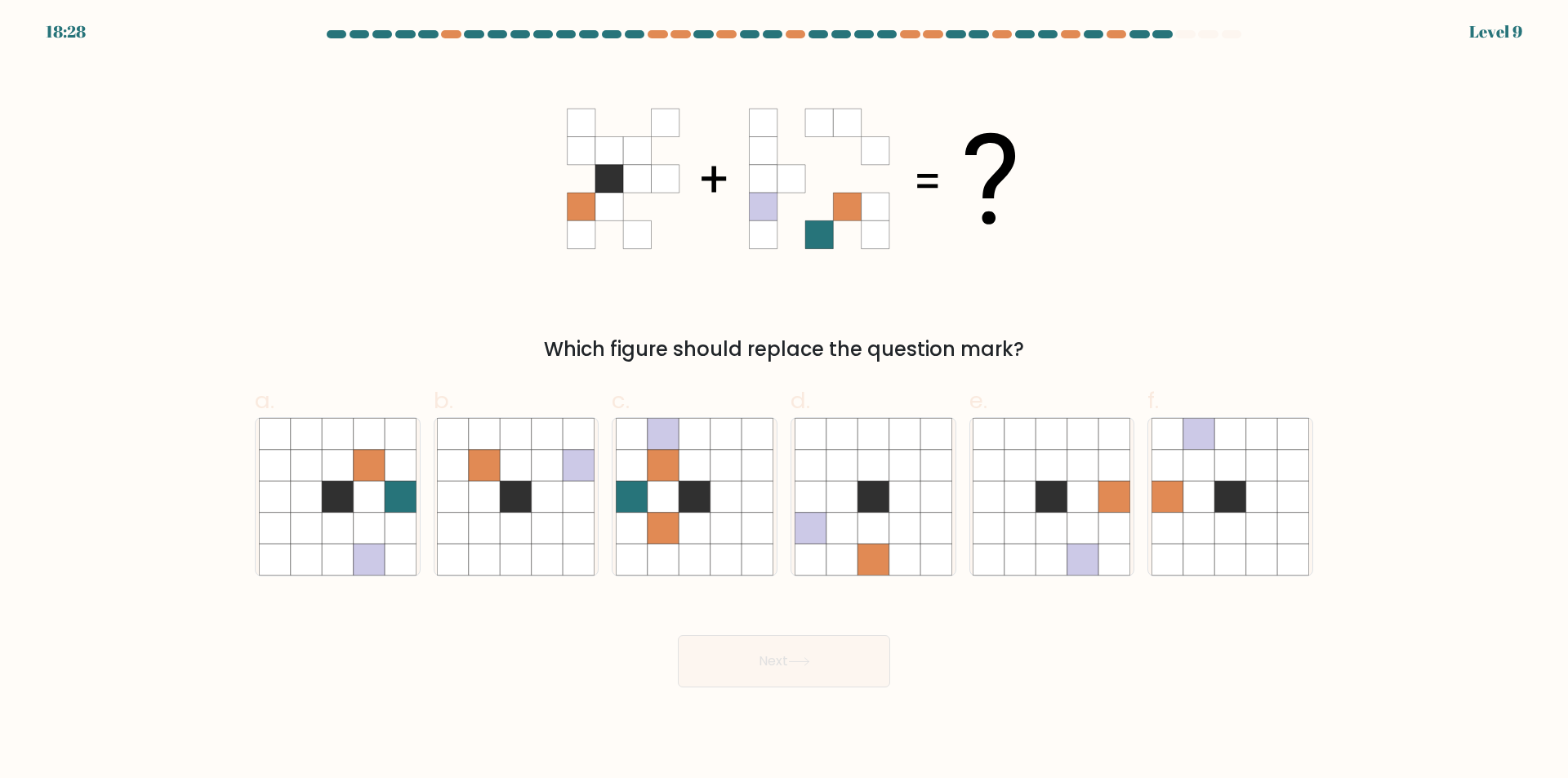
drag, startPoint x: 664, startPoint y: 517, endPoint x: 843, endPoint y: 605, distance: 199.5
click at [696, 518] on icon at bounding box center [695, 497] width 158 height 158
click at [784, 401] on input "c." at bounding box center [784, 395] width 1 height 11
radio input "true"
click at [859, 644] on button "Next" at bounding box center [784, 661] width 212 height 53
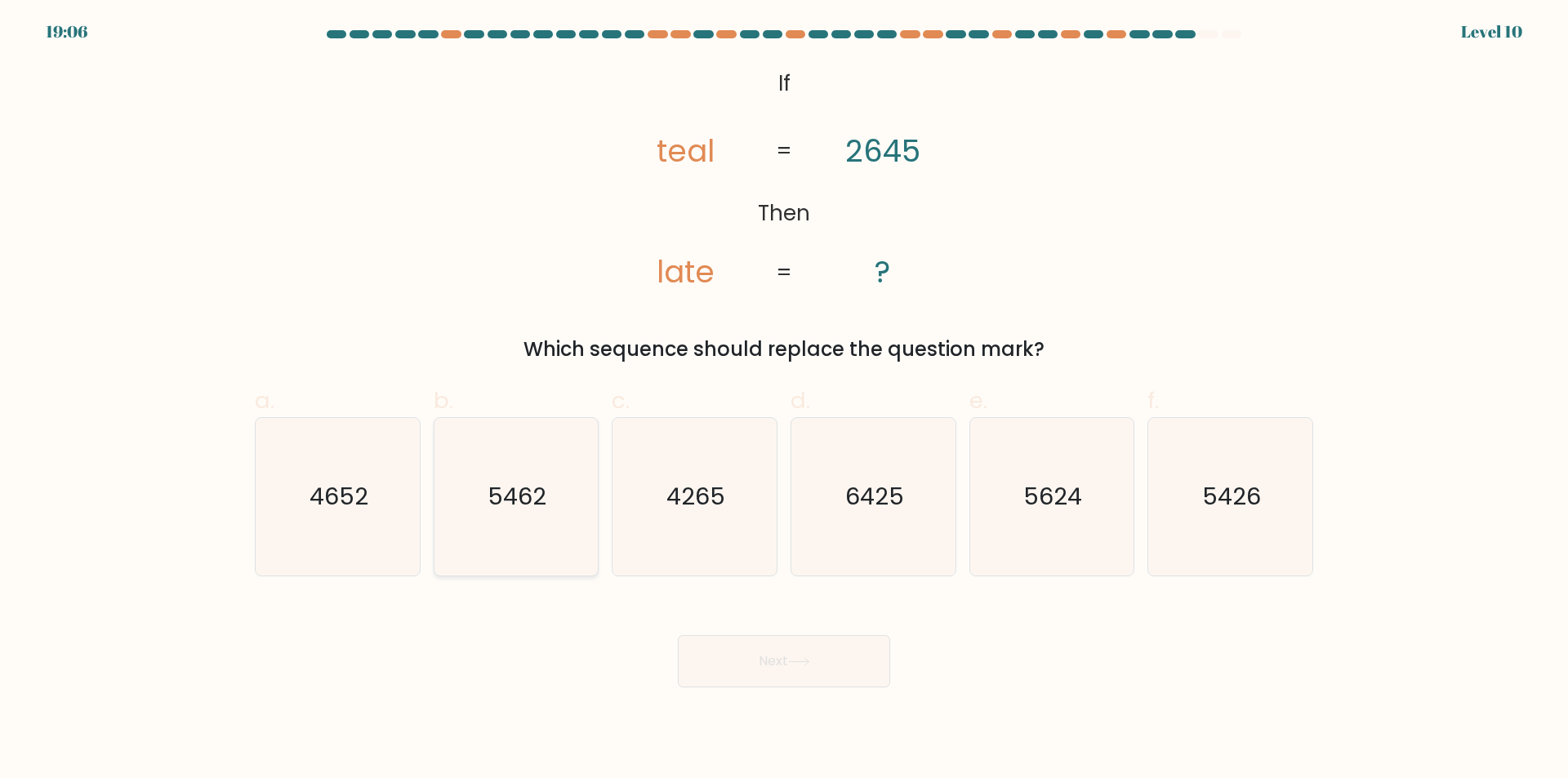
click at [537, 475] on icon "5462" at bounding box center [516, 497] width 158 height 158
click at [784, 401] on input "b. 5462" at bounding box center [784, 395] width 1 height 11
radio input "true"
drag, startPoint x: 783, startPoint y: 638, endPoint x: 793, endPoint y: 645, distance: 12.2
click at [791, 644] on div "Next" at bounding box center [784, 642] width 1079 height 91
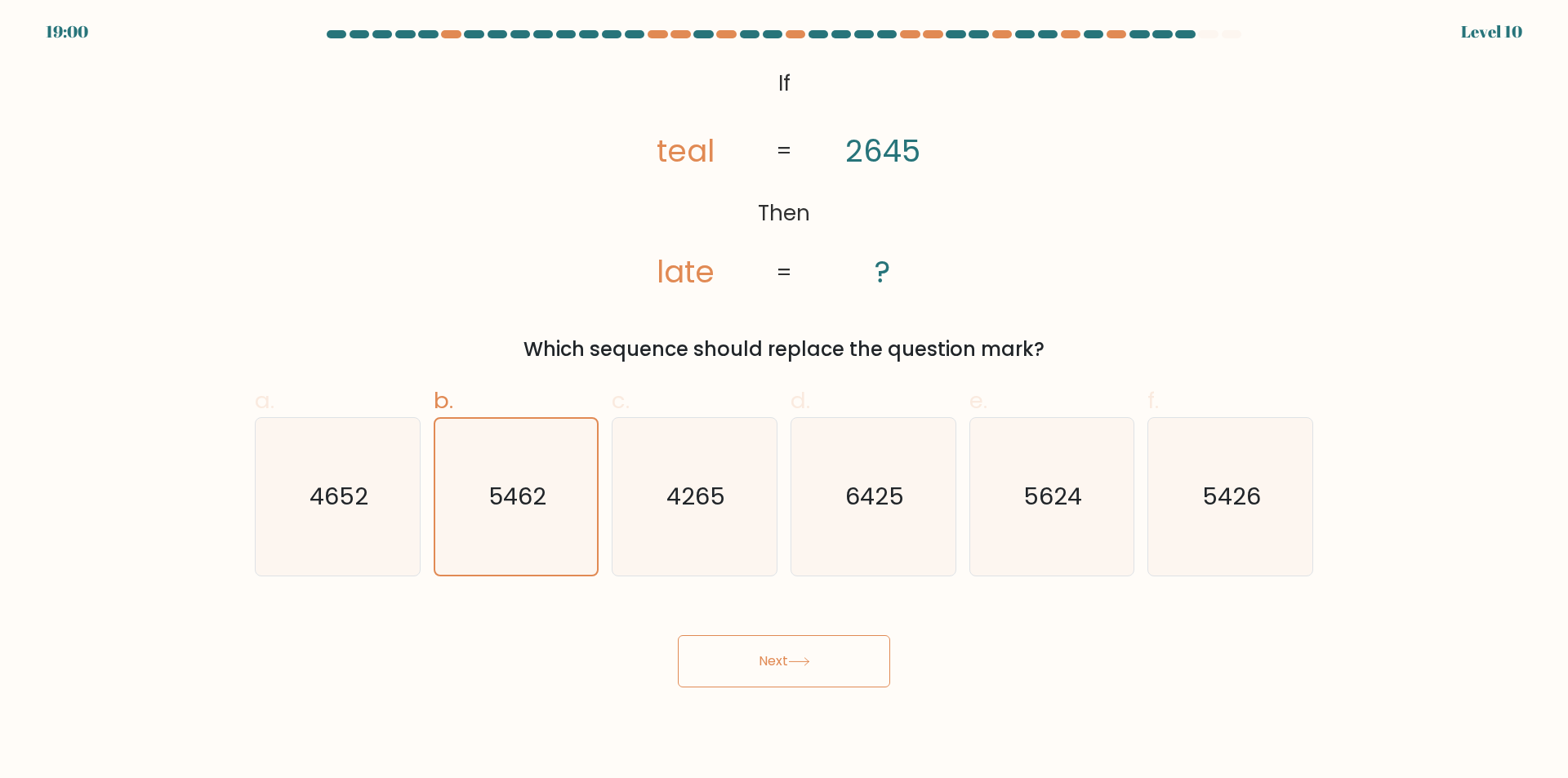
click at [829, 668] on button "Next" at bounding box center [784, 661] width 212 height 53
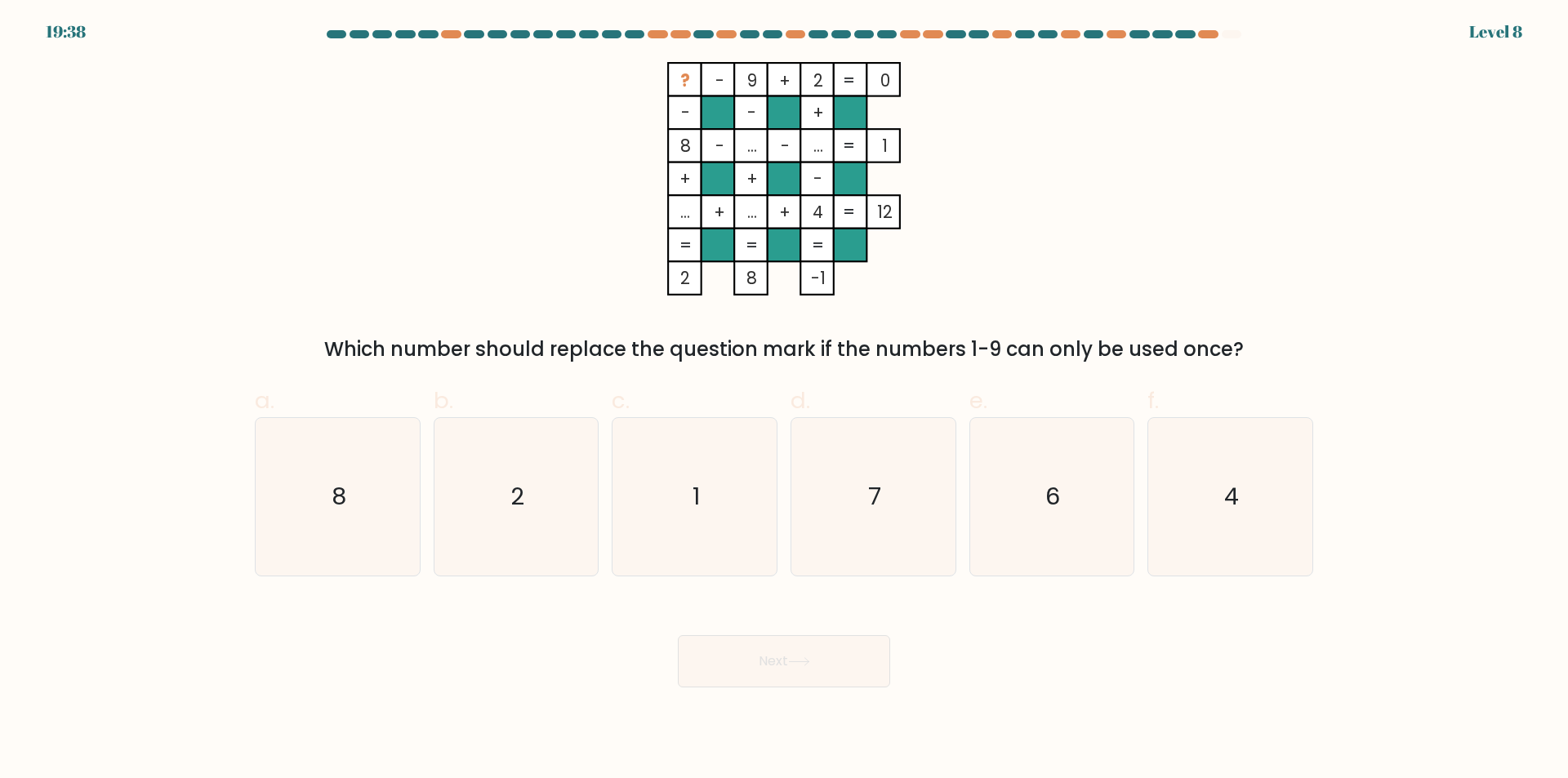
drag, startPoint x: 684, startPoint y: 77, endPoint x: 904, endPoint y: 90, distance: 220.4
click at [904, 90] on icon "? - 9 + 2 0 - - + 8 - ... - ... 1 + + - ... + ... + 4 = 12 = = = = 2 8 -1 =" at bounding box center [784, 179] width 490 height 233
copy icon "? - 9 + 2 0"
click at [1090, 276] on div "? - 9 + 2 0 - - + 8 - ... - ... 1 + + - ... + ... + 4 = 12 = = = = 2 8 -1 = Whi…" at bounding box center [784, 213] width 1079 height 302
click at [1079, 536] on icon "6" at bounding box center [1051, 497] width 158 height 158
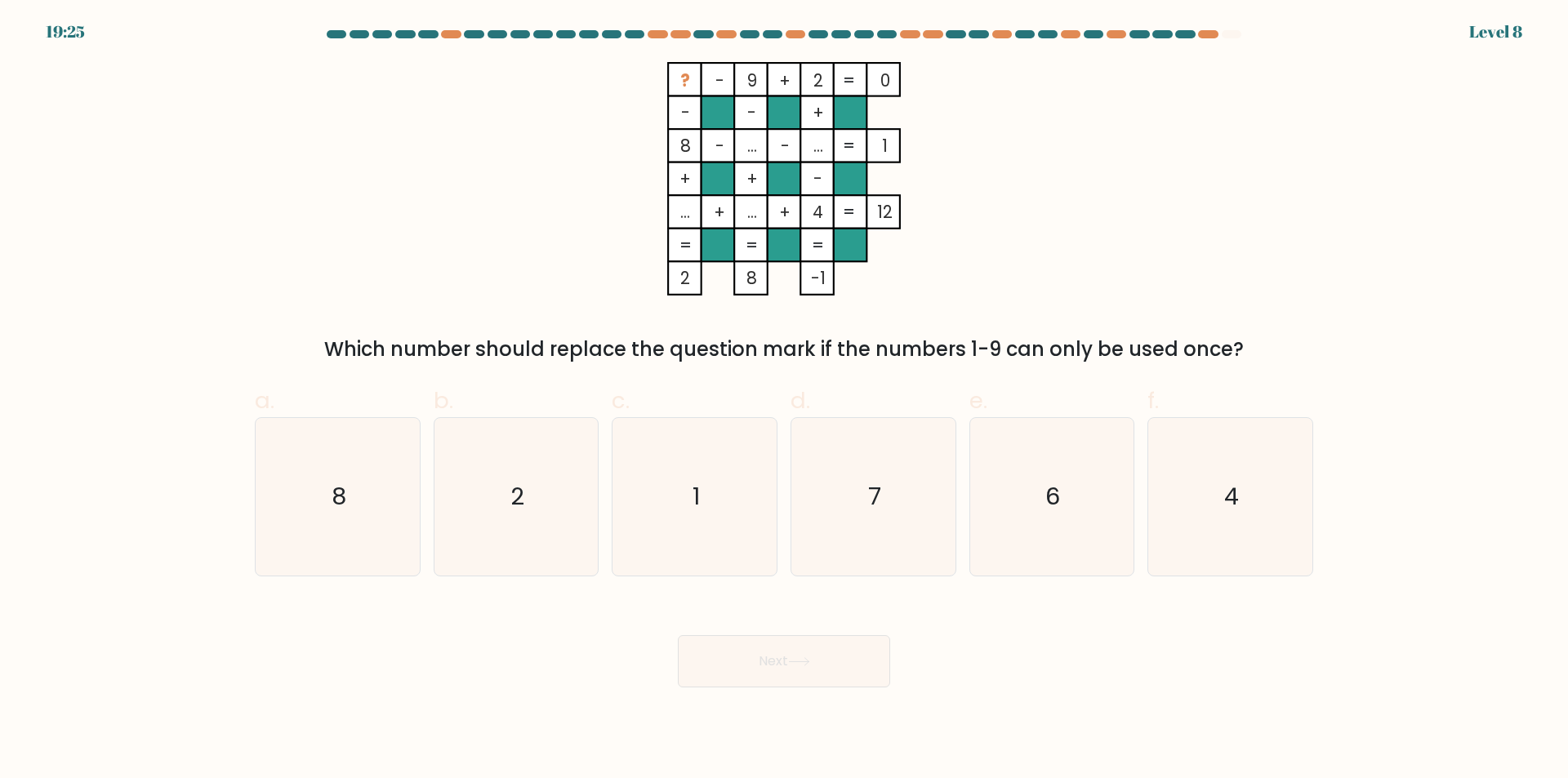
click at [785, 401] on input "e. 6" at bounding box center [784, 395] width 1 height 11
radio input "true"
click at [856, 649] on button "Next" at bounding box center [784, 661] width 212 height 53
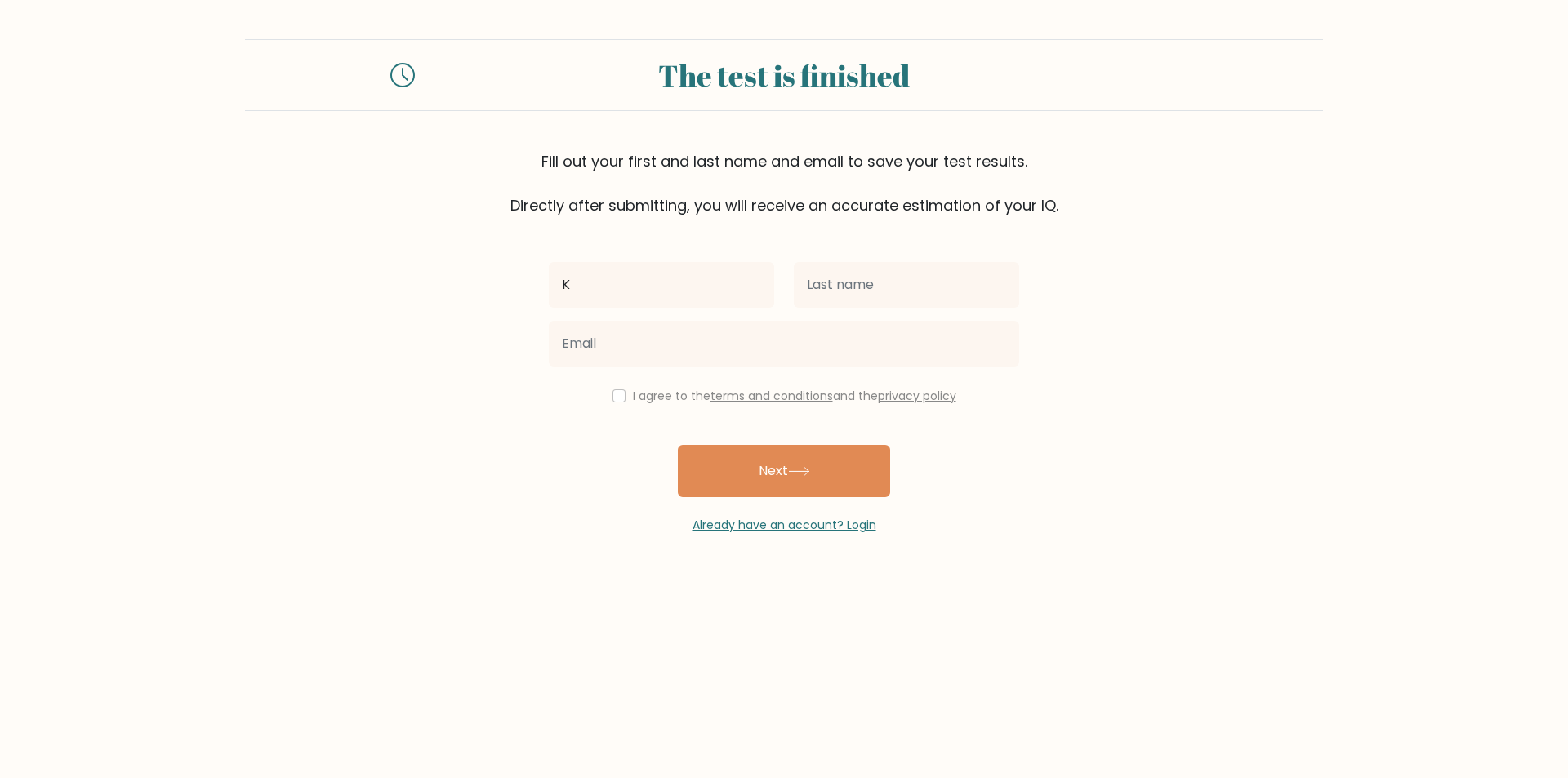
type input "K"
click at [678, 445] on button "Next" at bounding box center [784, 472] width 212 height 53
type input "Palacio"
click at [674, 283] on input "K" at bounding box center [661, 285] width 226 height 46
type input "[PERSON_NAME]"
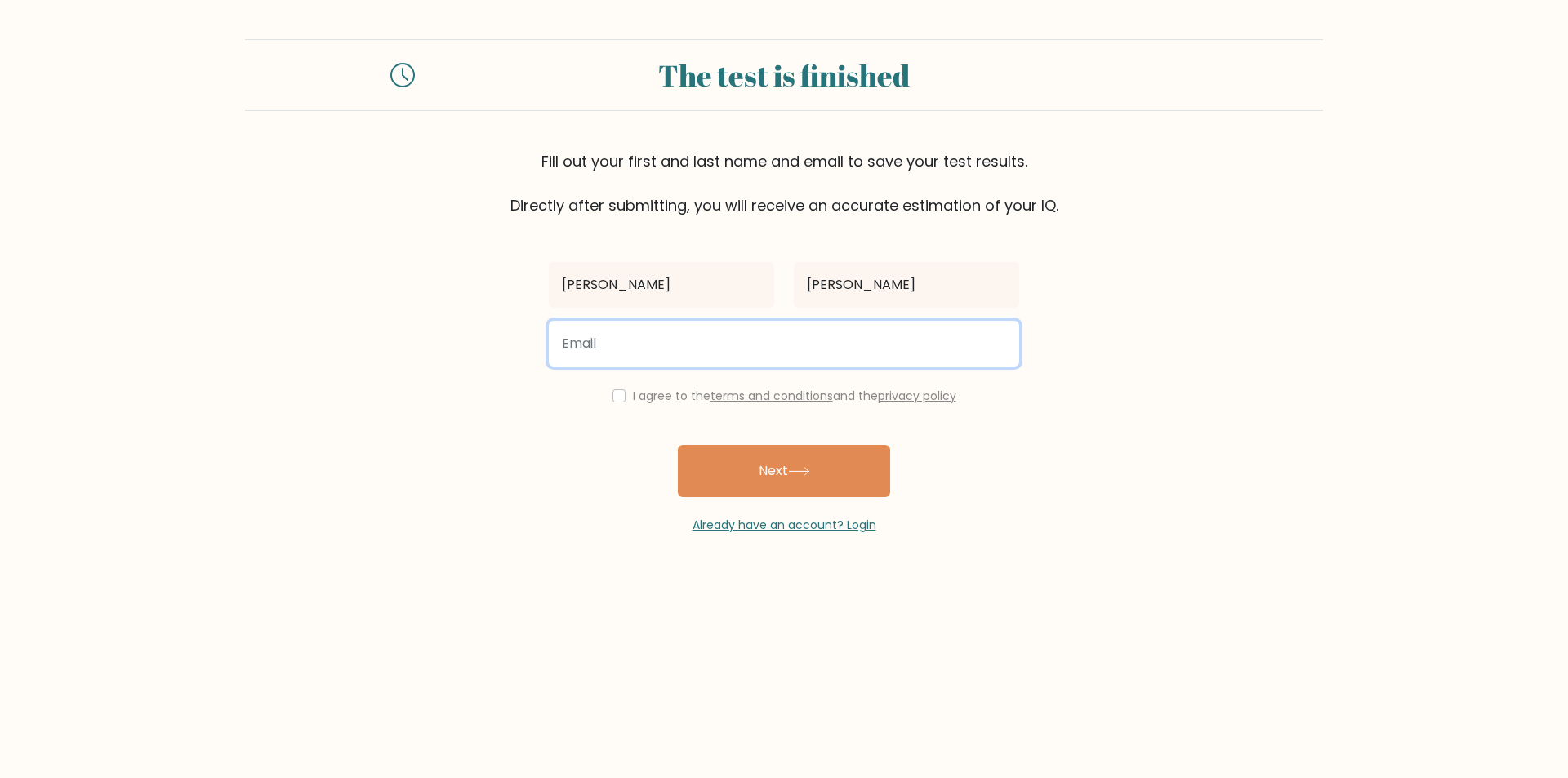
click at [665, 352] on input "email" at bounding box center [784, 343] width 471 height 46
type input "palaciokevinjay@gmail.com"
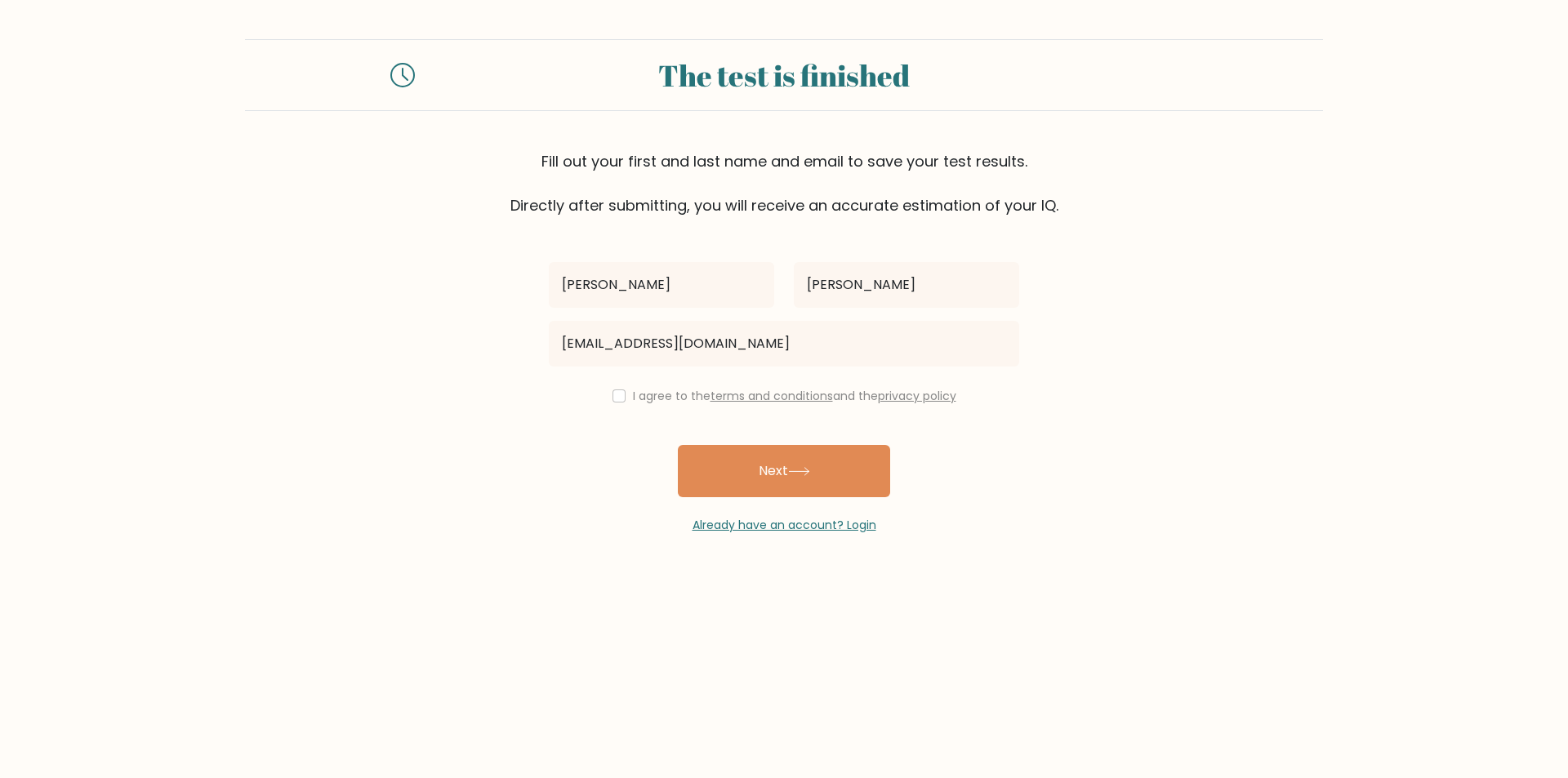
drag, startPoint x: 600, startPoint y: 396, endPoint x: 616, endPoint y: 401, distance: 16.8
click at [602, 396] on div "I agree to the terms and conditions and the privacy policy" at bounding box center [784, 396] width 490 height 19
click at [633, 398] on label "I agree to the terms and conditions and the privacy policy" at bounding box center [795, 396] width 324 height 17
click at [633, 399] on label "I agree to the terms and conditions and the privacy policy" at bounding box center [795, 396] width 324 height 17
click at [624, 399] on div "I agree to the terms and conditions and the privacy policy" at bounding box center [784, 396] width 490 height 19
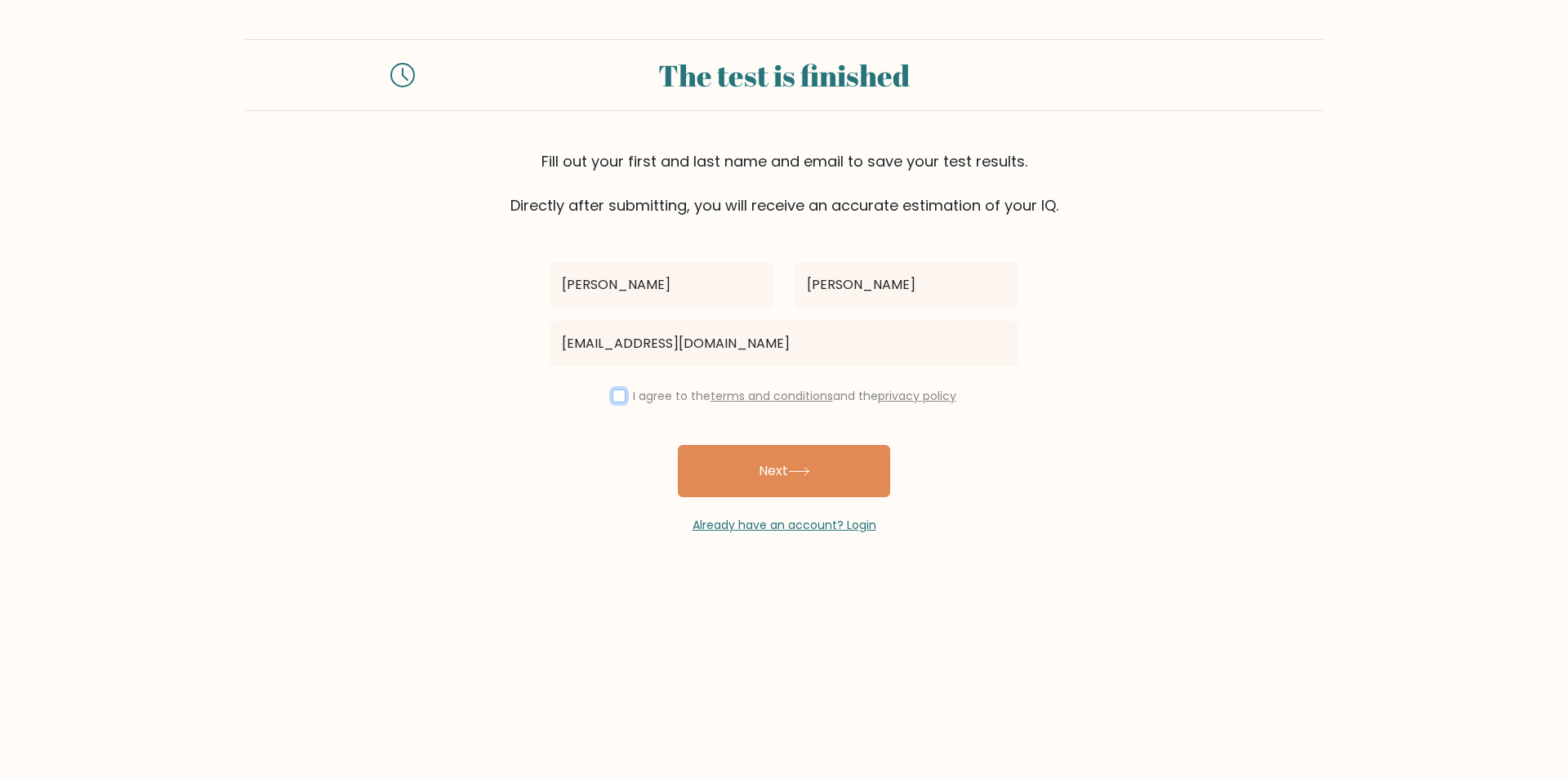
click at [616, 395] on input "checkbox" at bounding box center [619, 396] width 13 height 13
checkbox input "true"
click at [814, 485] on button "Next" at bounding box center [784, 472] width 212 height 53
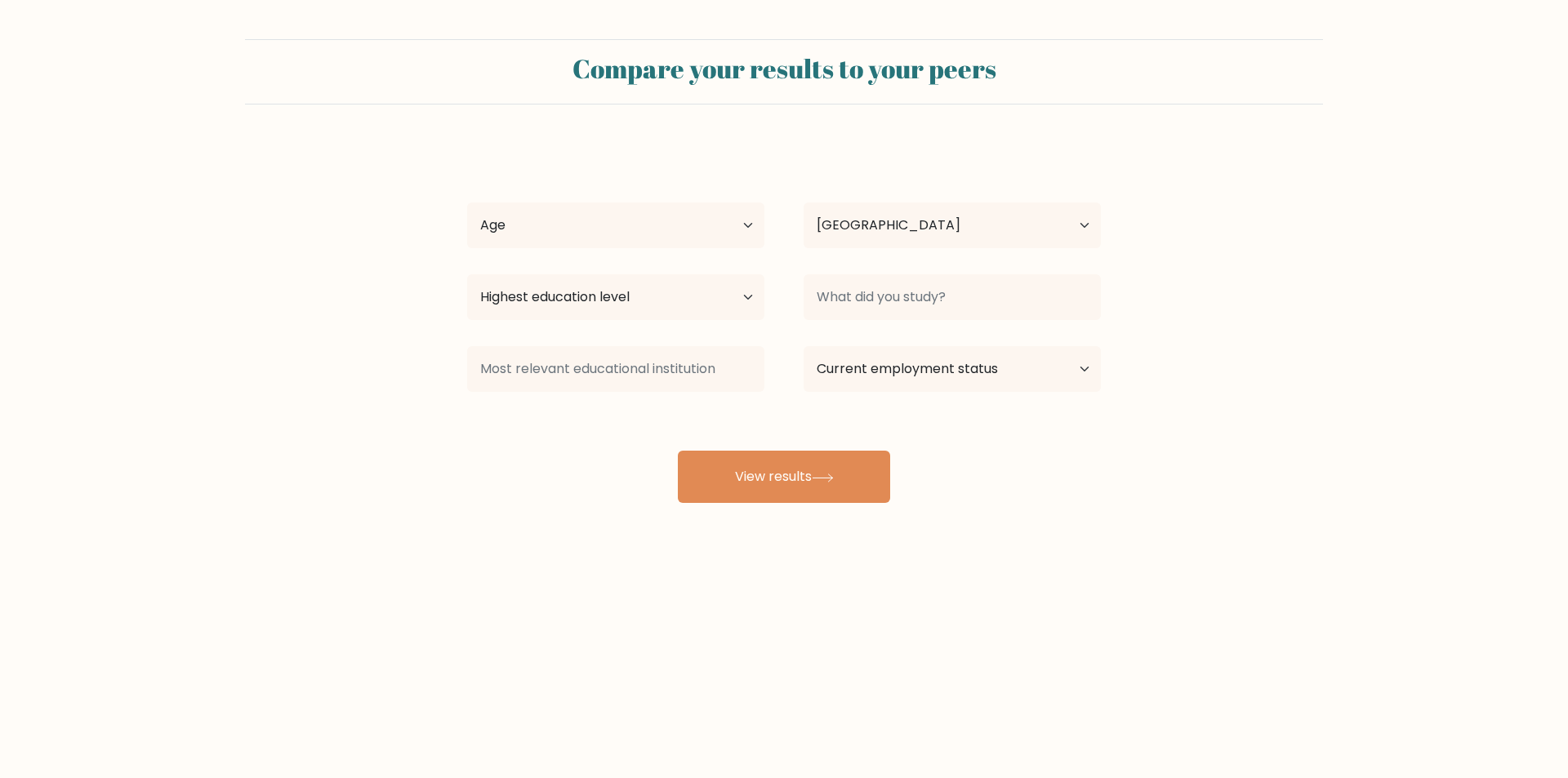
select select "PH"
click at [747, 222] on select "Age Under [DEMOGRAPHIC_DATA] [DEMOGRAPHIC_DATA] [DEMOGRAPHIC_DATA] [DEMOGRAPHIC…" at bounding box center [616, 225] width 298 height 46
select select "25_34"
click at [467, 202] on select "Age Under [DEMOGRAPHIC_DATA] [DEMOGRAPHIC_DATA] [DEMOGRAPHIC_DATA] [DEMOGRAPHIC…" at bounding box center [616, 225] width 298 height 46
click at [743, 301] on select "Highest education level No schooling Primary Lower Secondary Upper Secondary Oc…" at bounding box center [616, 297] width 298 height 46
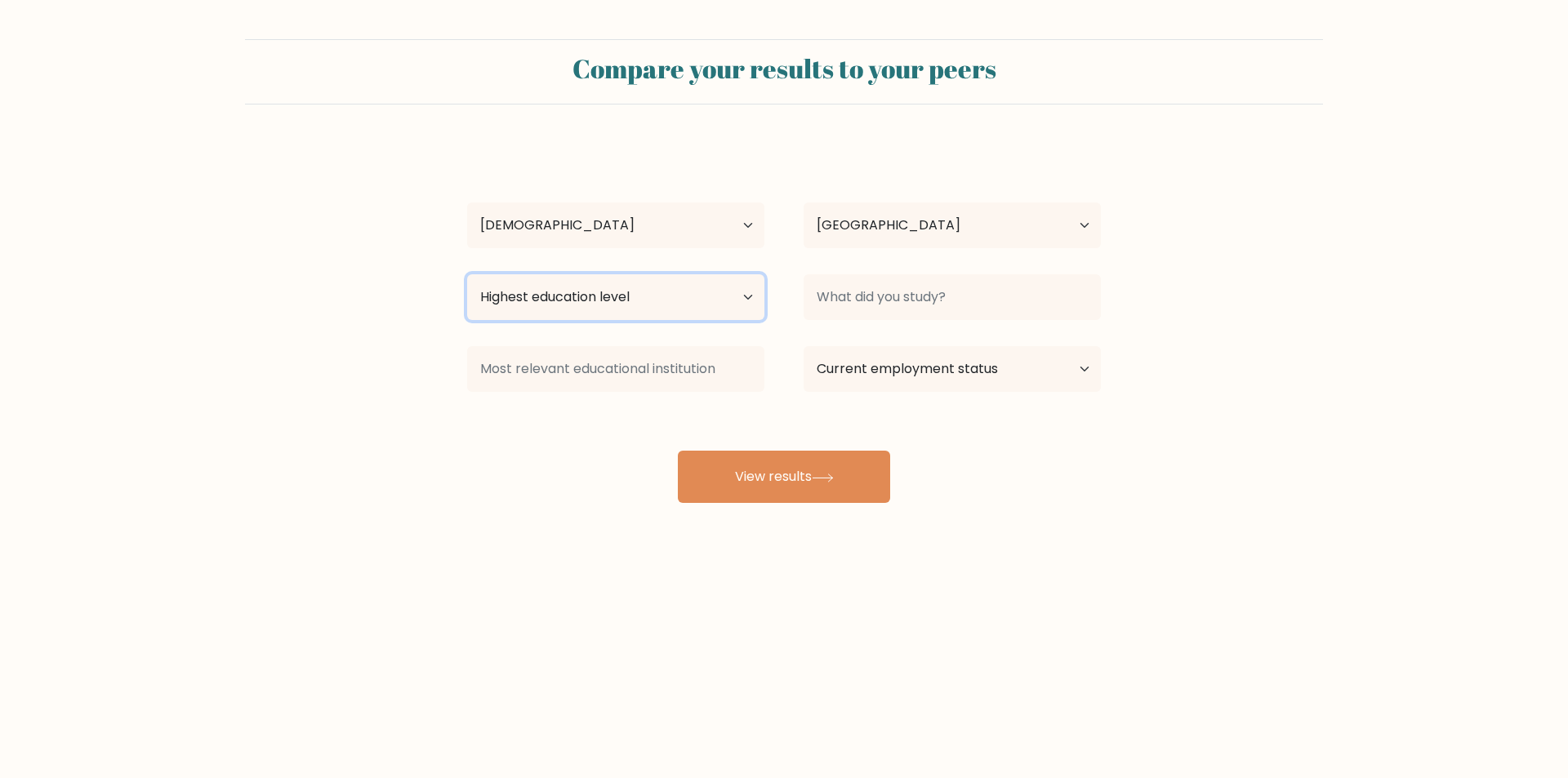
select select "bachelors_degree"
click at [467, 274] on select "Highest education level No schooling Primary Lower Secondary Upper Secondary Oc…" at bounding box center [616, 297] width 298 height 46
click at [1072, 370] on select "Current employment status Employed Student Retired Other / prefer not to answer" at bounding box center [952, 369] width 298 height 46
select select "employed"
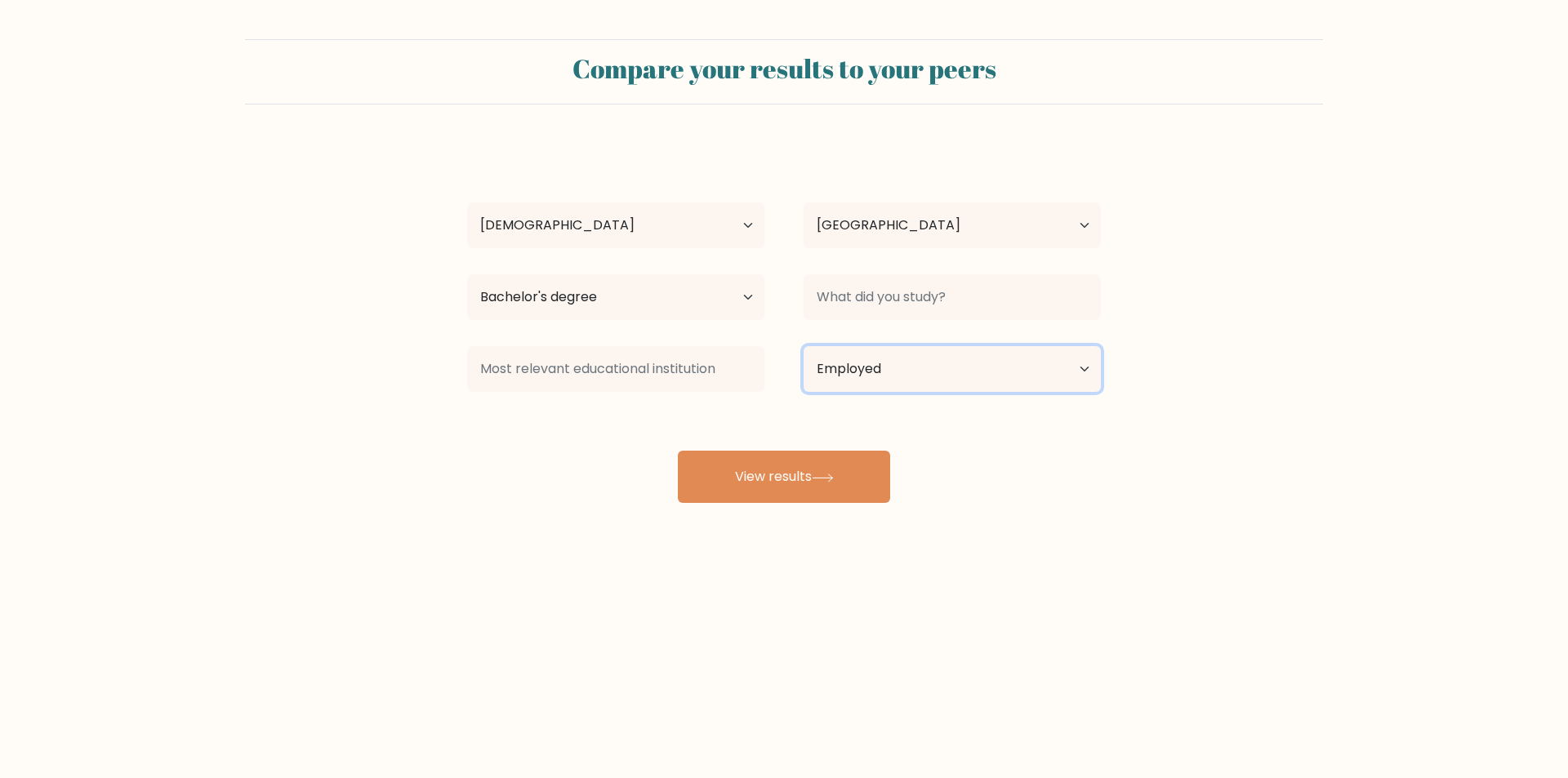
click at [803, 346] on select "Current employment status Employed Student Retired Other / prefer not to answer" at bounding box center [952, 369] width 298 height 46
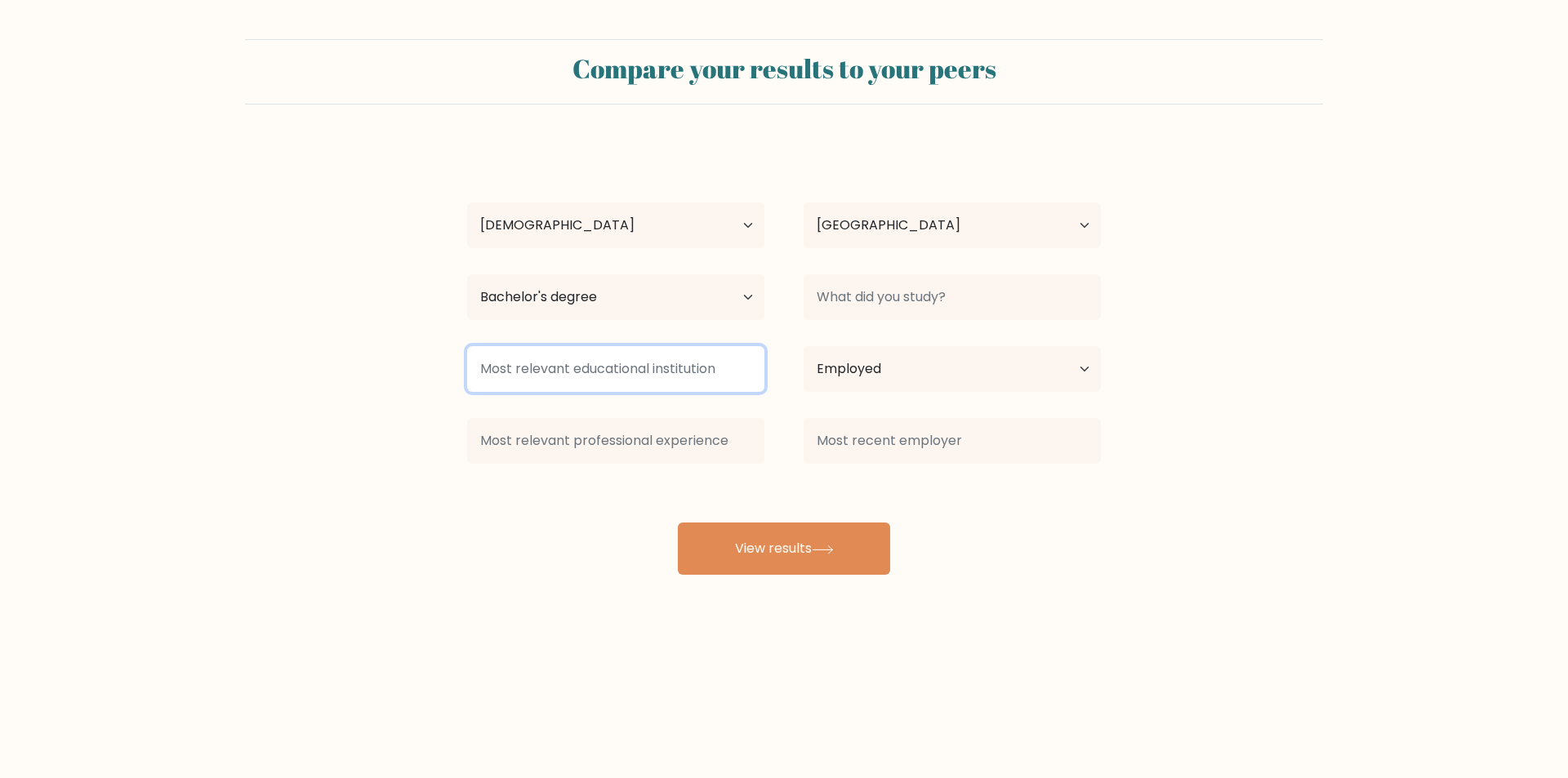
click at [727, 370] on input at bounding box center [616, 369] width 298 height 46
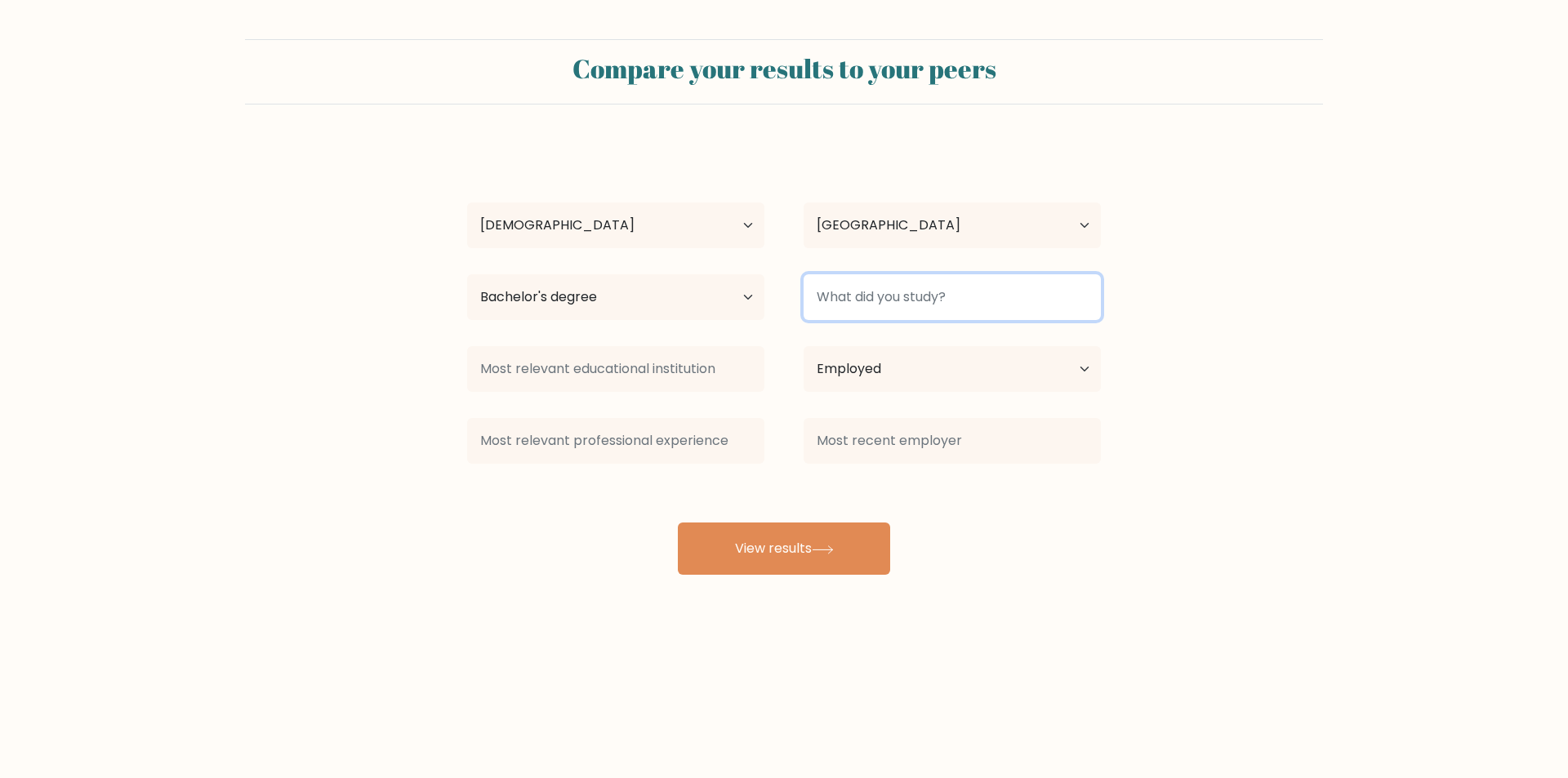
click at [1049, 299] on input at bounding box center [952, 297] width 298 height 46
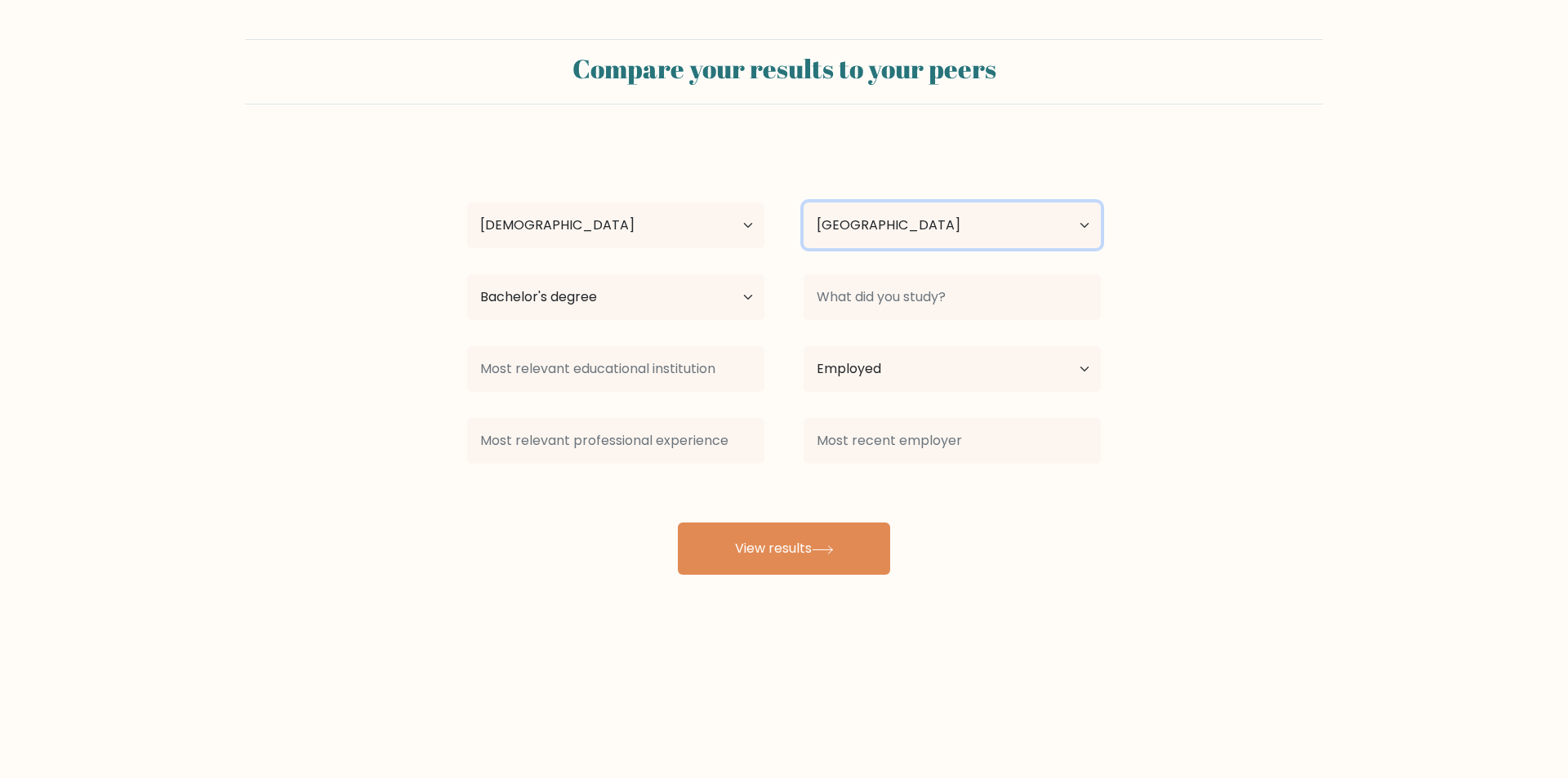
click at [1083, 232] on select "Country Afghanistan Albania Algeria American Samoa Andorra Angola Anguilla Anta…" at bounding box center [952, 225] width 298 height 46
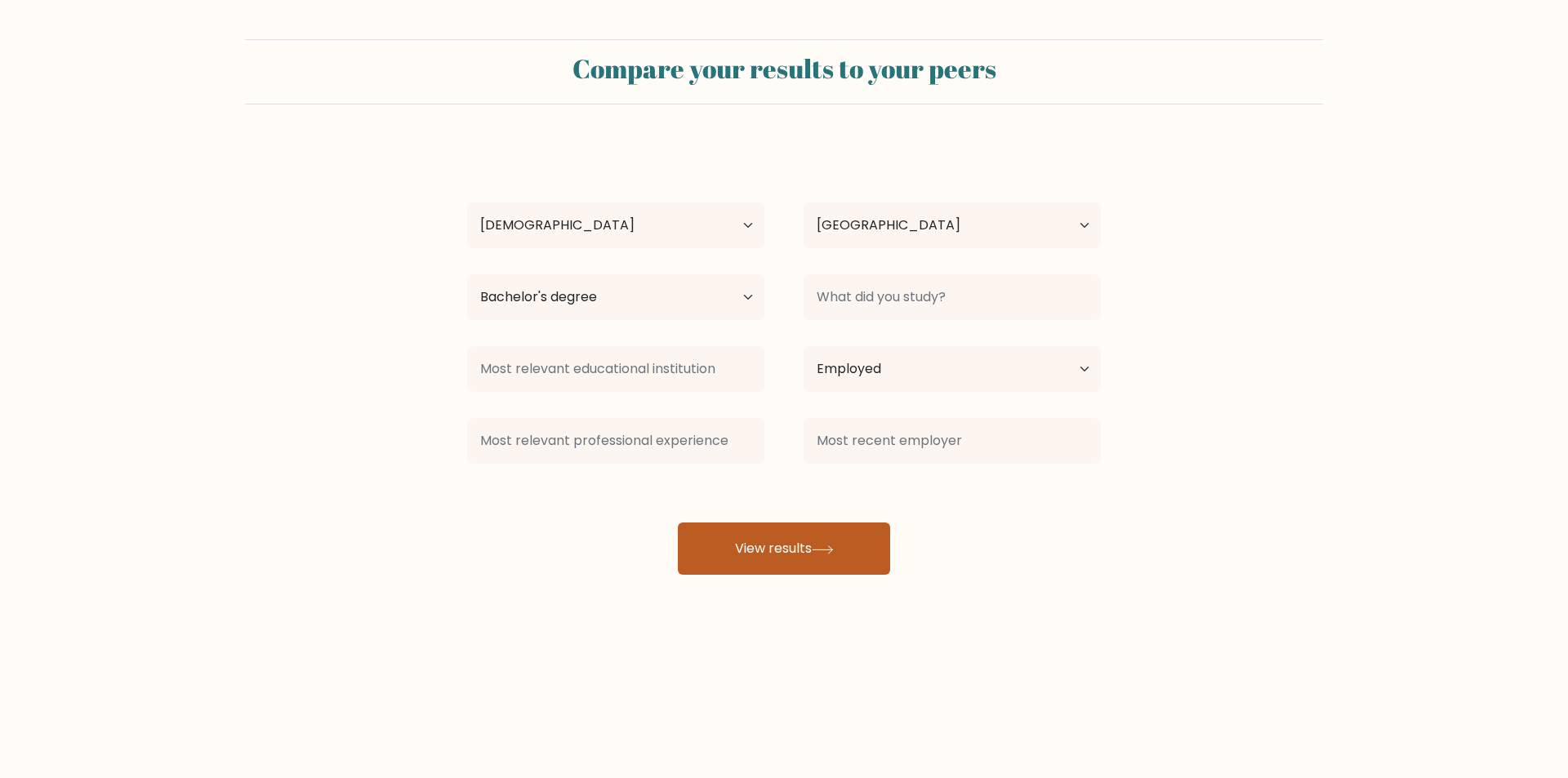
click at [790, 545] on button "View results" at bounding box center [784, 548] width 212 height 53
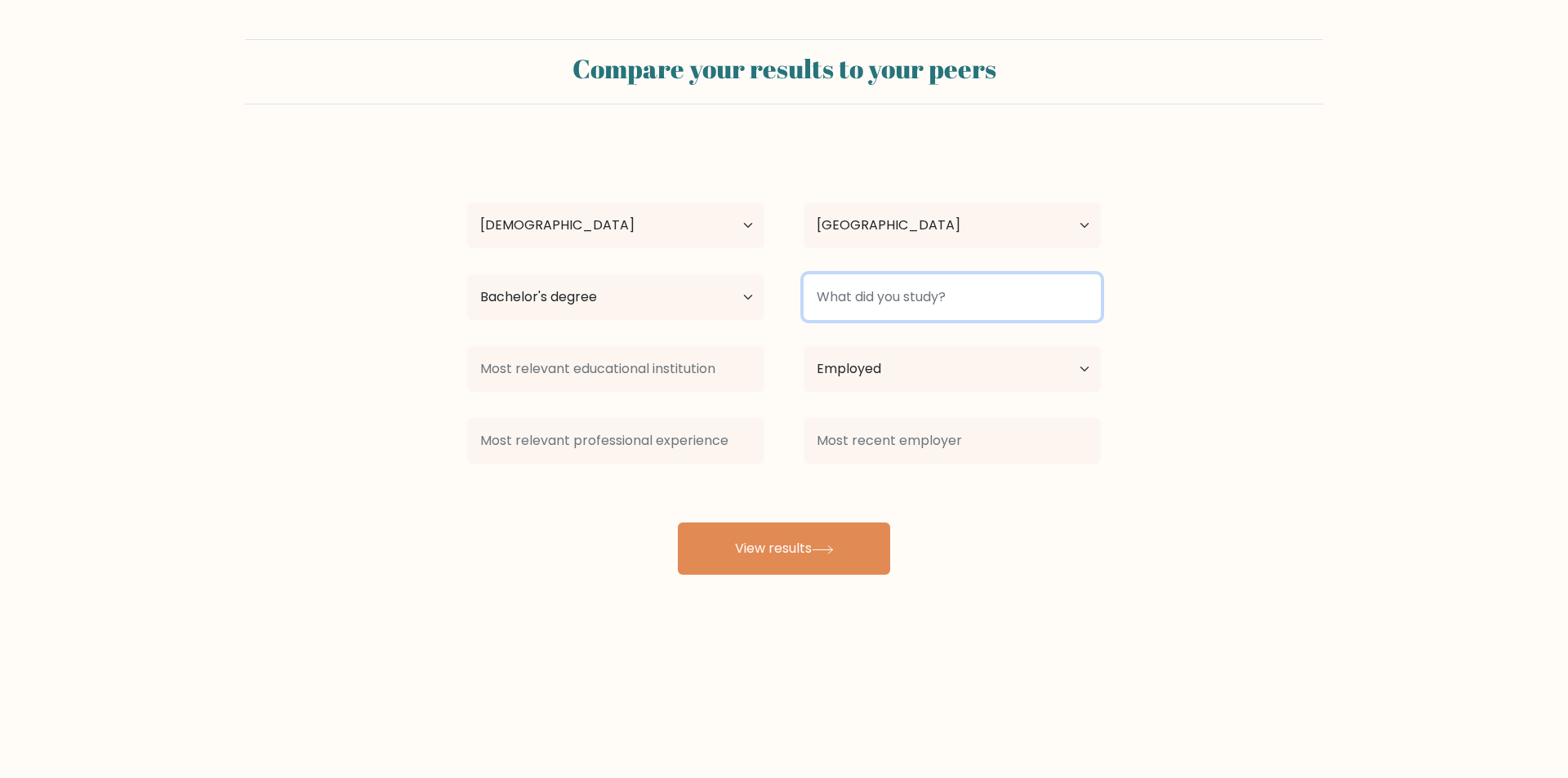
click at [1033, 293] on input at bounding box center [952, 297] width 298 height 46
click at [1280, 291] on form "Compare your results to your peers Kevin Jay Palacio Age Under 18 years old 18-…" at bounding box center [784, 306] width 1568 height 536
click at [984, 303] on input at bounding box center [952, 297] width 298 height 46
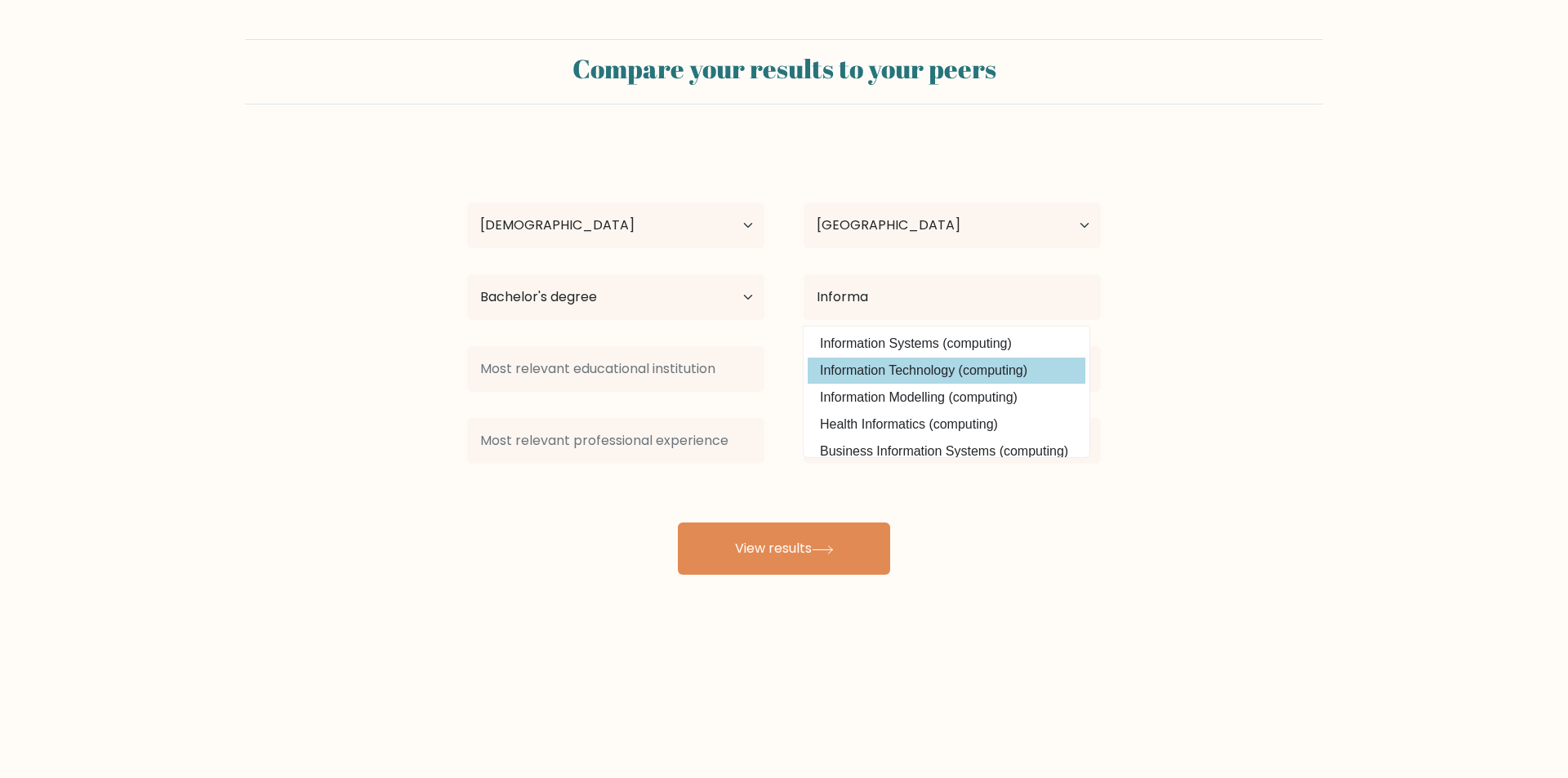
click at [991, 362] on option "Information Technology (computing)" at bounding box center [947, 371] width 278 height 26
type input "Information Technology"
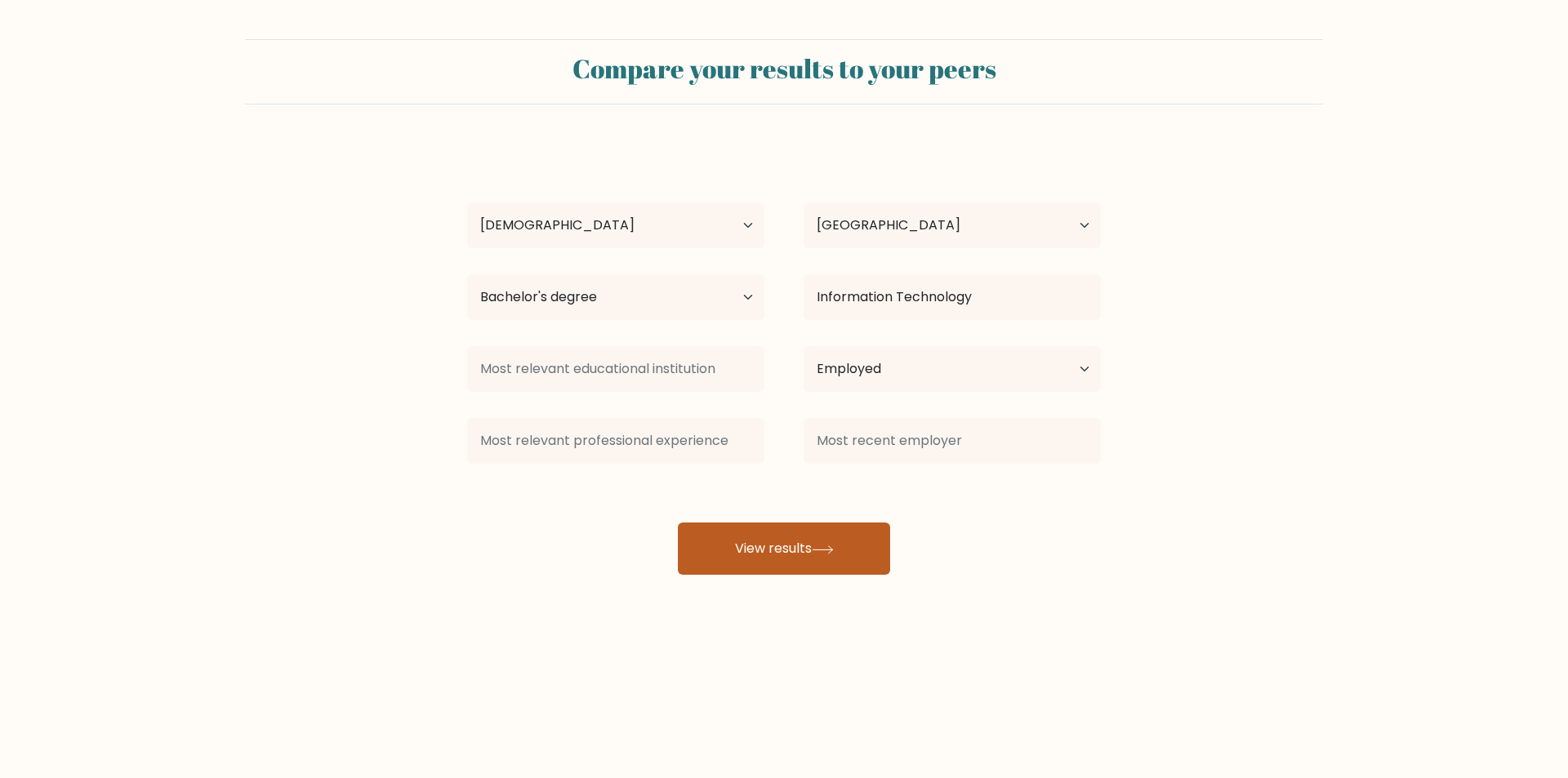
click at [848, 549] on button "View results" at bounding box center [784, 548] width 212 height 53
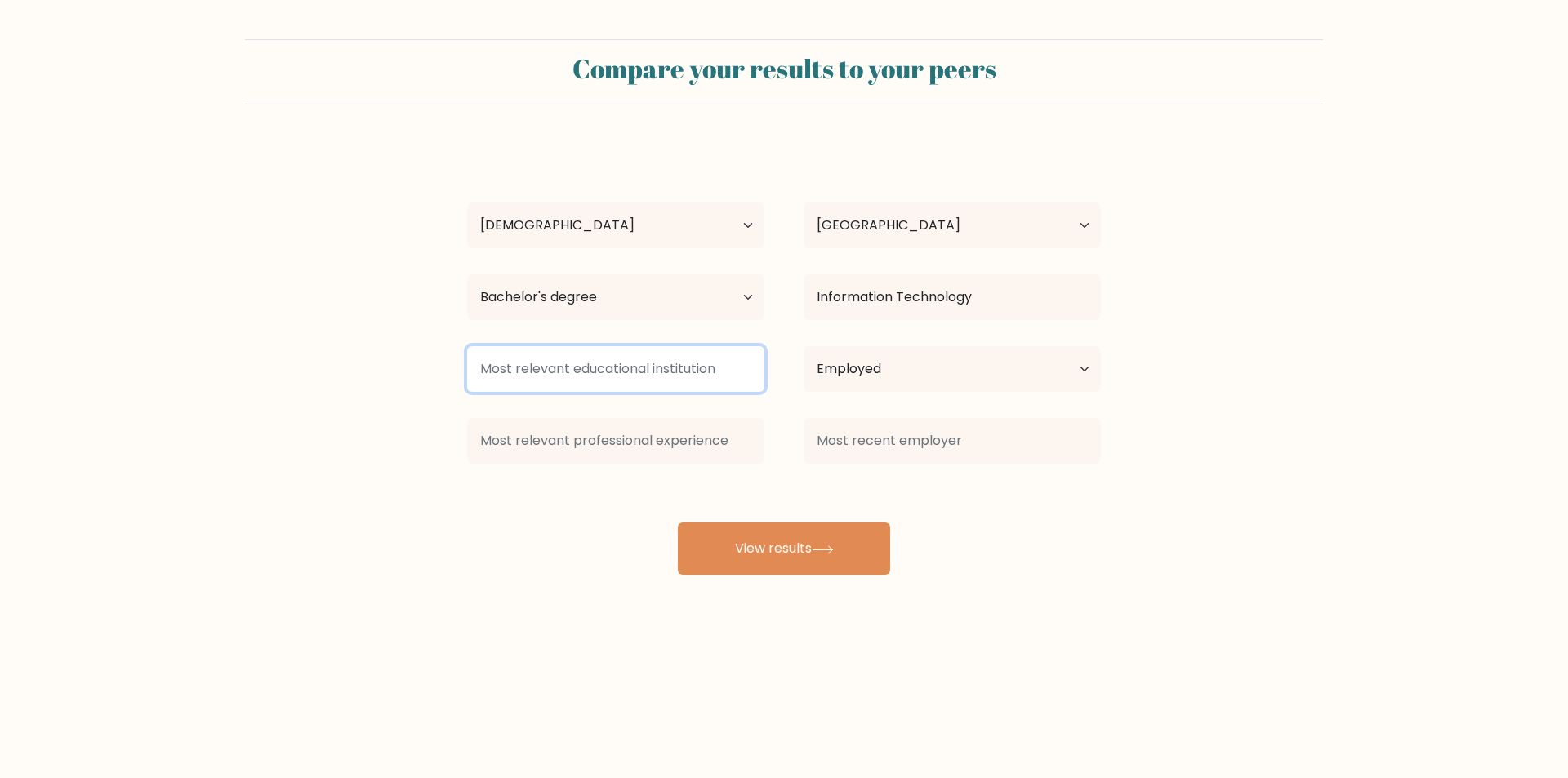
click at [696, 365] on input at bounding box center [616, 369] width 298 height 46
click at [656, 515] on div "Kevin Jay Palacio Age Under 18 years old 18-24 years old 25-34 years old 35-44 …" at bounding box center [784, 359] width 654 height 431
click at [730, 379] on input at bounding box center [616, 369] width 298 height 46
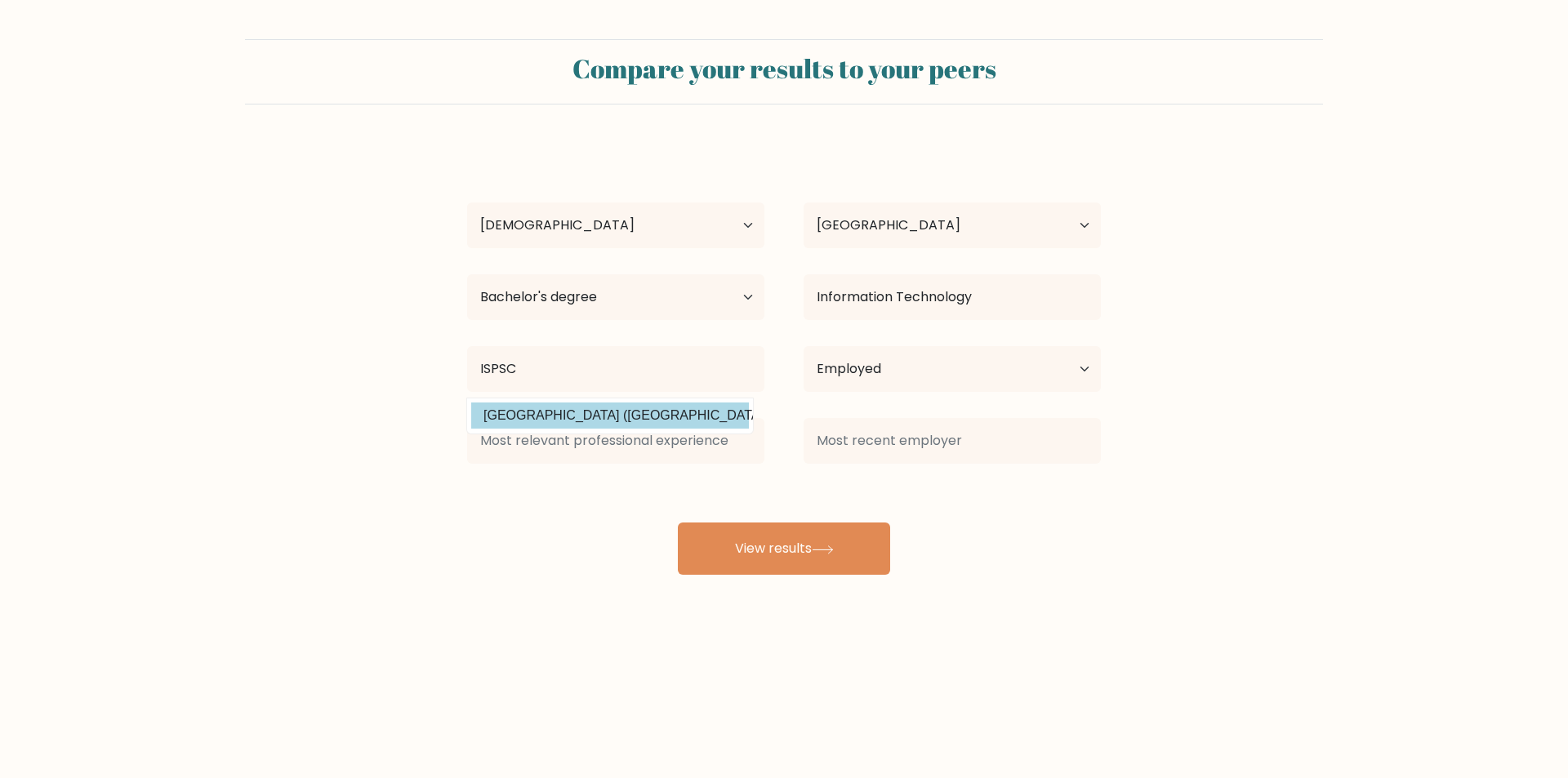
click at [695, 419] on option "Ilocos Sur Polytechnic State College (Philippines)" at bounding box center [611, 415] width 278 height 26
type input "Ilocos Sur Polytechnic State College"
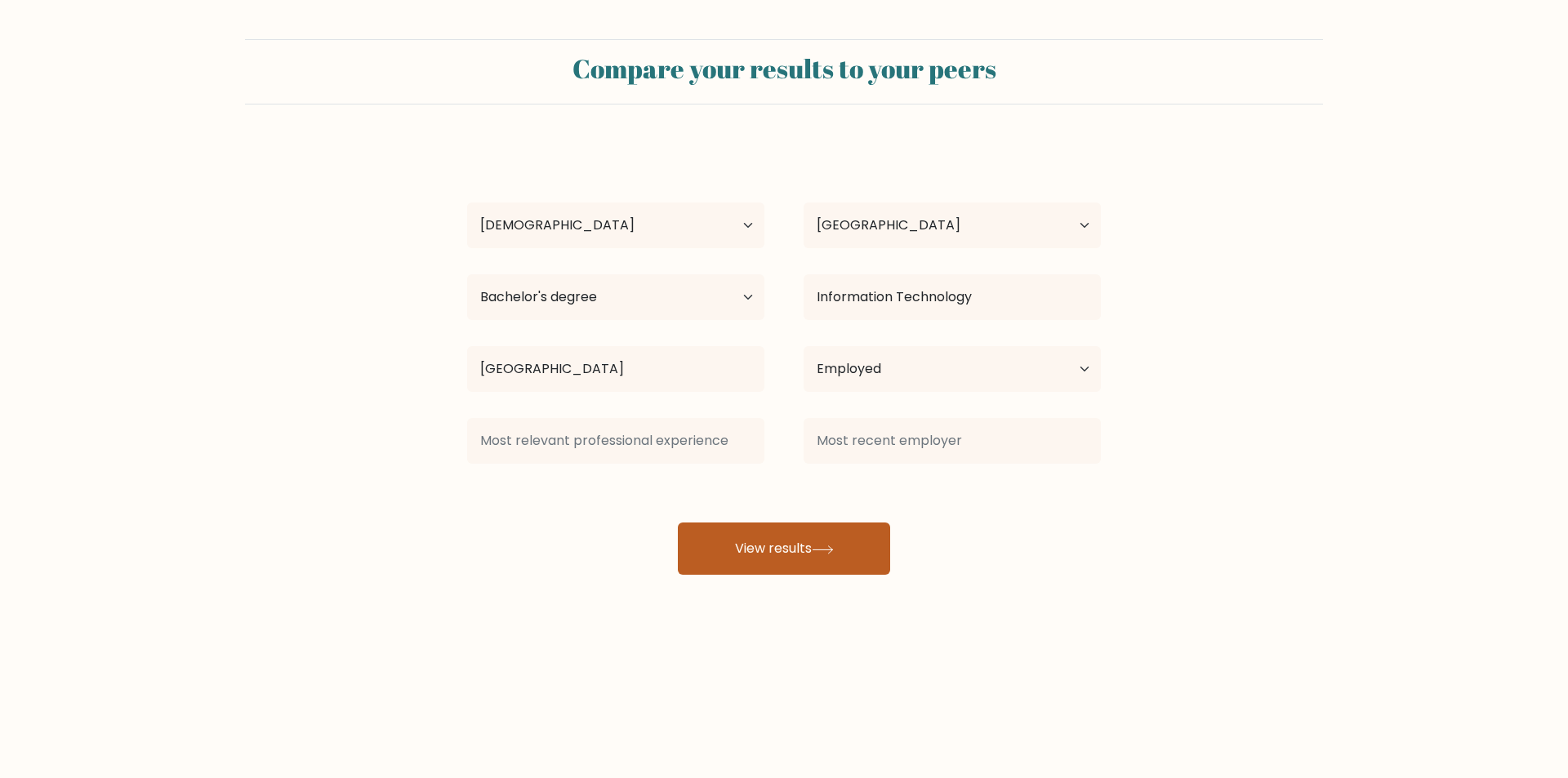
click at [801, 542] on button "View results" at bounding box center [784, 548] width 212 height 53
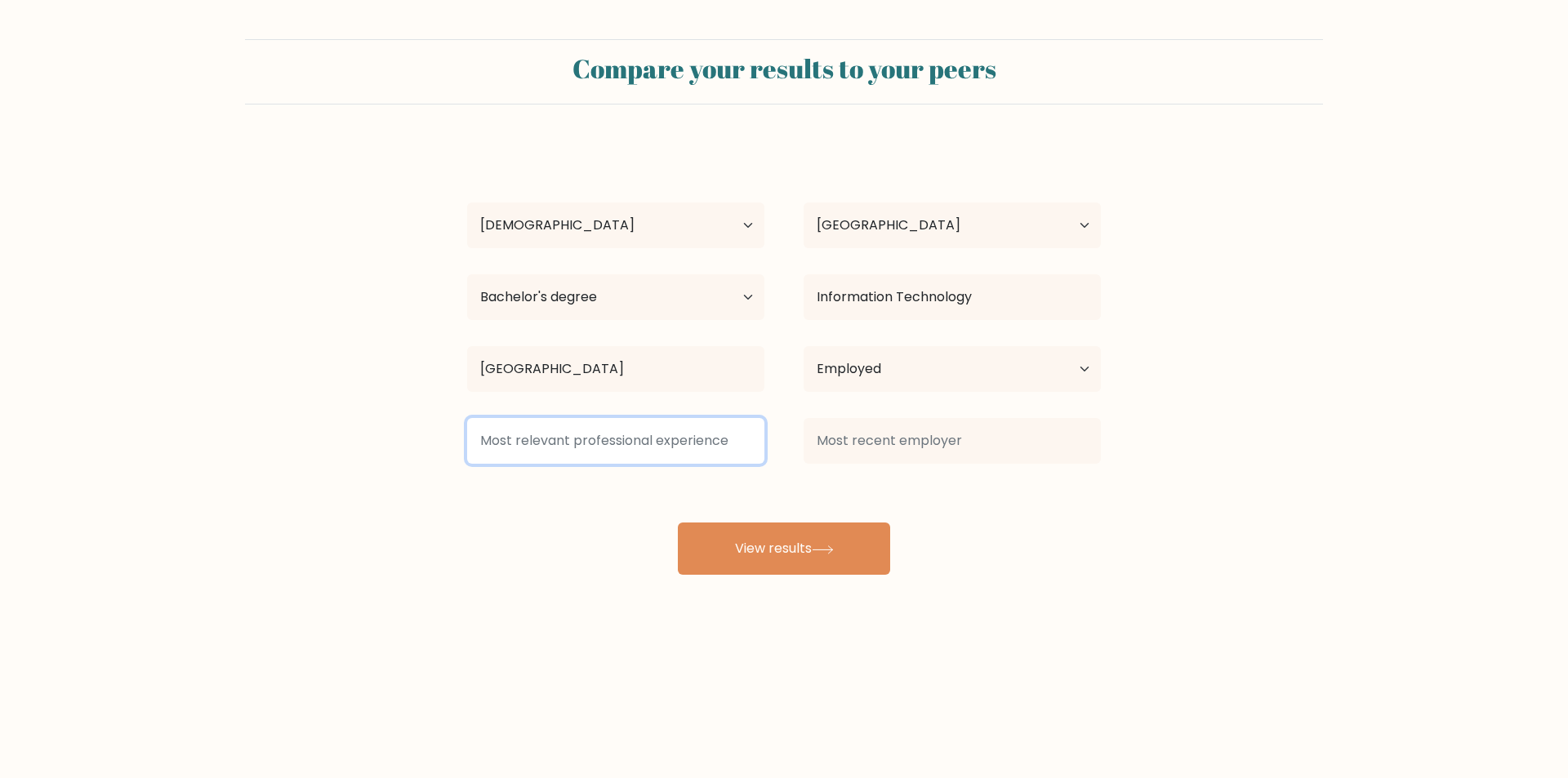
click at [734, 448] on input at bounding box center [616, 441] width 298 height 46
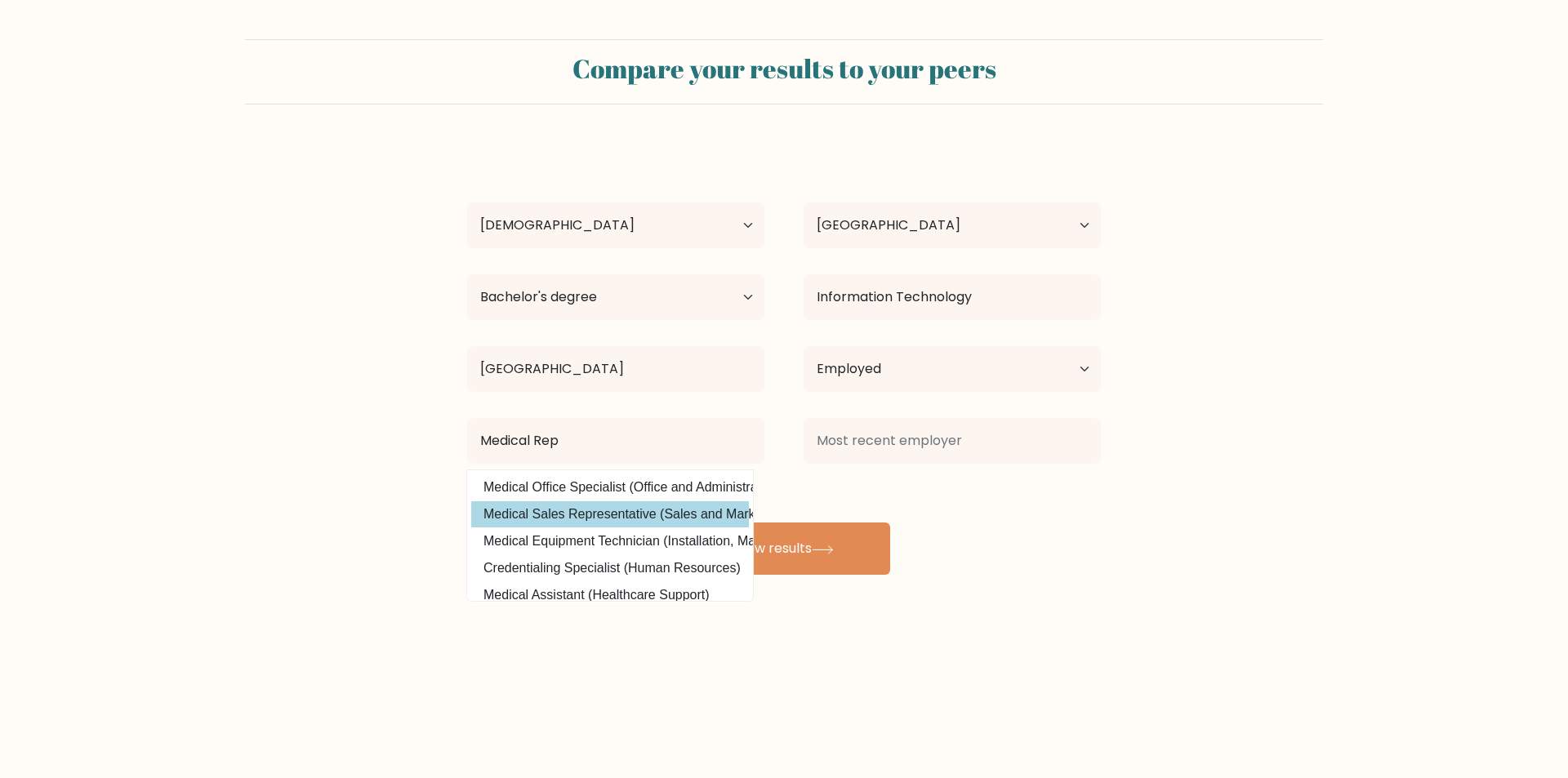
click at [647, 514] on option "Medical Sales Representative (Sales and Marketing)" at bounding box center [611, 514] width 278 height 26
type input "Medical Sales Representative"
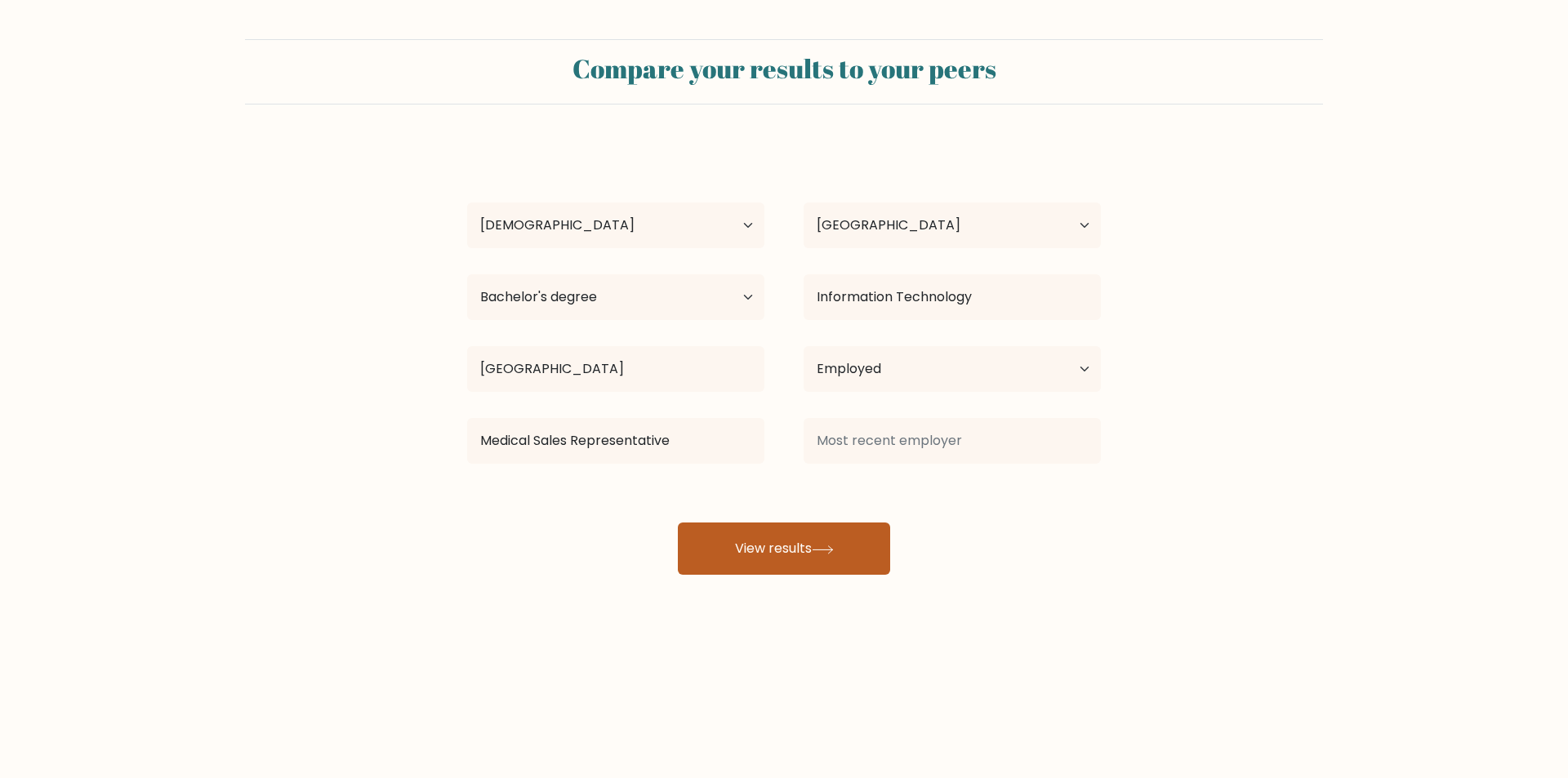
click at [834, 544] on button "View results" at bounding box center [784, 548] width 212 height 53
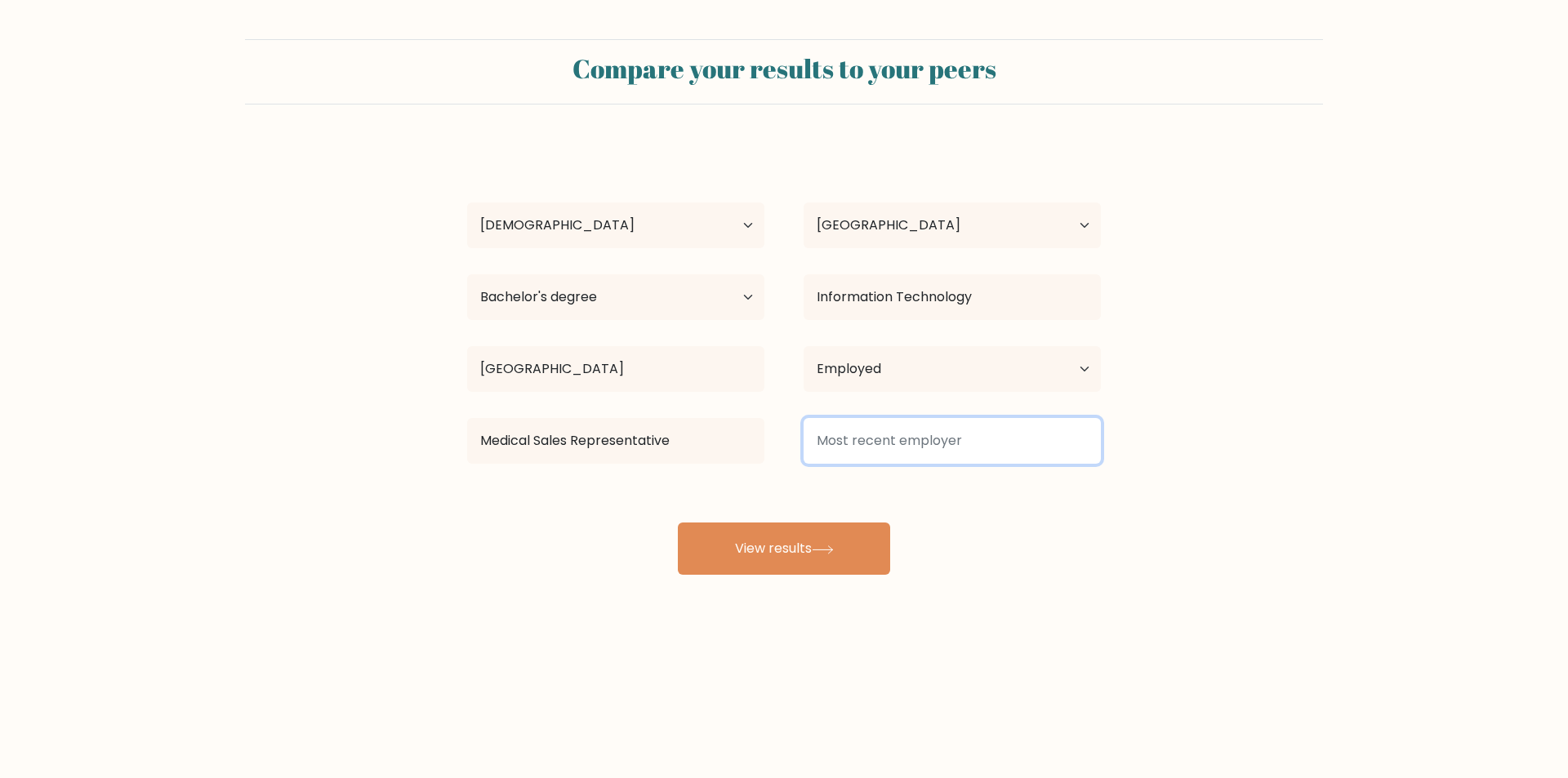
click at [999, 436] on input at bounding box center [952, 441] width 298 height 46
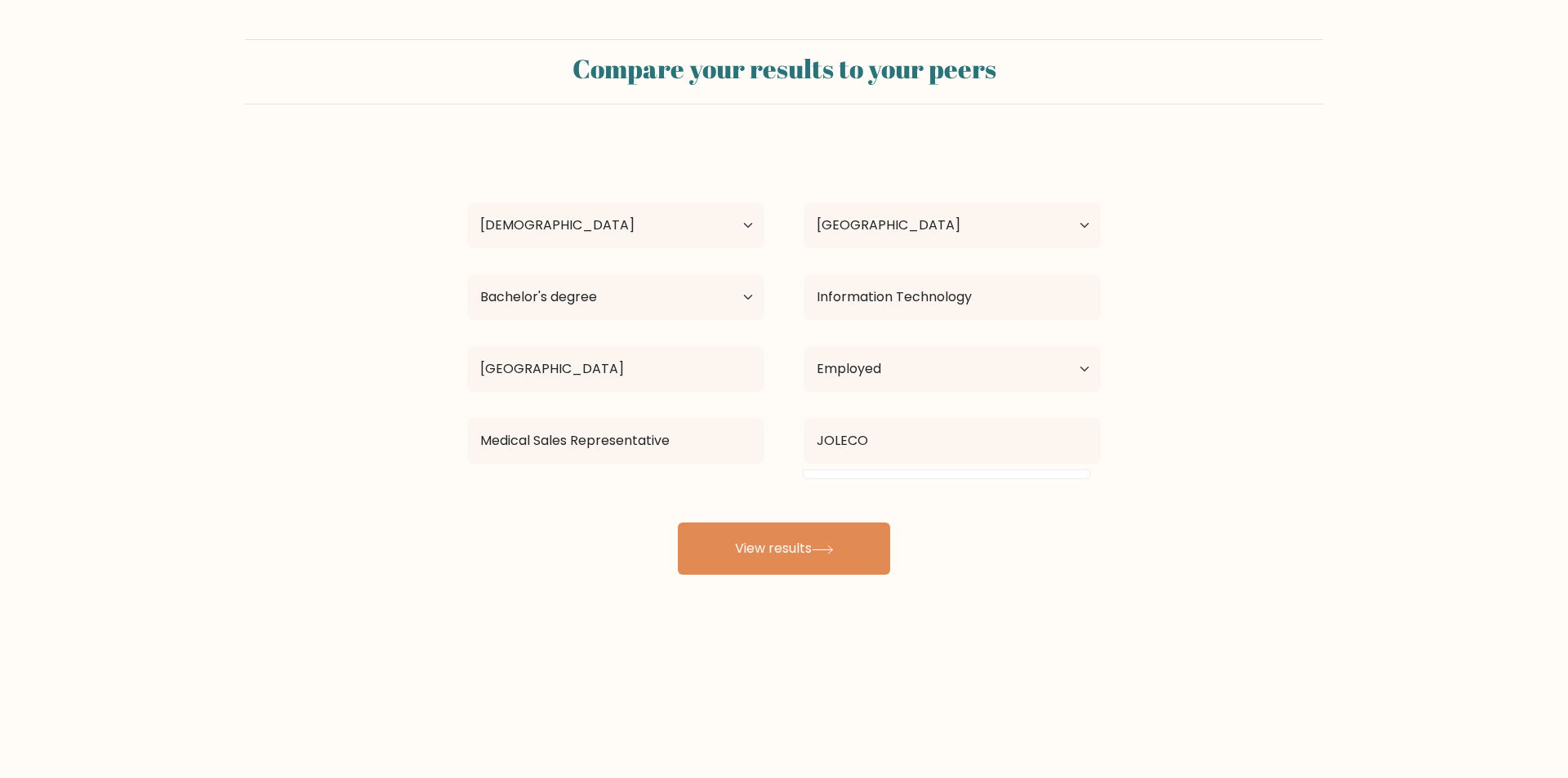
drag, startPoint x: 1012, startPoint y: 519, endPoint x: 1022, endPoint y: 494, distance: 26.9
click at [1013, 520] on div "Kevin Jay Palacio Age Under 18 years old 18-24 years old 25-34 years old 35-44 …" at bounding box center [784, 359] width 654 height 431
click at [997, 537] on div "Kevin Jay Palacio Age Under 18 years old 18-24 years old 25-34 years old 35-44 …" at bounding box center [784, 359] width 654 height 431
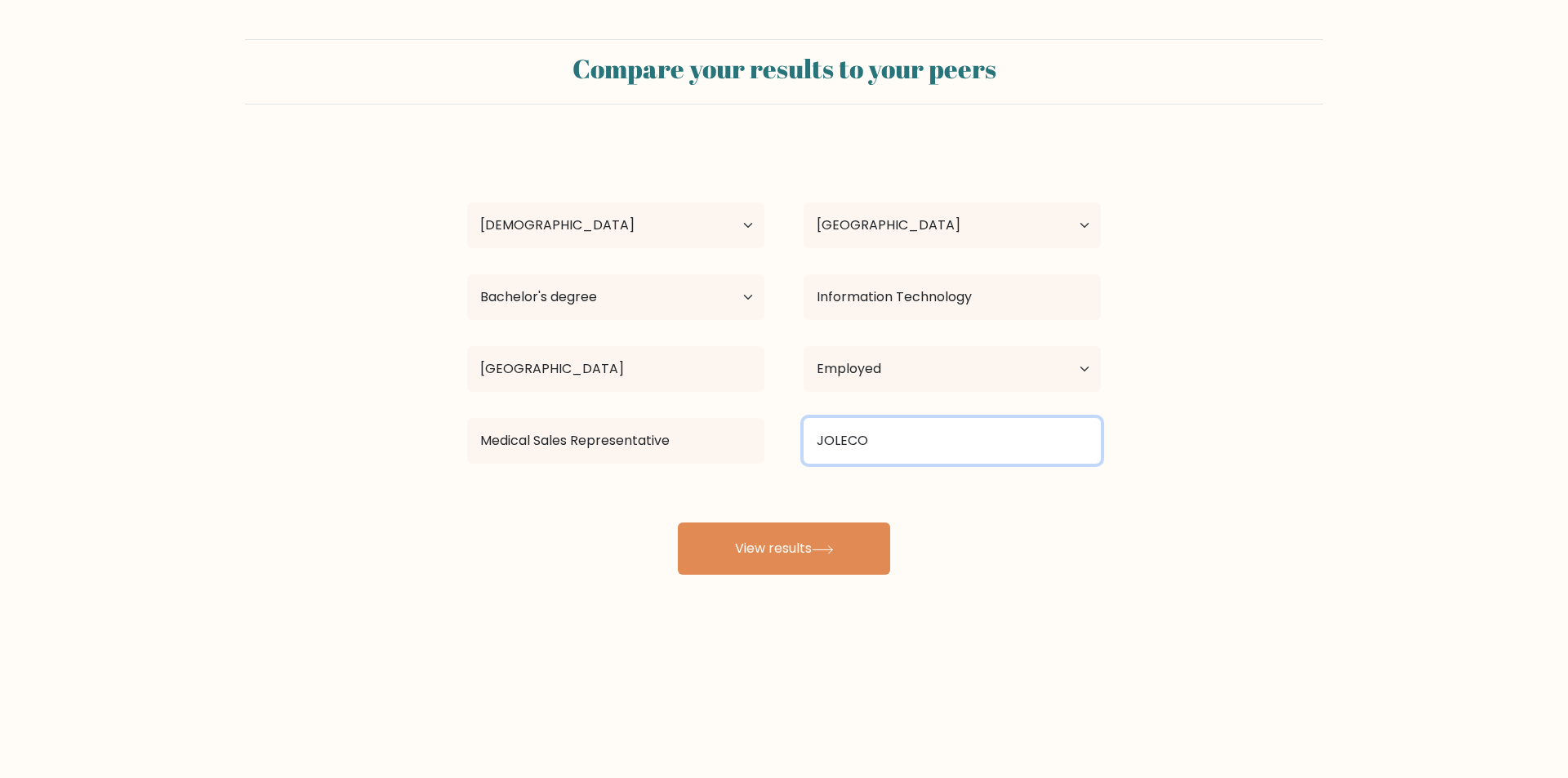
drag, startPoint x: 926, startPoint y: 435, endPoint x: 706, endPoint y: 437, distance: 220.0
click at [706, 437] on div "Medical Sales Representative JOLECO" at bounding box center [784, 441] width 673 height 58
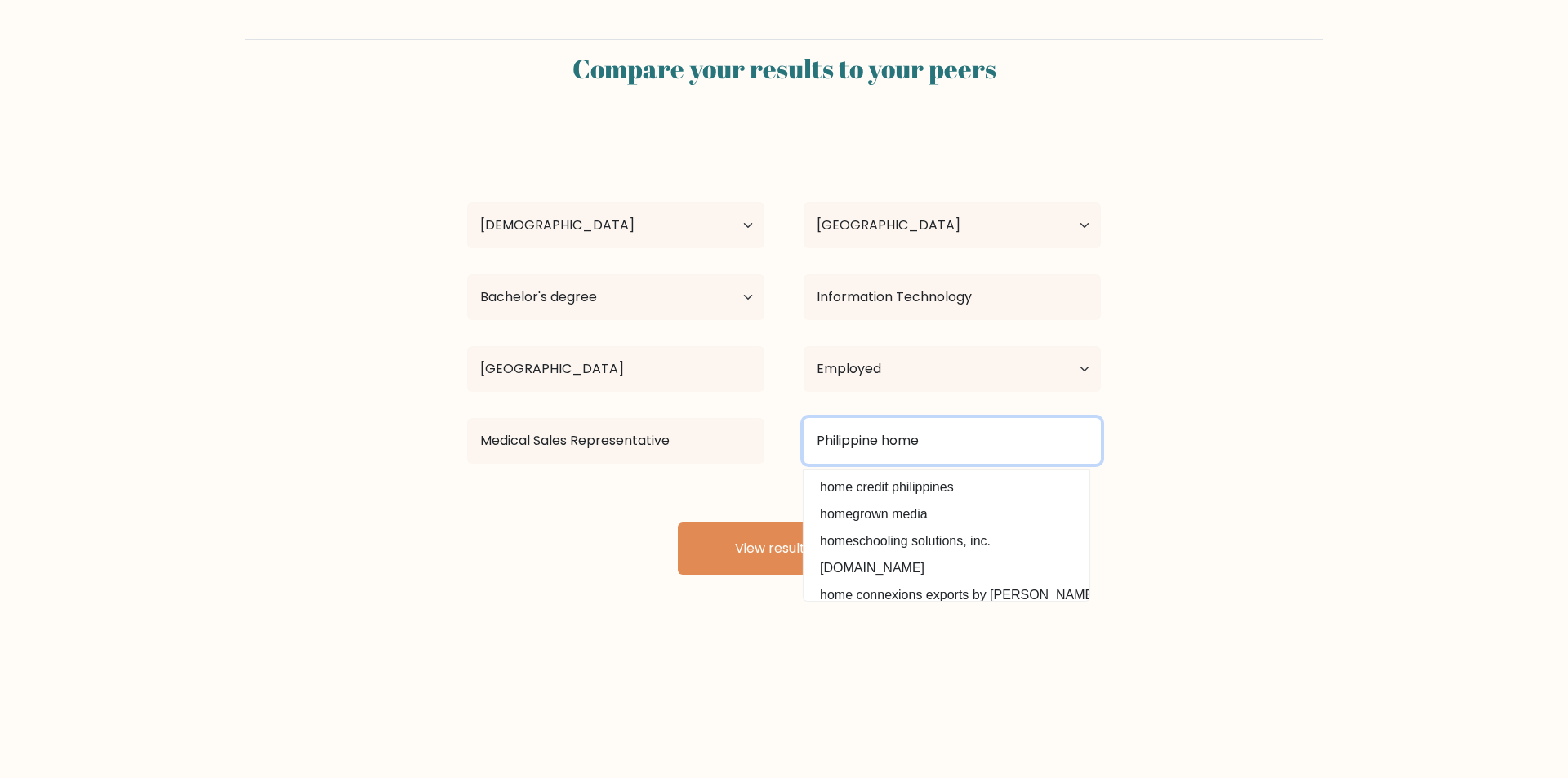
click at [946, 446] on input "Philippine home" at bounding box center [952, 441] width 298 height 46
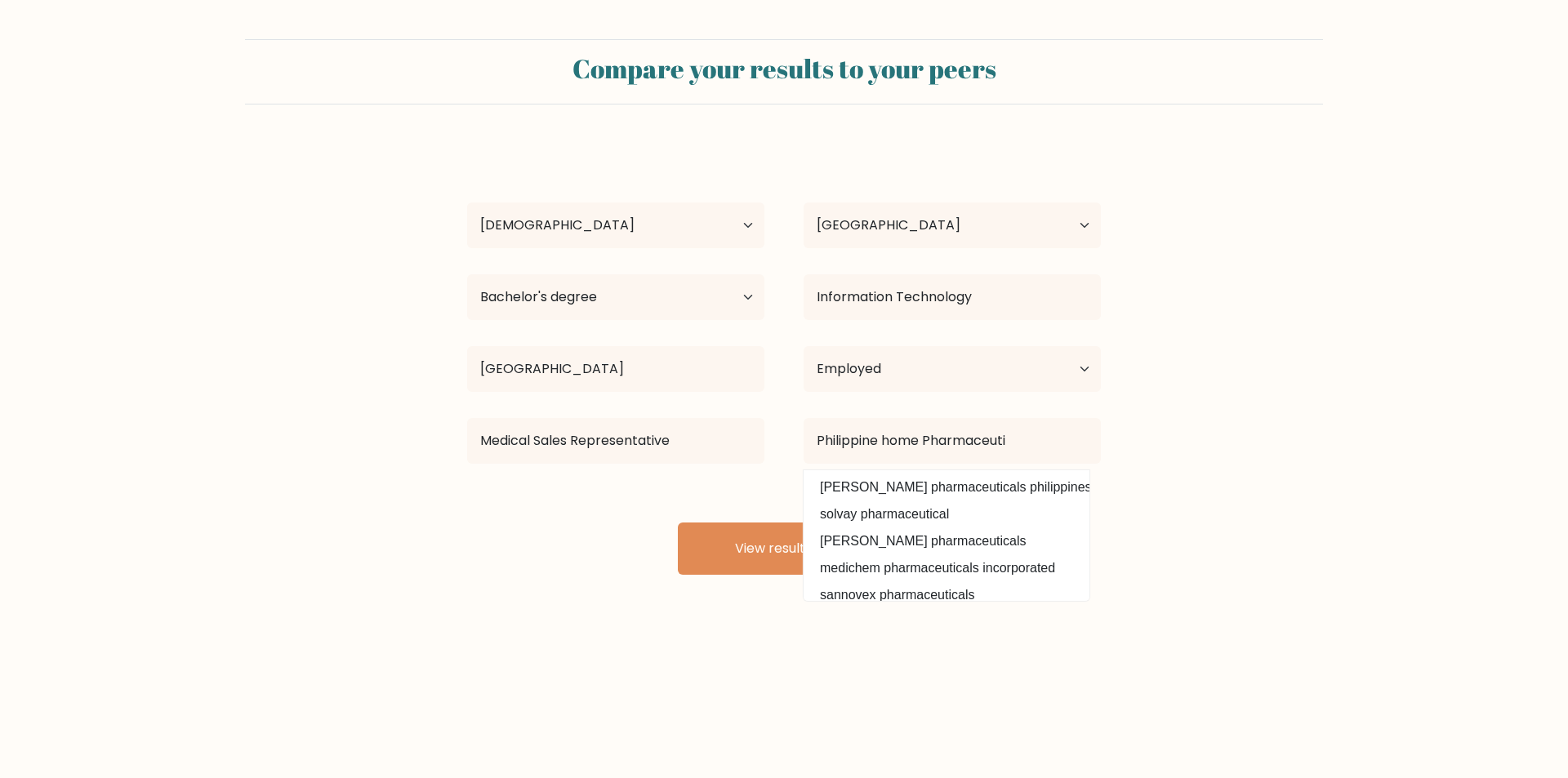
drag, startPoint x: 1267, startPoint y: 461, endPoint x: 1256, endPoint y: 460, distance: 11.0
click at [1264, 461] on form "Compare your results to your peers Kevin Jay Palacio Age Under 18 years old 18-…" at bounding box center [784, 306] width 1568 height 536
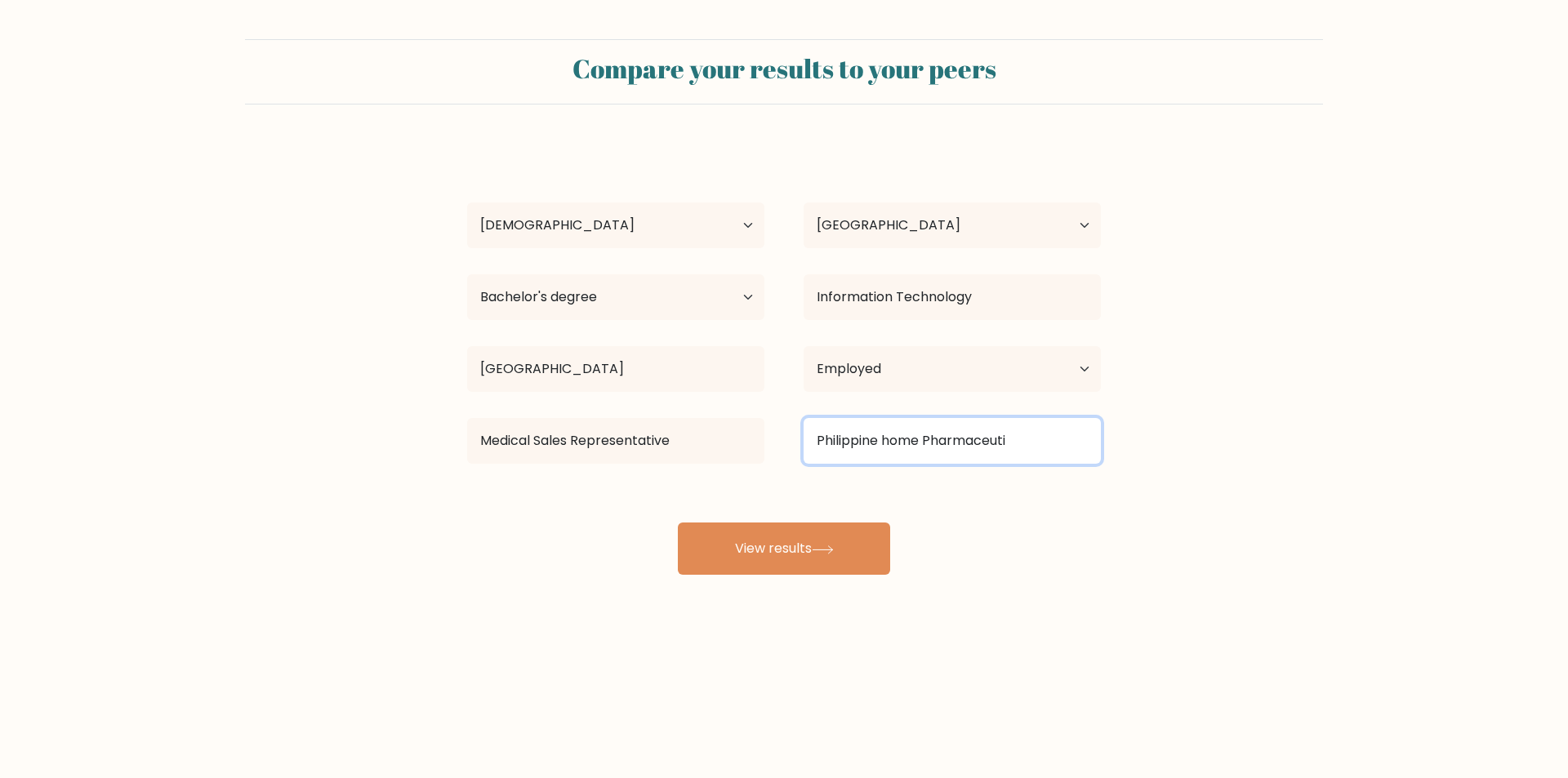
drag, startPoint x: 792, startPoint y: 442, endPoint x: 599, endPoint y: 451, distance: 193.2
click at [599, 451] on div "Medical Sales Representative Philippine home Pharmaceuti duncan pharmaceuticals…" at bounding box center [784, 441] width 673 height 58
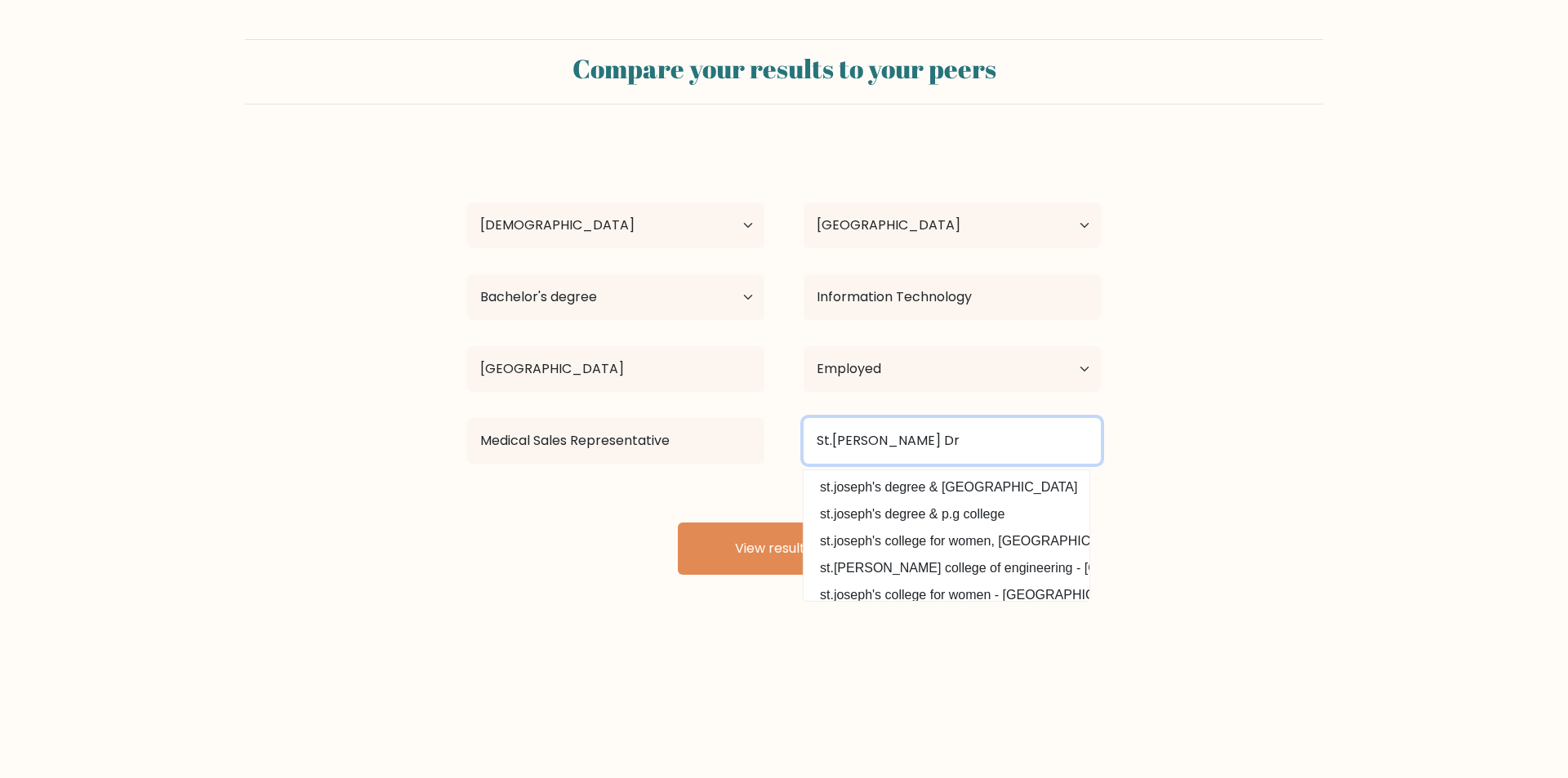
click at [835, 438] on input "St.Joseph Dr" at bounding box center [952, 441] width 298 height 46
click at [925, 440] on input "St. Joseph Dr" at bounding box center [952, 441] width 298 height 46
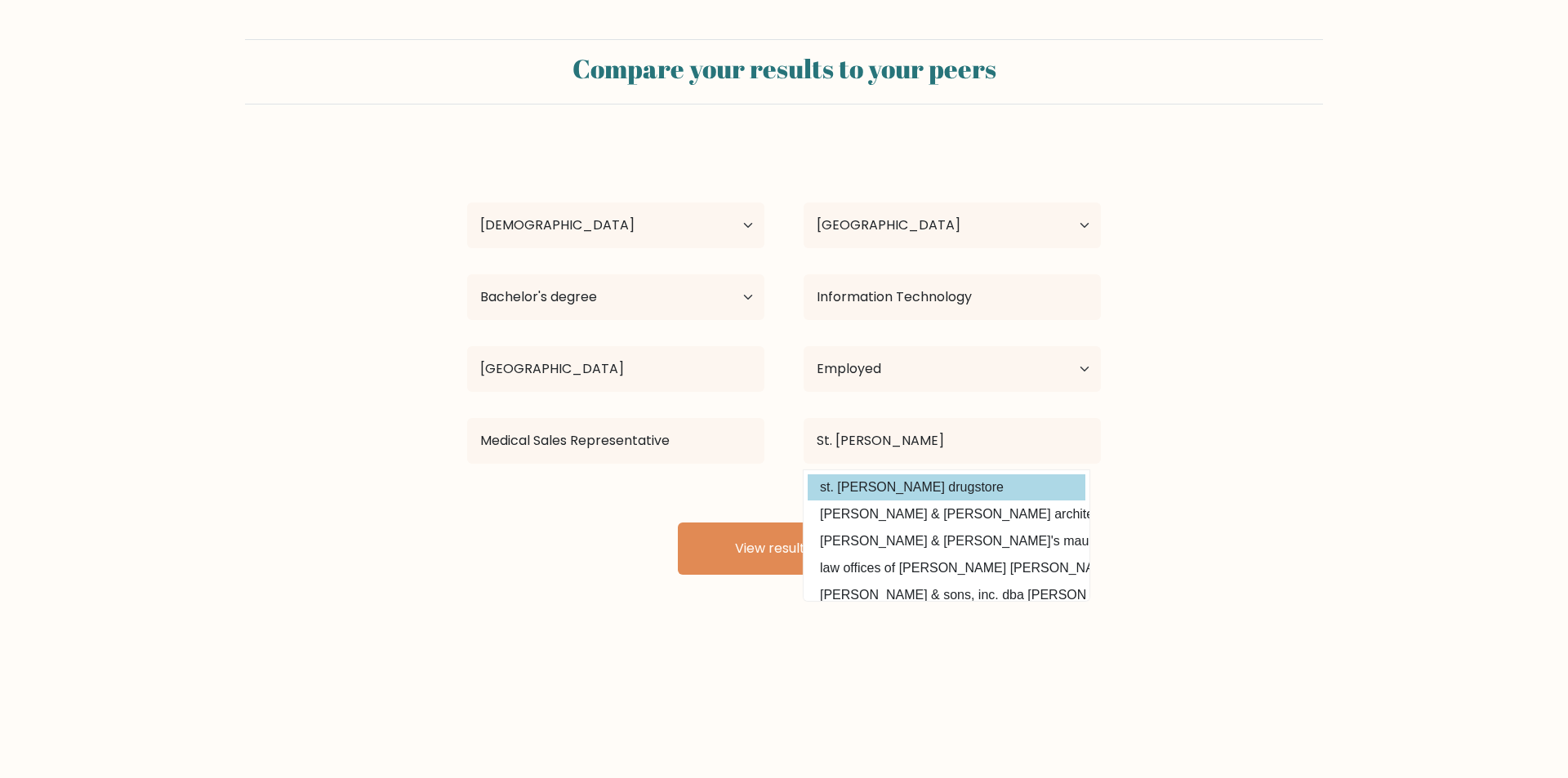
click at [931, 479] on option "st. joseph drugstore" at bounding box center [947, 487] width 278 height 26
type input "st. joseph drugstore"
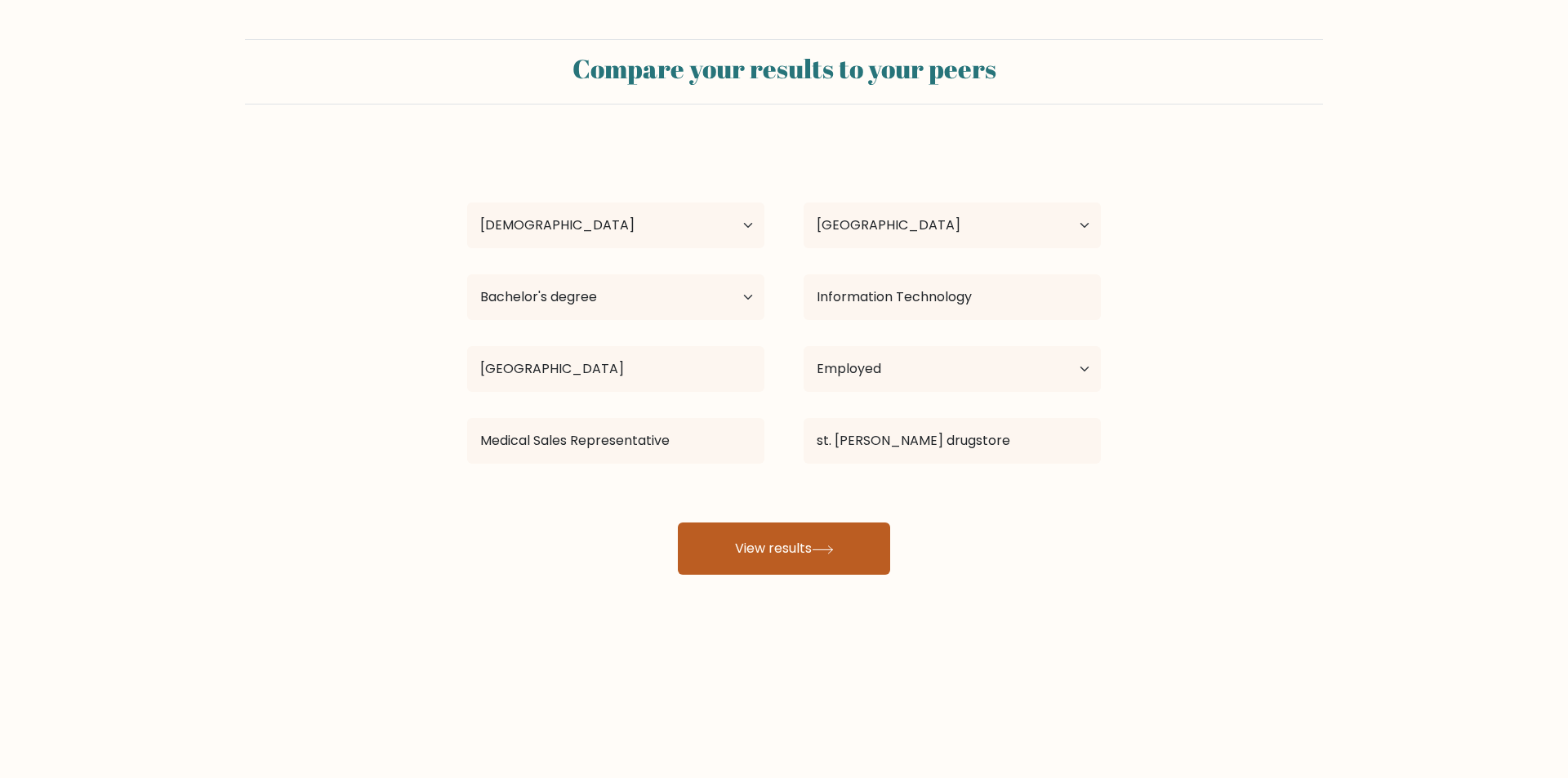
click at [821, 534] on button "View results" at bounding box center [784, 548] width 212 height 53
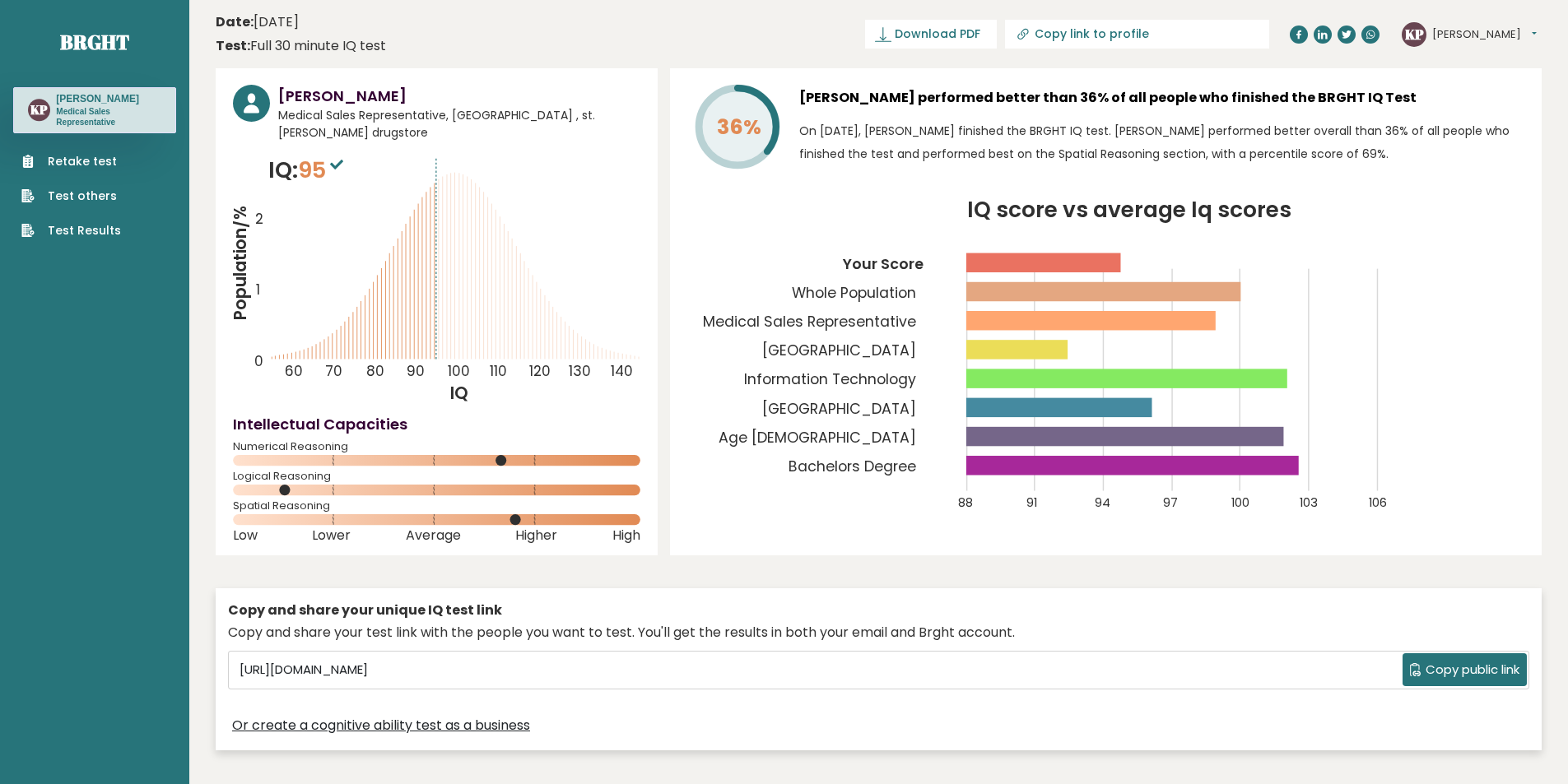
drag, startPoint x: 288, startPoint y: 470, endPoint x: 347, endPoint y: 474, distance: 59.1
click at [347, 485] on icon at bounding box center [437, 490] width 408 height 11
drag, startPoint x: 588, startPoint y: 673, endPoint x: 0, endPoint y: 687, distance: 588.2
